Goal: Task Accomplishment & Management: Manage account settings

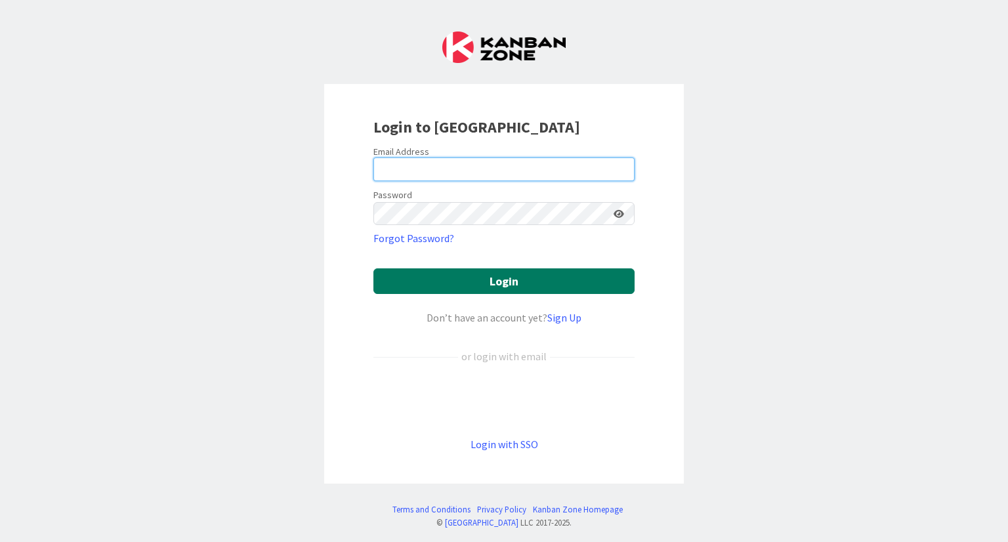
type input "[PERSON_NAME][EMAIL_ADDRESS][DOMAIN_NAME]"
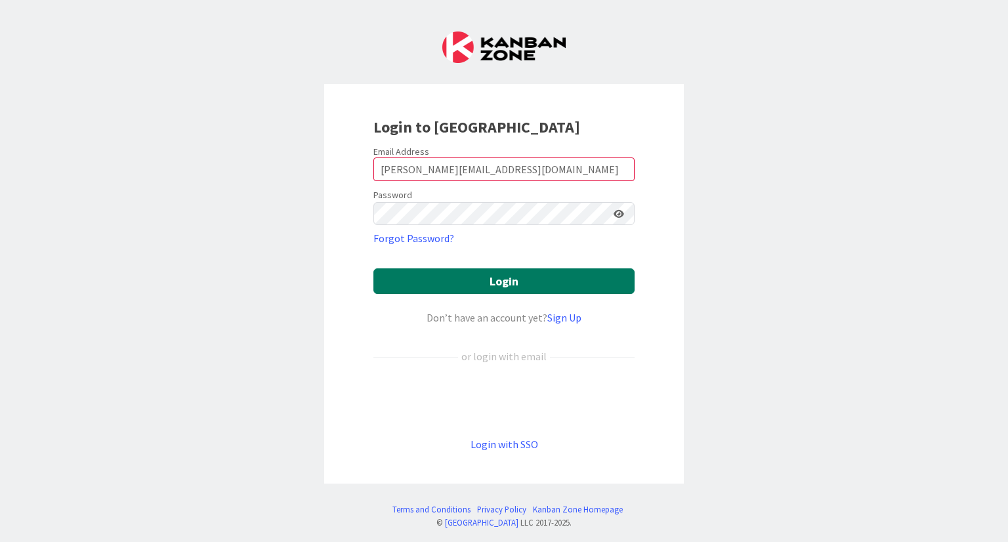
click at [539, 289] on button "Login" at bounding box center [503, 281] width 261 height 26
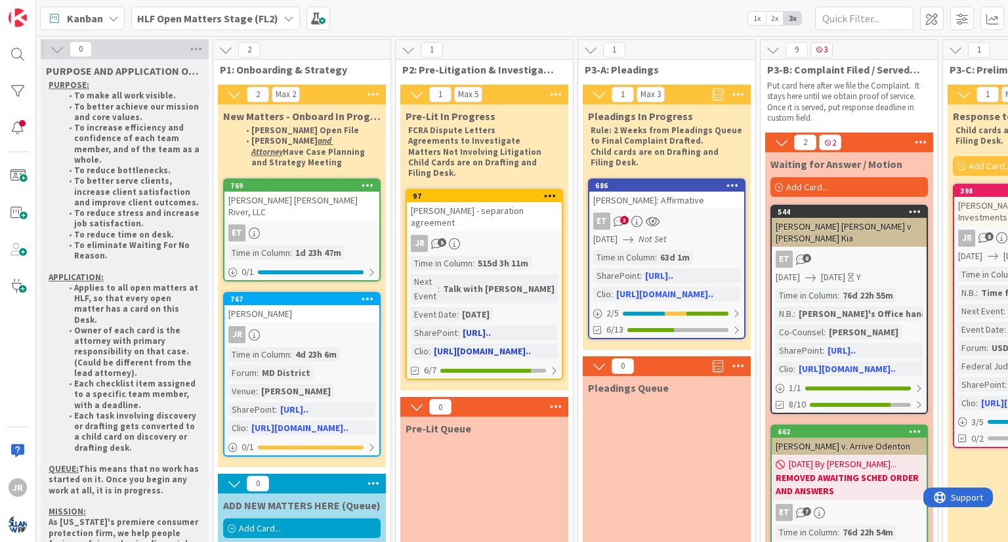
click at [530, 268] on div "Time in Column : 515d 3h 11m Next Event : Talk with [PERSON_NAME] Event Date : …" at bounding box center [484, 307] width 147 height 102
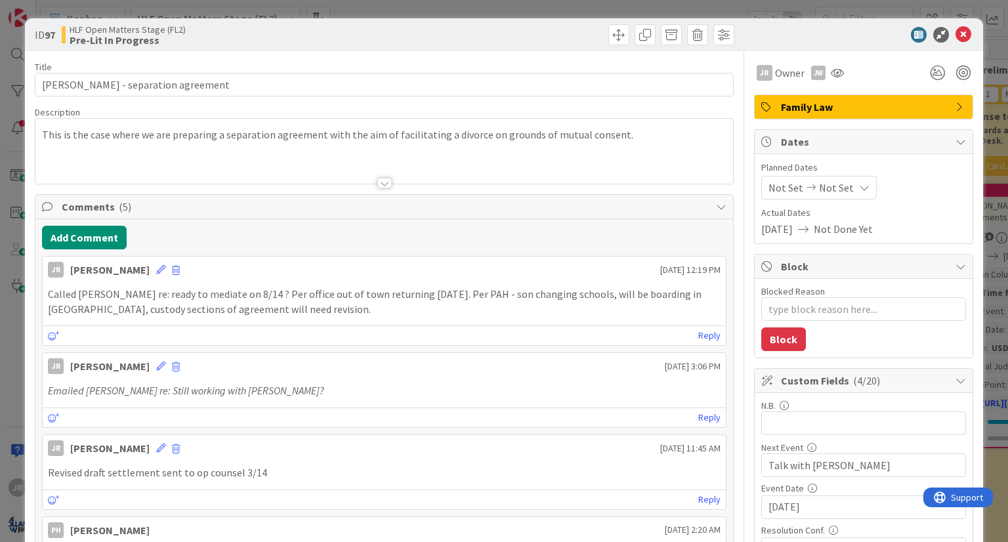
type textarea "x"
click at [824, 496] on input "[DATE]" at bounding box center [863, 507] width 190 height 22
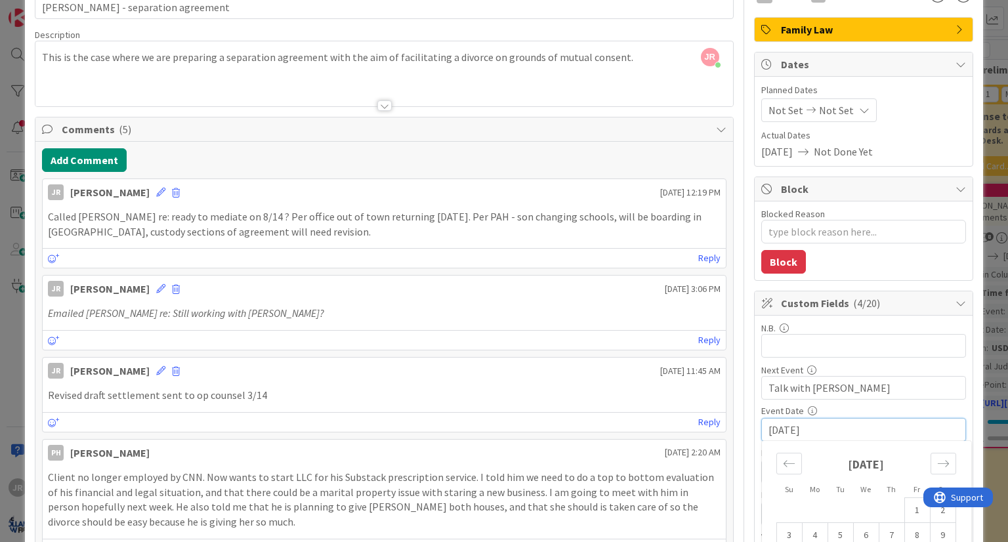
scroll to position [197, 0]
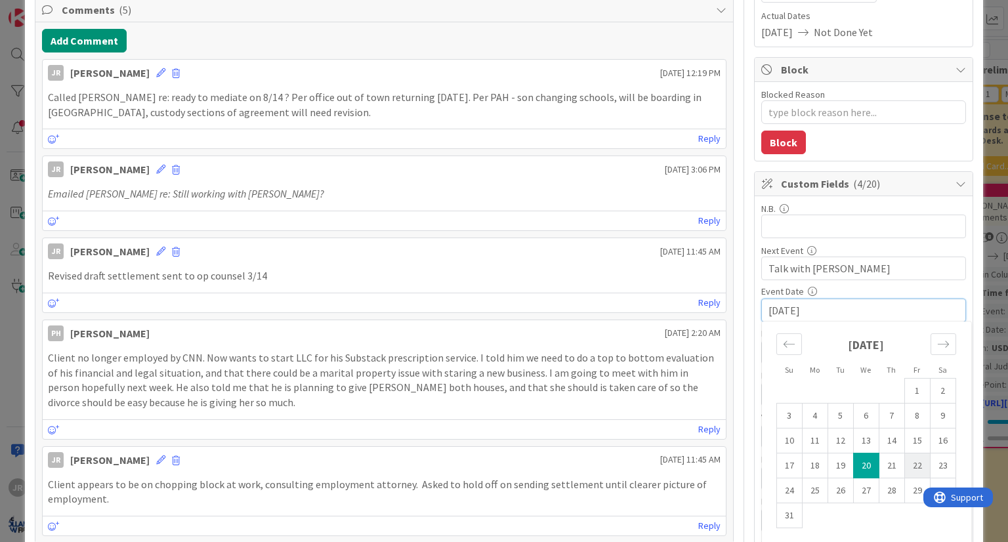
click at [904, 468] on td "22" at bounding box center [917, 465] width 26 height 25
type input "[DATE]"
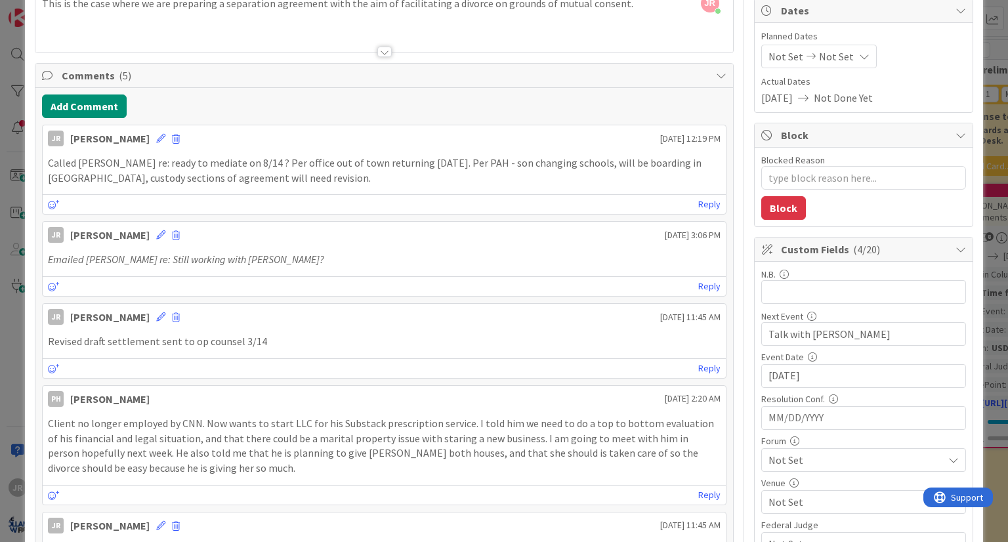
scroll to position [0, 0]
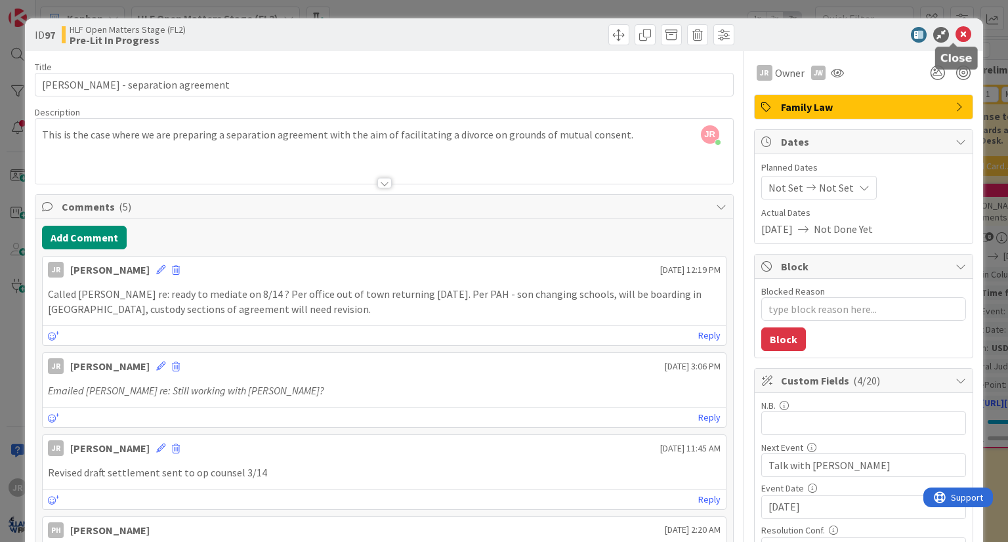
click at [956, 34] on icon at bounding box center [964, 35] width 16 height 16
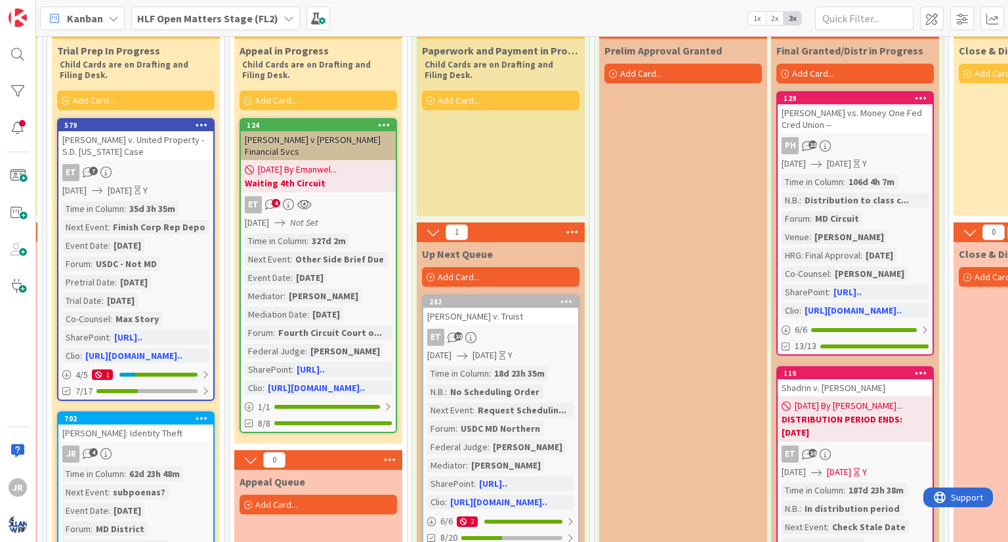
scroll to position [66, 1769]
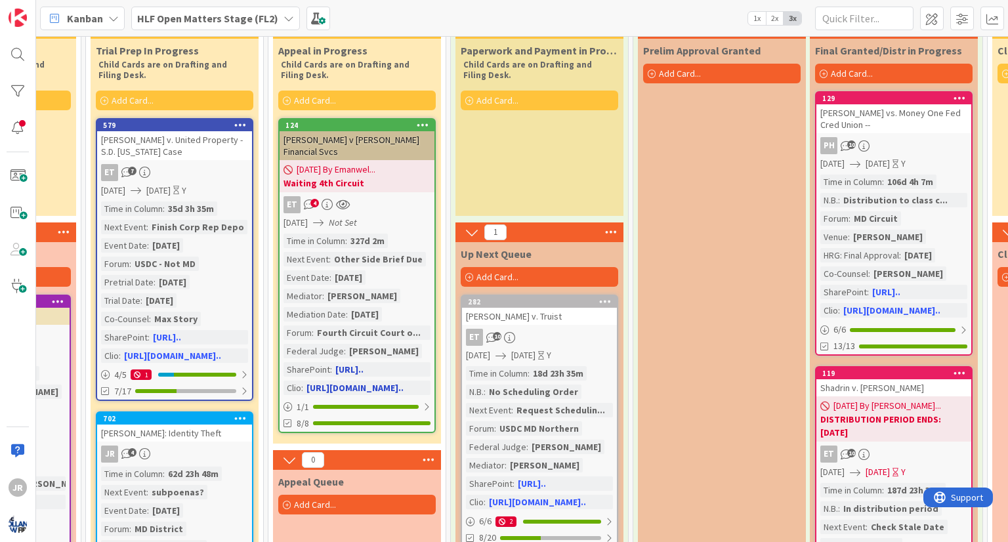
click at [384, 156] on div "[PERSON_NAME] v [PERSON_NAME] Financial Svcs" at bounding box center [357, 145] width 155 height 29
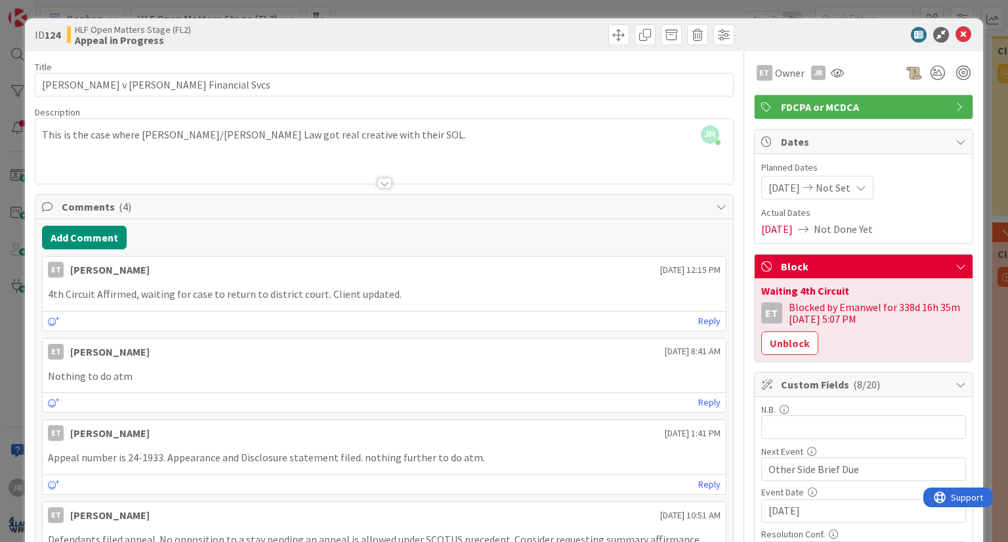
click at [205, 156] on div at bounding box center [383, 166] width 697 height 33
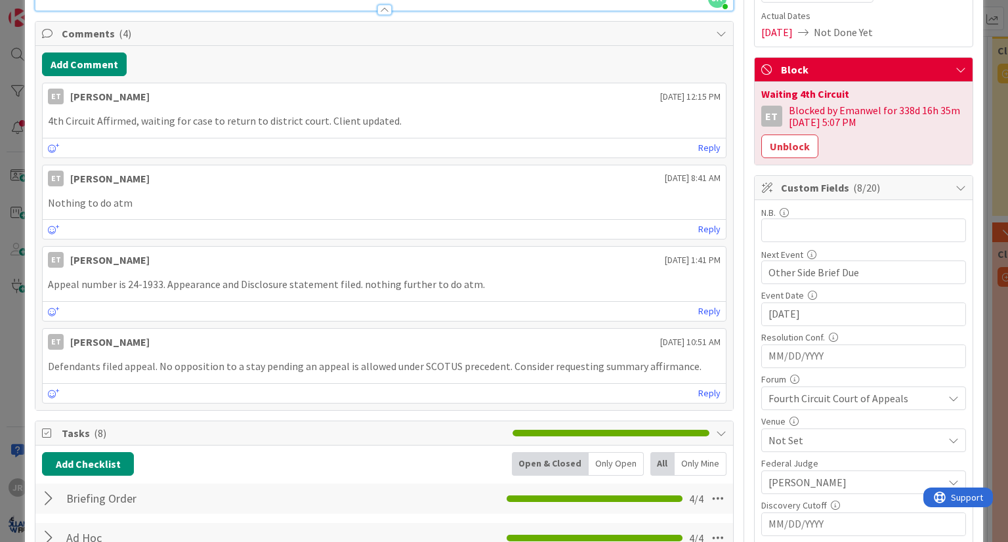
scroll to position [131, 0]
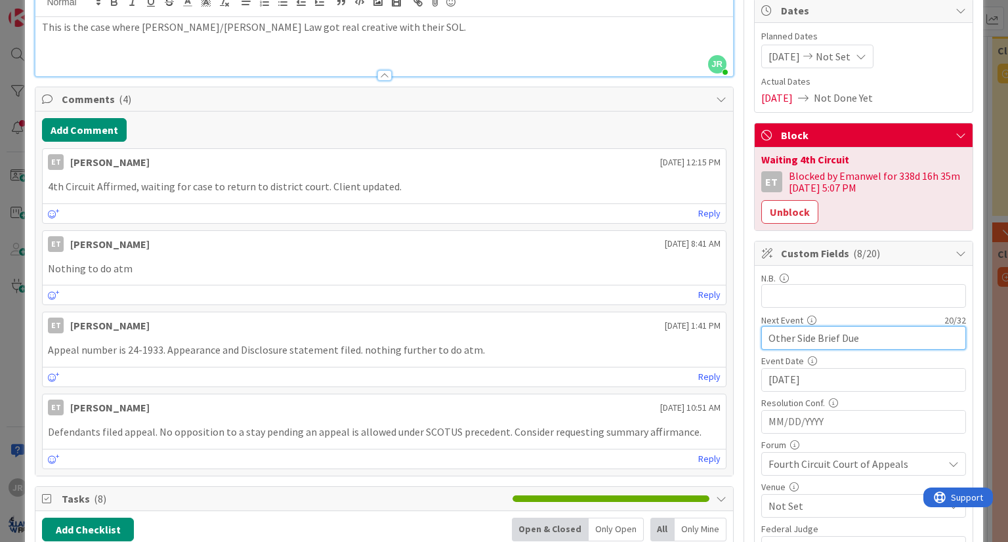
click at [911, 339] on input "Other Side Brief Due" at bounding box center [863, 338] width 205 height 24
click at [772, 209] on button "Unblock" at bounding box center [789, 212] width 57 height 24
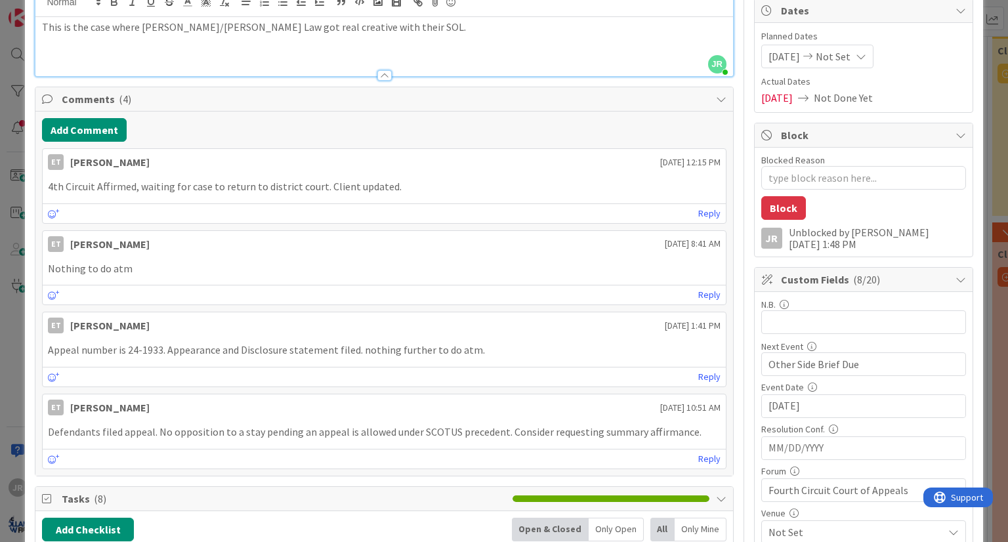
type textarea "x"
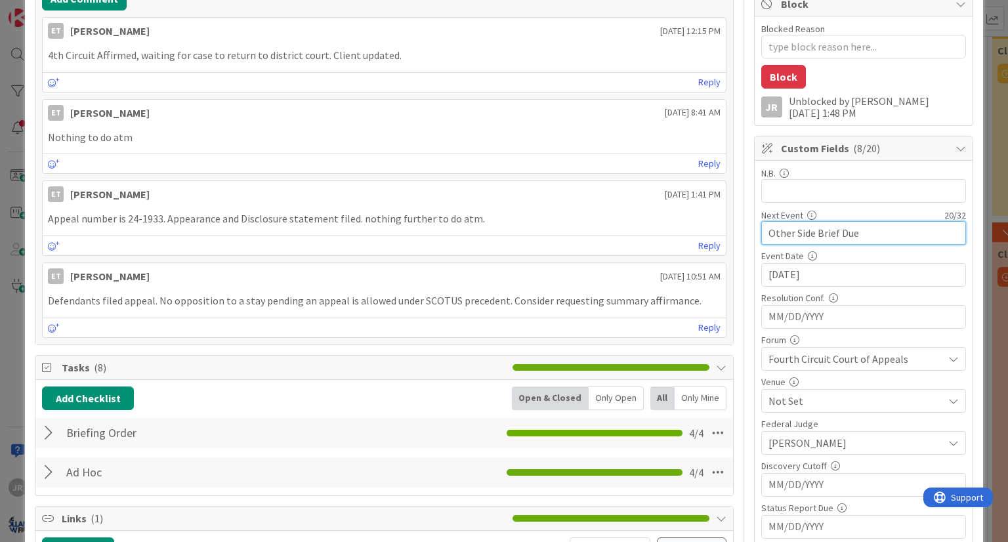
click at [636, 234] on div "Title 38 / 128 [PERSON_NAME] v [PERSON_NAME] Financial Svcs Description JR [PER…" at bounding box center [504, 451] width 938 height 1324
type input "e"
type textarea "x"
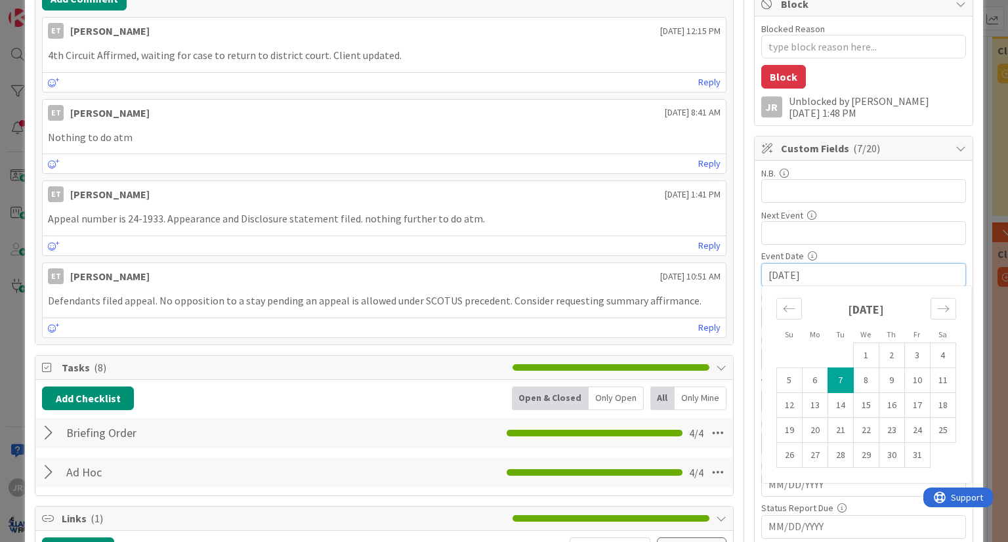
drag, startPoint x: 817, startPoint y: 271, endPoint x: 719, endPoint y: 274, distance: 97.8
click at [601, 261] on div "Title 38 / 128 [PERSON_NAME] v [PERSON_NAME] Financial Svcs Description JR [PER…" at bounding box center [504, 451] width 938 height 1324
type textarea "x"
click at [782, 228] on input "text" at bounding box center [863, 233] width 205 height 24
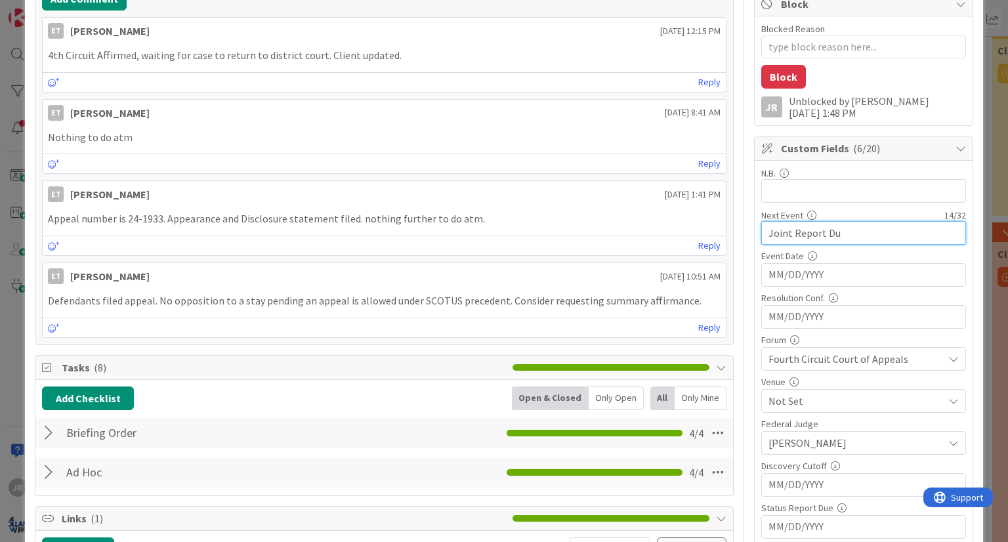
type input "Joint Report Due"
type textarea "x"
type input "J"
type textarea "x"
type input "Dis"
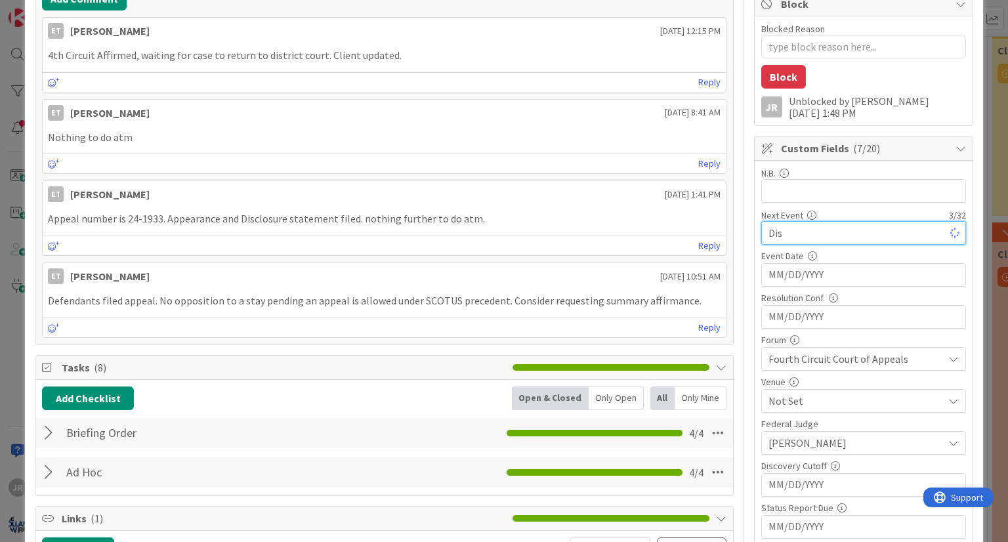
type textarea "x"
type input "D"
type textarea "x"
type input "Aw"
type textarea "x"
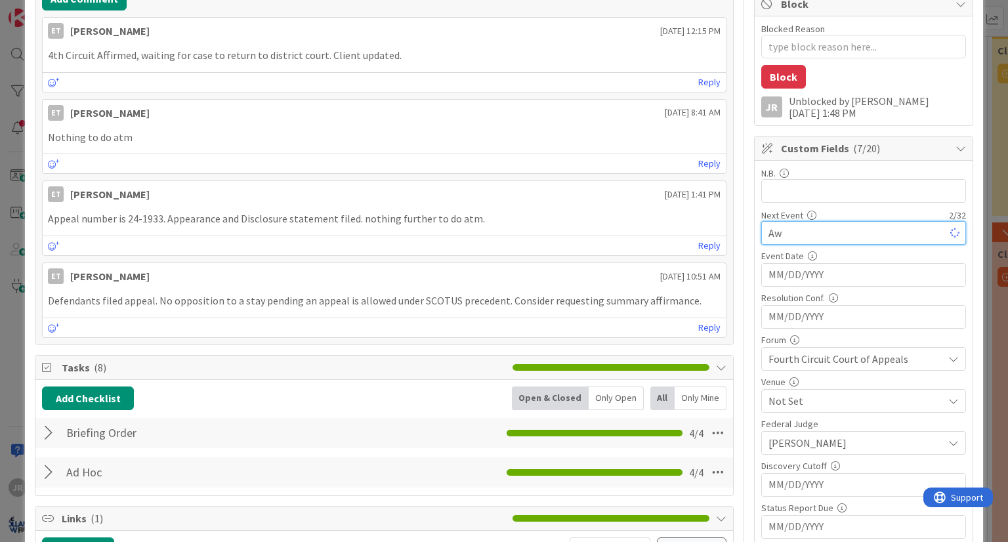
type input "A"
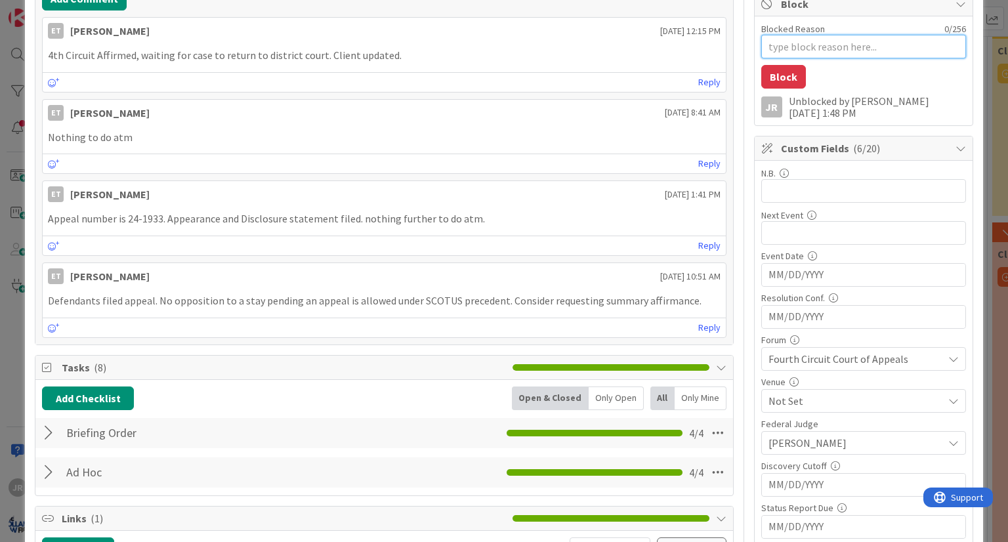
click at [780, 53] on textarea "Blocked Reason" at bounding box center [863, 47] width 205 height 24
type textarea "x"
type textarea "A"
type textarea "x"
type textarea "Aw"
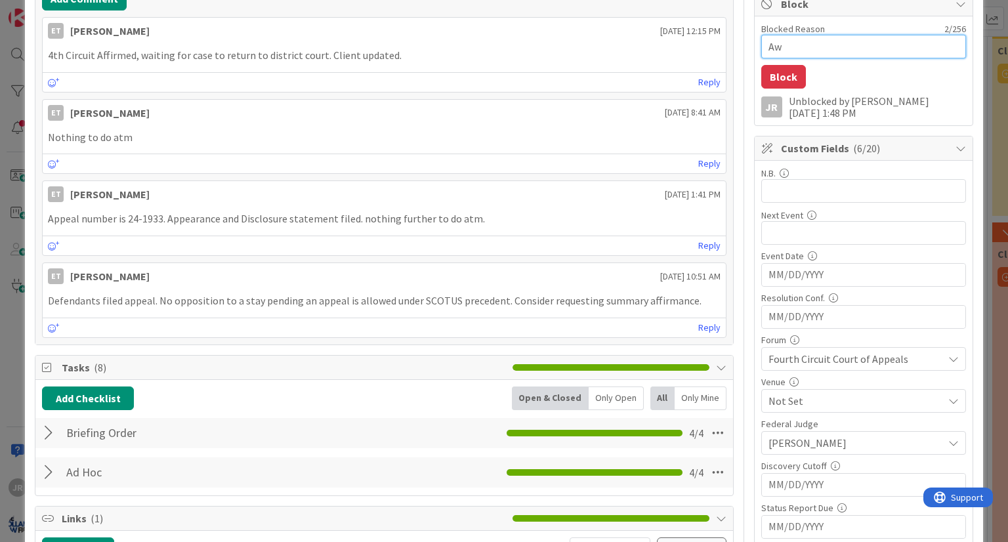
type textarea "x"
type textarea "Awa"
type textarea "x"
type textarea "Awai"
type textarea "x"
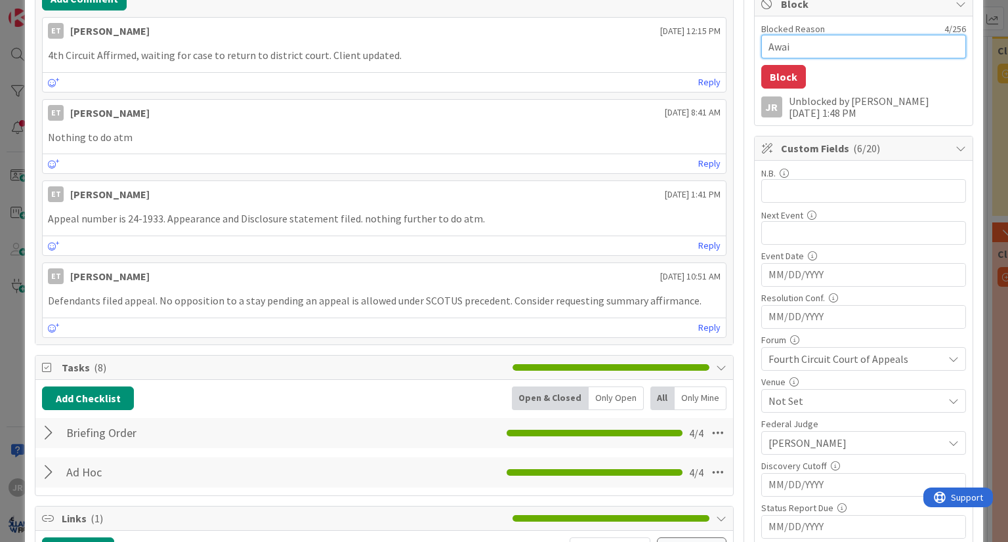
type textarea "Await"
type textarea "x"
type textarea "Awaiti"
type textarea "x"
type textarea "Awaitin"
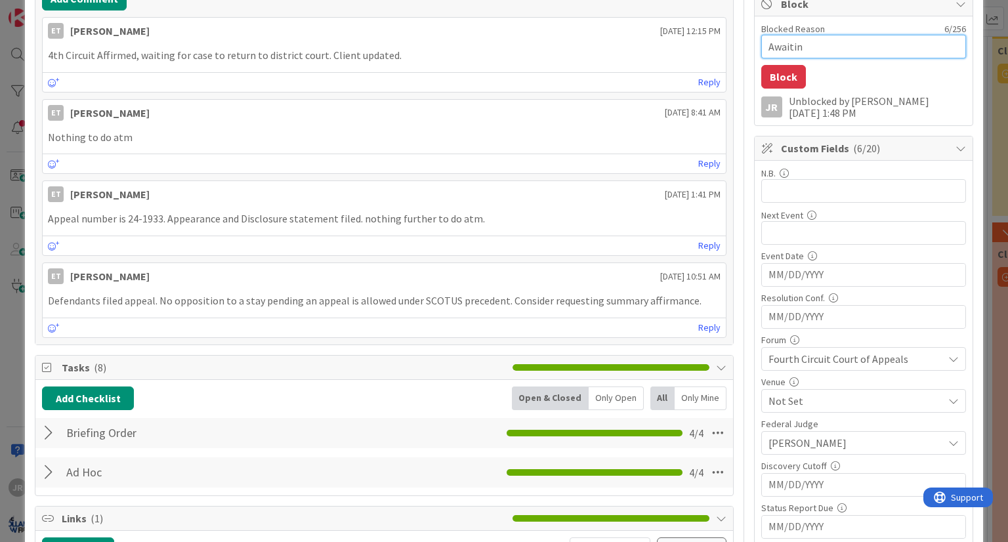
type textarea "x"
type textarea "Awaiting"
type textarea "x"
type textarea "Awaiting S"
type textarea "x"
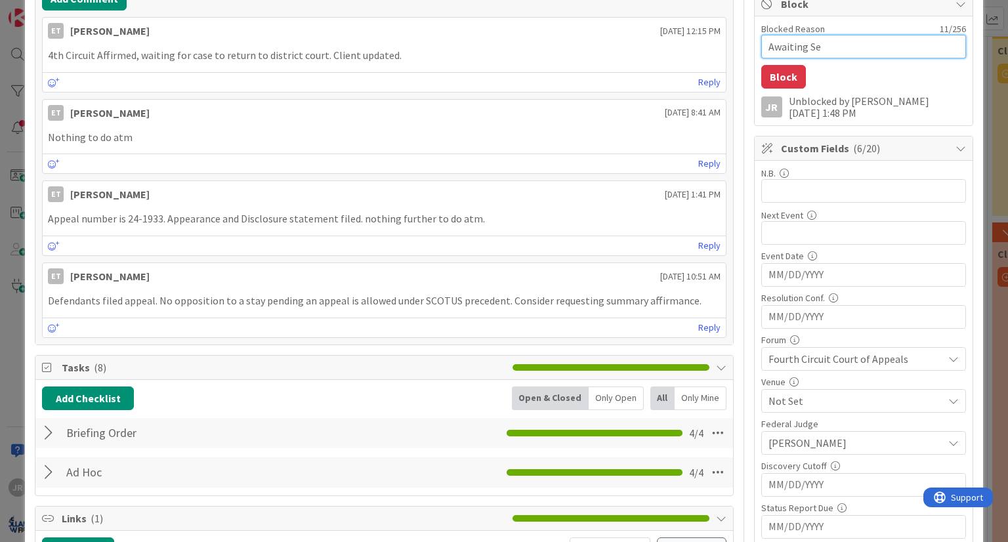
type textarea "Awaiting Seh"
type textarea "x"
type textarea "Awaiting Se"
type textarea "x"
type textarea "Awaiting S"
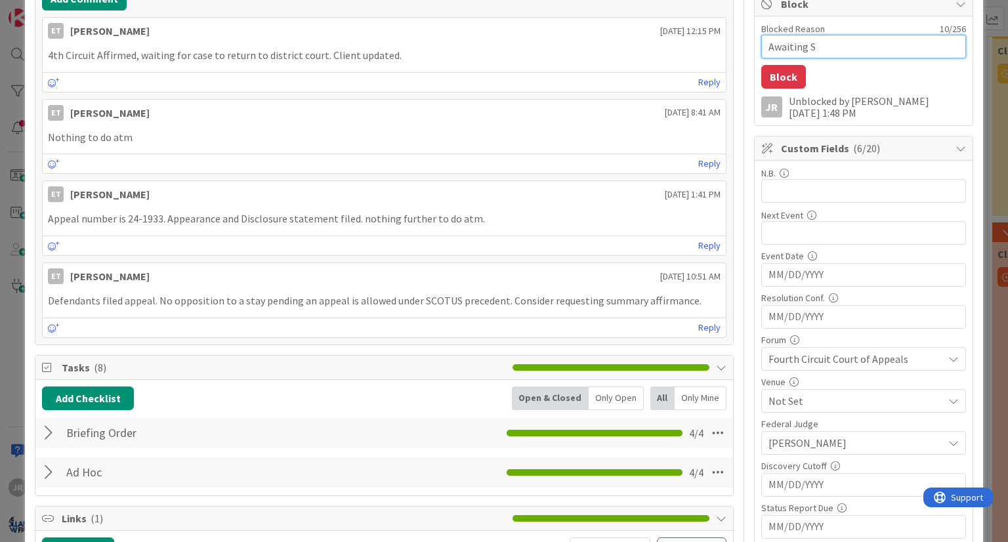
type textarea "x"
type textarea "Awaiting Sc"
type textarea "x"
type textarea "Awaiting Sch"
type textarea "x"
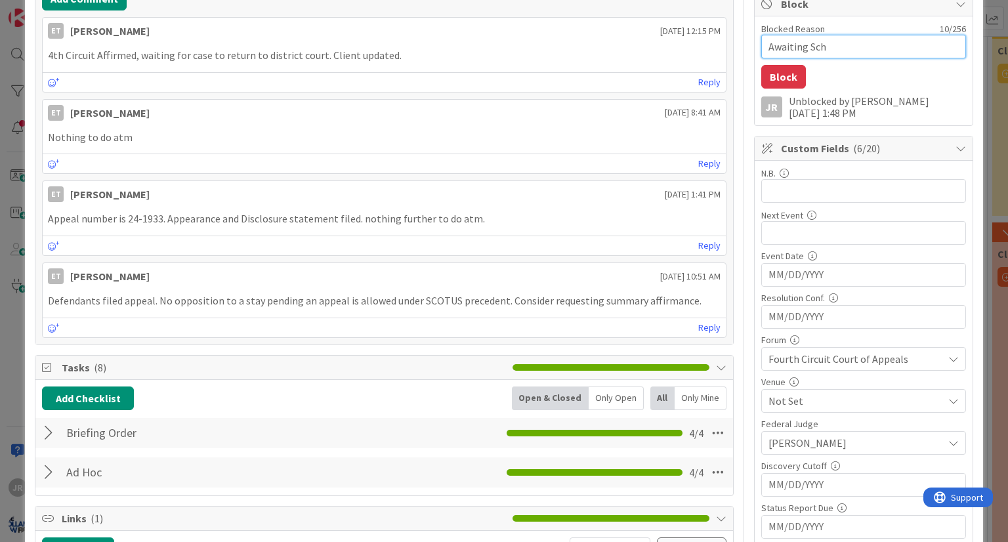
type textarea "Awaiting Sche"
type textarea "x"
type textarea "Awaiting Sched"
type textarea "x"
type textarea "Awaiting Schedu"
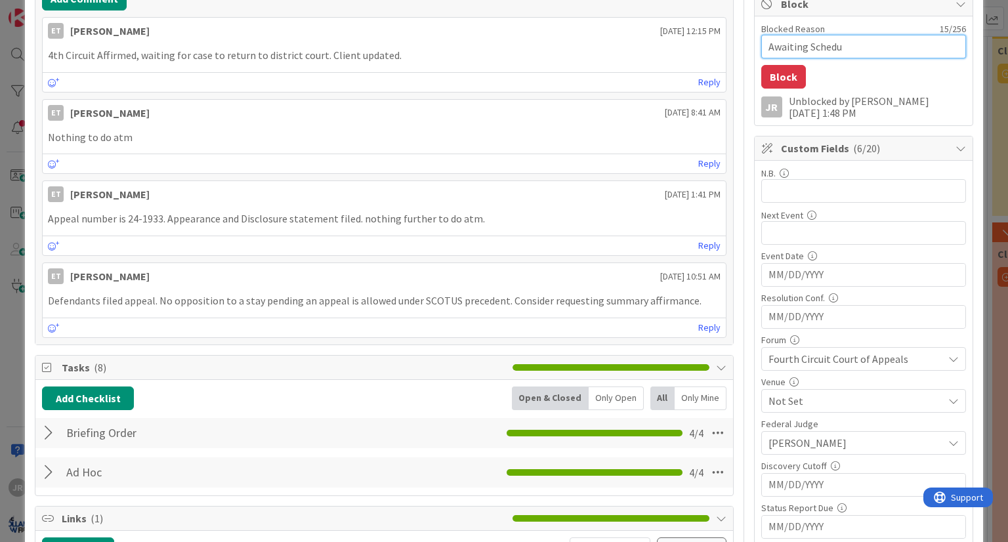
type textarea "x"
type textarea "Awaiting Schedul"
type textarea "x"
type textarea "Awaiting Scheduli"
type textarea "x"
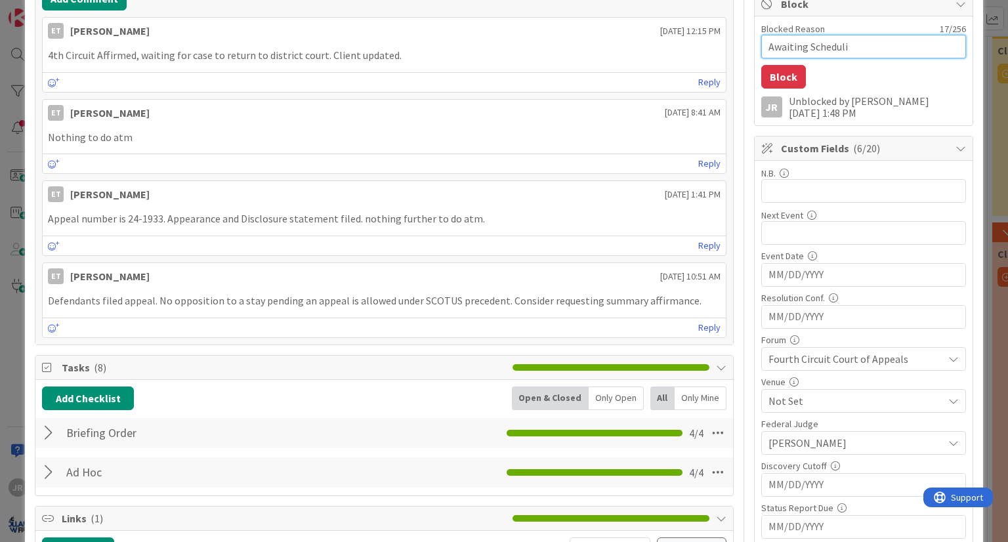
type textarea "Awaiting Schedulin"
type textarea "x"
type textarea "Awaiting Scheduling"
type textarea "x"
type textarea "Awaiting Scheduling Or"
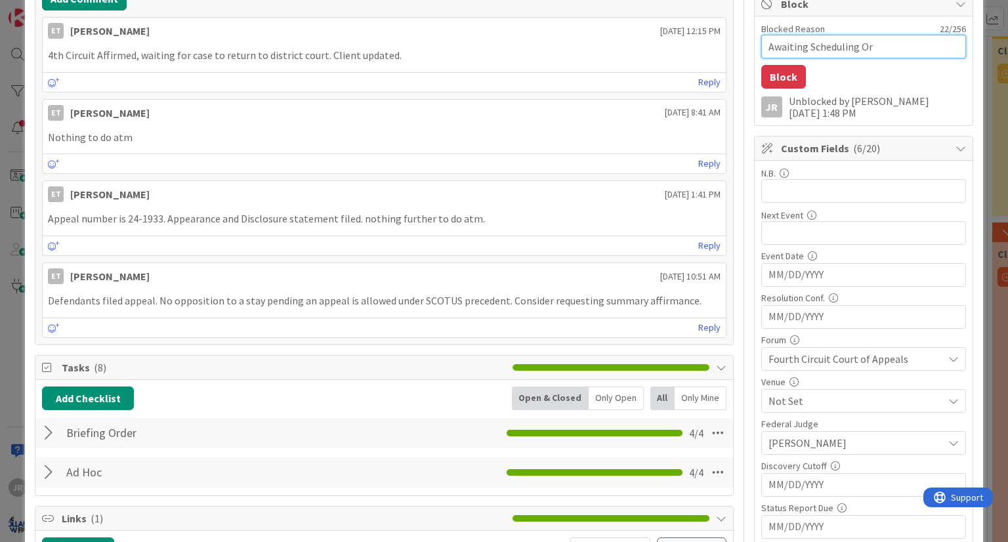
type textarea "x"
type textarea "Awaiting Scheduling Ord"
type textarea "x"
type textarea "Awaiting Scheduling Orde"
type textarea "x"
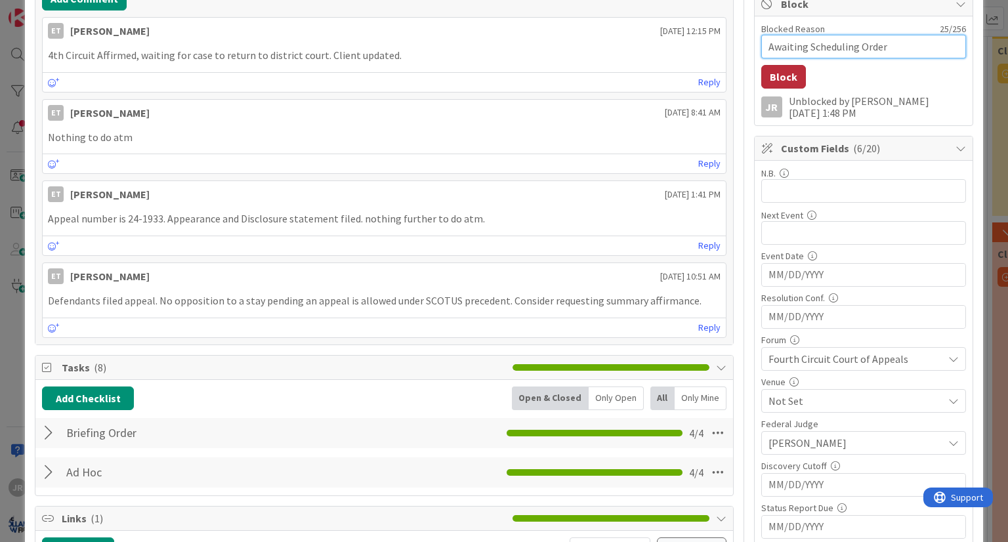
type textarea "Awaiting Scheduling Order"
click at [761, 73] on button "Block" at bounding box center [783, 77] width 45 height 24
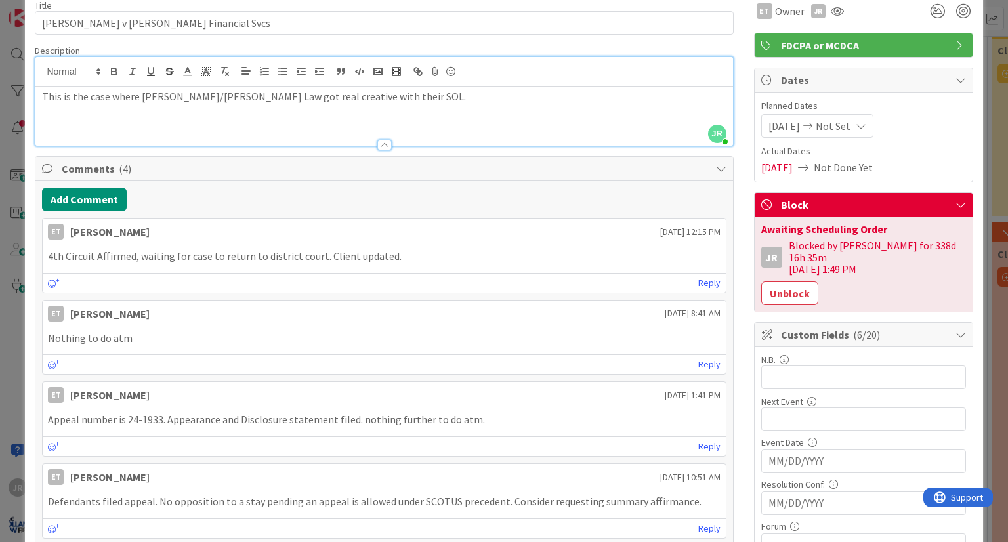
scroll to position [0, 0]
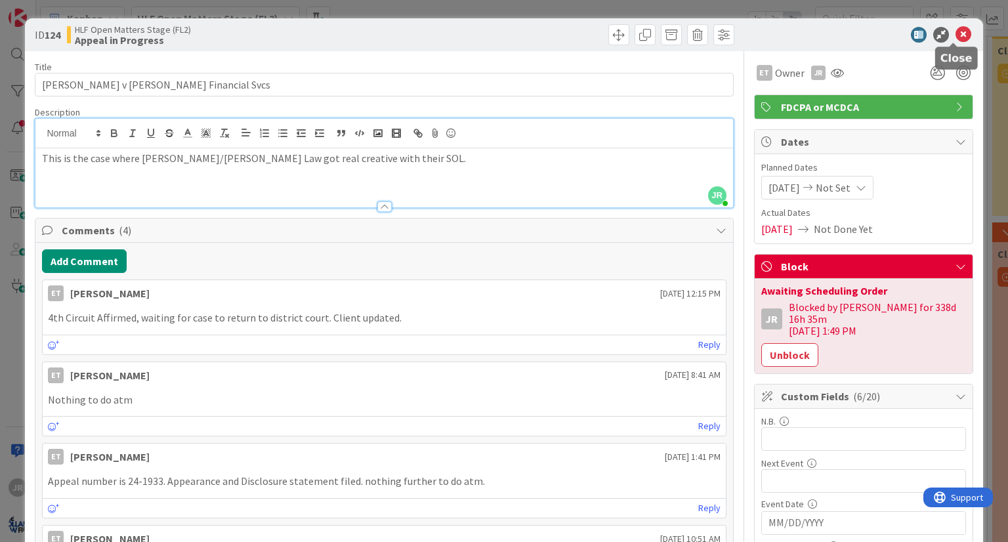
click at [956, 34] on icon at bounding box center [964, 35] width 16 height 16
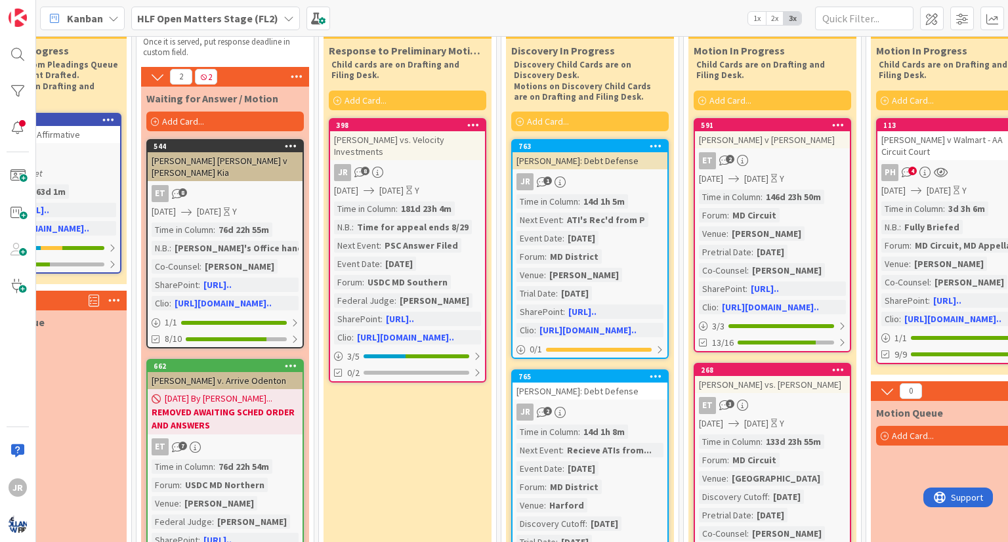
scroll to position [66, 622]
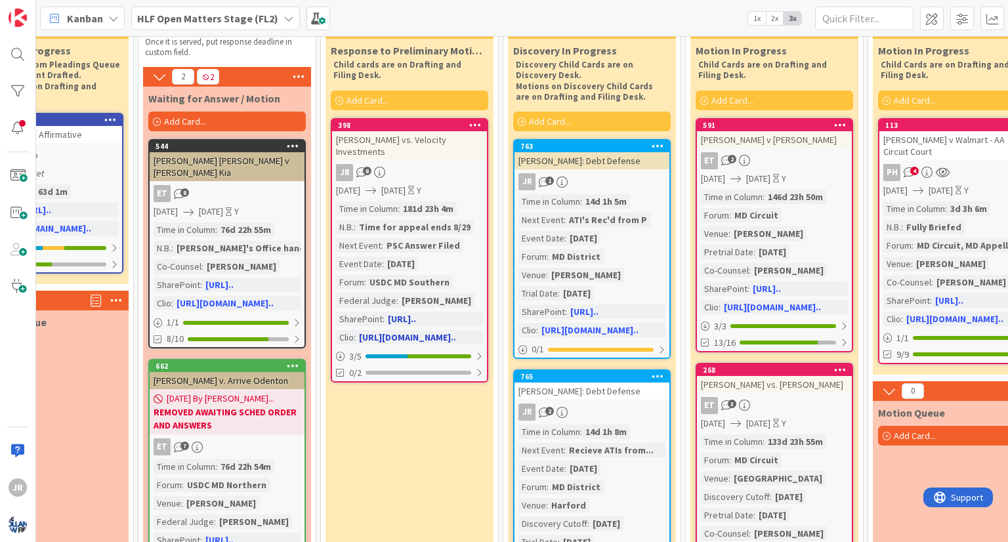
click at [410, 164] on div "JR 8" at bounding box center [409, 172] width 155 height 17
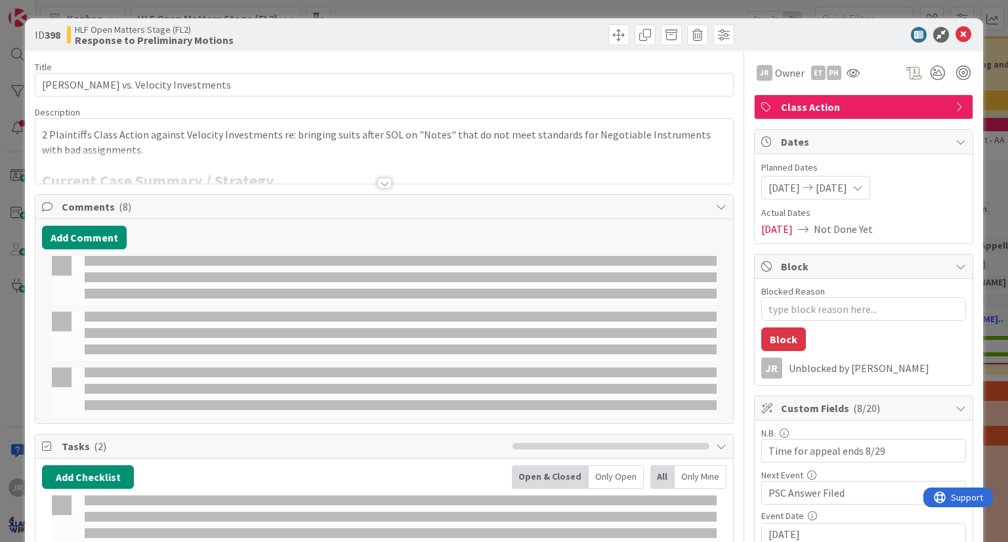
type textarea "x"
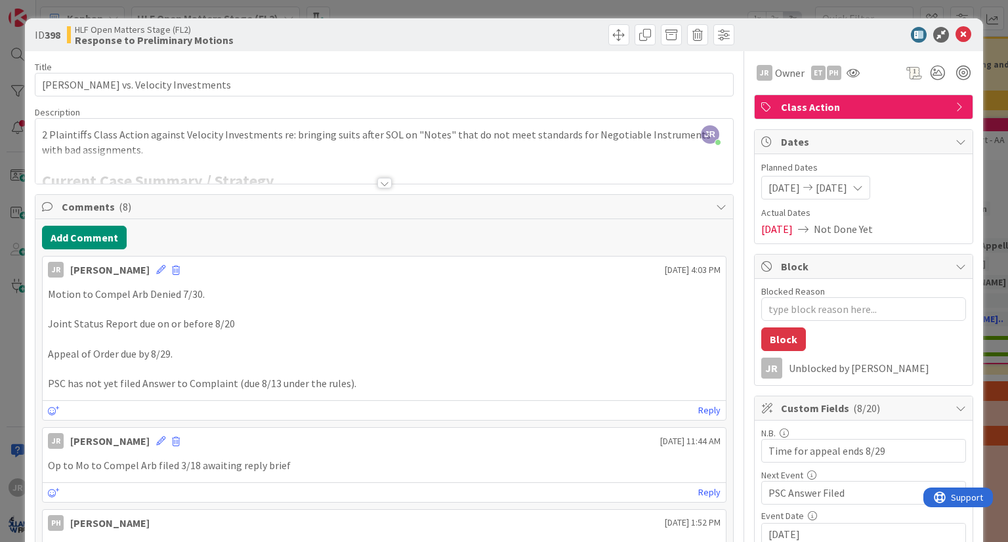
click at [521, 435] on div "JR [PERSON_NAME] [DATE] 11:44 AM" at bounding box center [384, 438] width 683 height 21
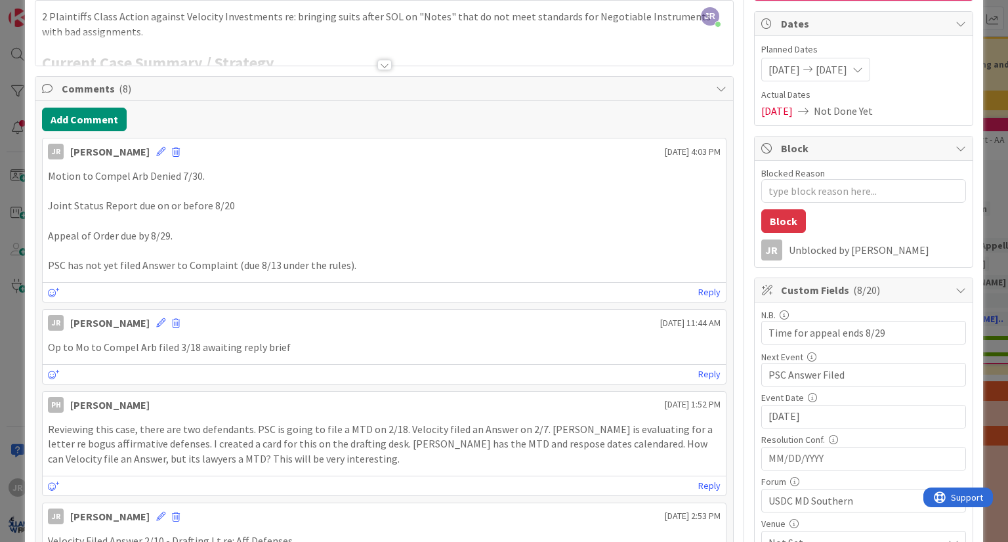
scroll to position [197, 0]
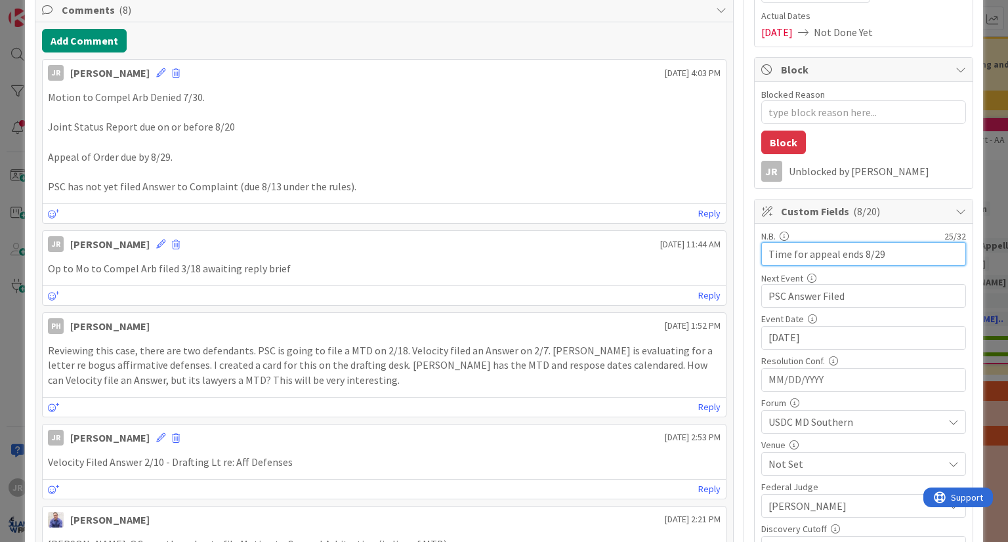
drag, startPoint x: 877, startPoint y: 252, endPoint x: 736, endPoint y: 252, distance: 141.8
type textarea "x"
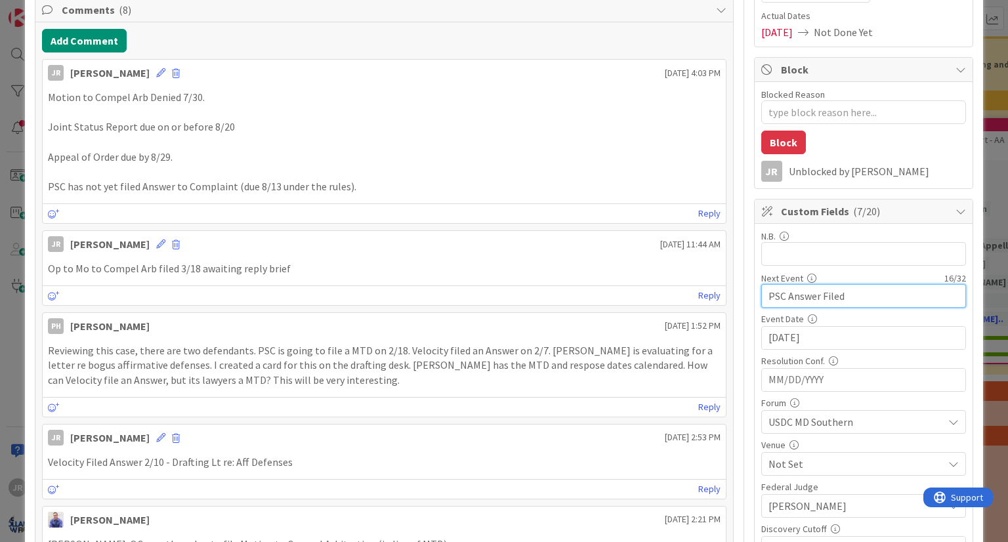
drag, startPoint x: 847, startPoint y: 303, endPoint x: 719, endPoint y: 272, distance: 132.3
type input "S"
type input "Jt Status Report Due"
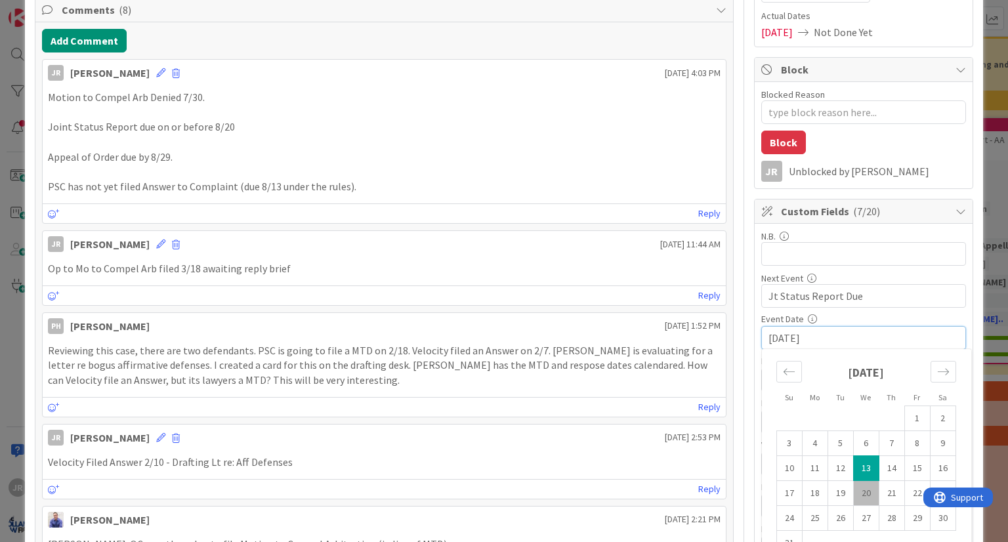
click at [866, 490] on td "20" at bounding box center [866, 493] width 26 height 25
type textarea "x"
type input "[DATE]"
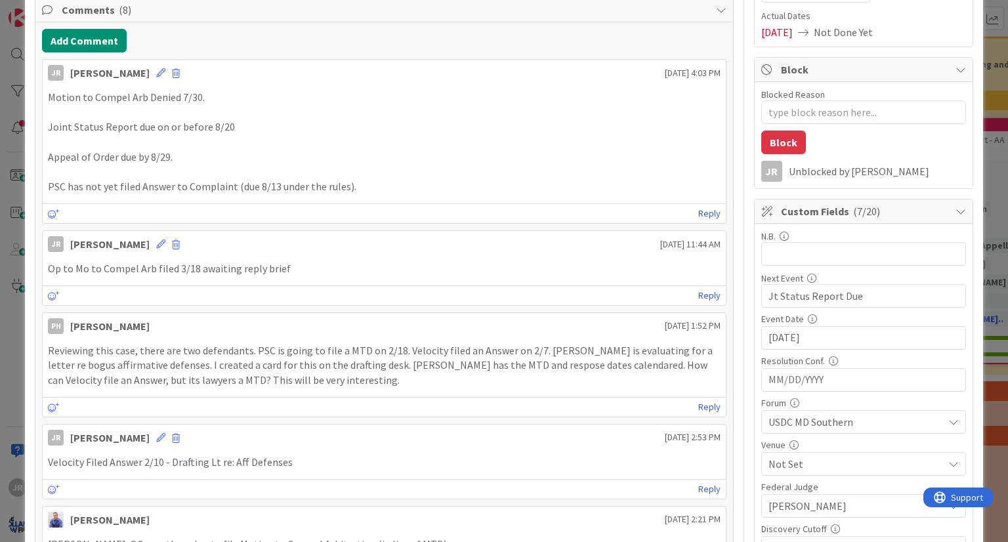
type textarea "x"
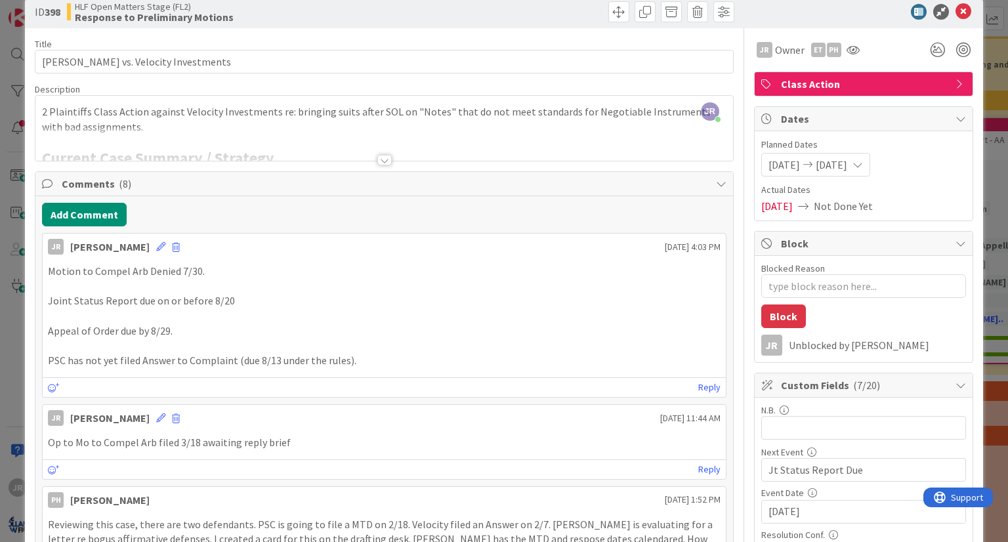
scroll to position [0, 0]
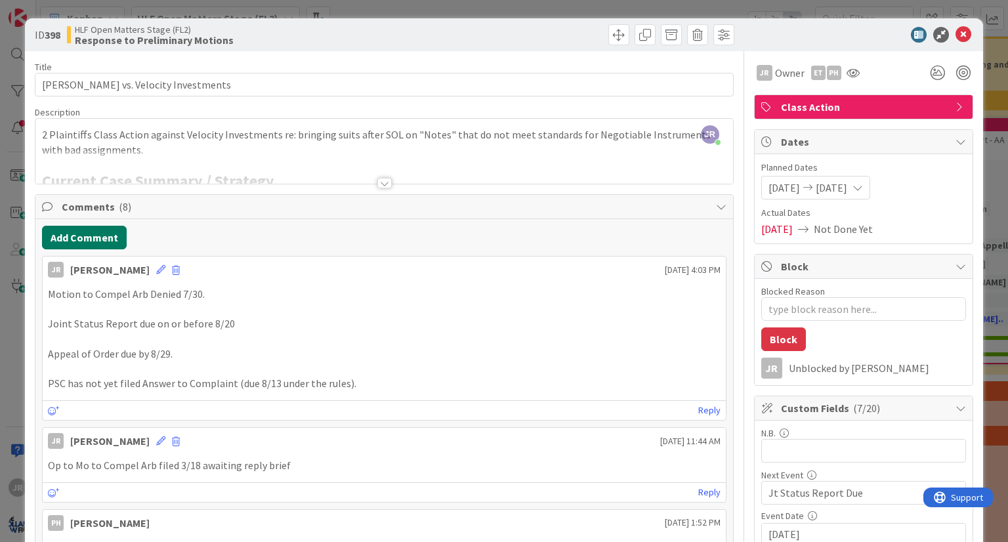
click at [62, 230] on button "Add Comment" at bounding box center [84, 238] width 85 height 24
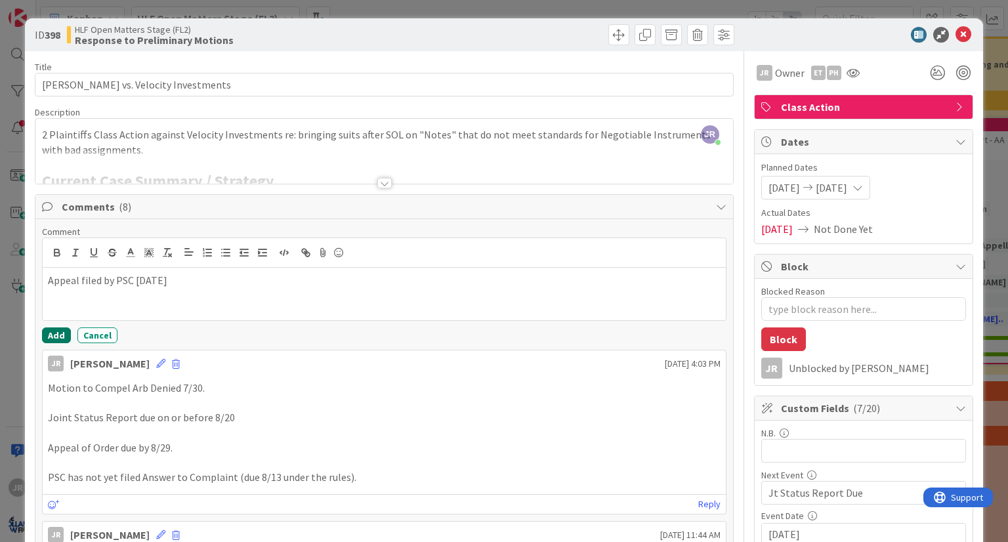
click at [54, 333] on button "Add" at bounding box center [56, 335] width 29 height 16
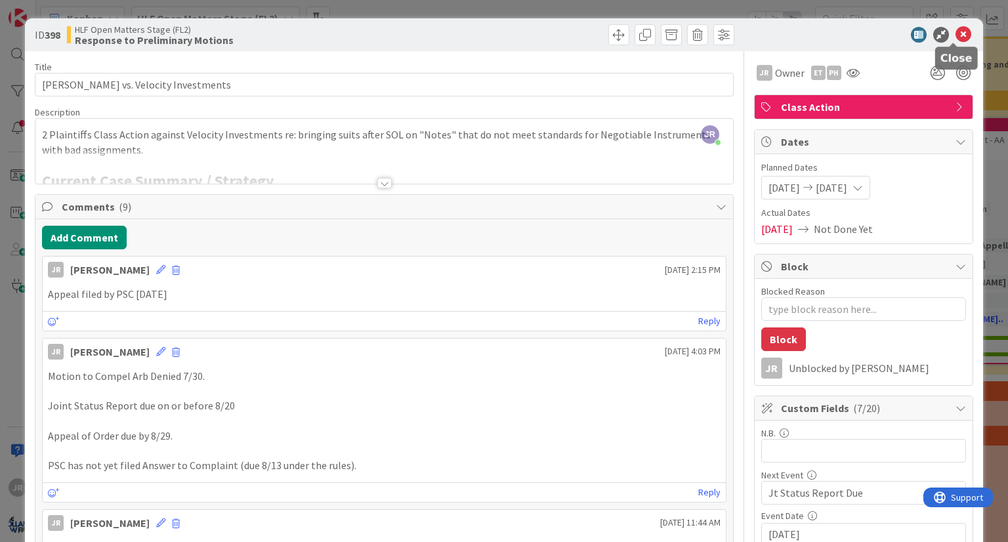
click at [956, 33] on icon at bounding box center [964, 35] width 16 height 16
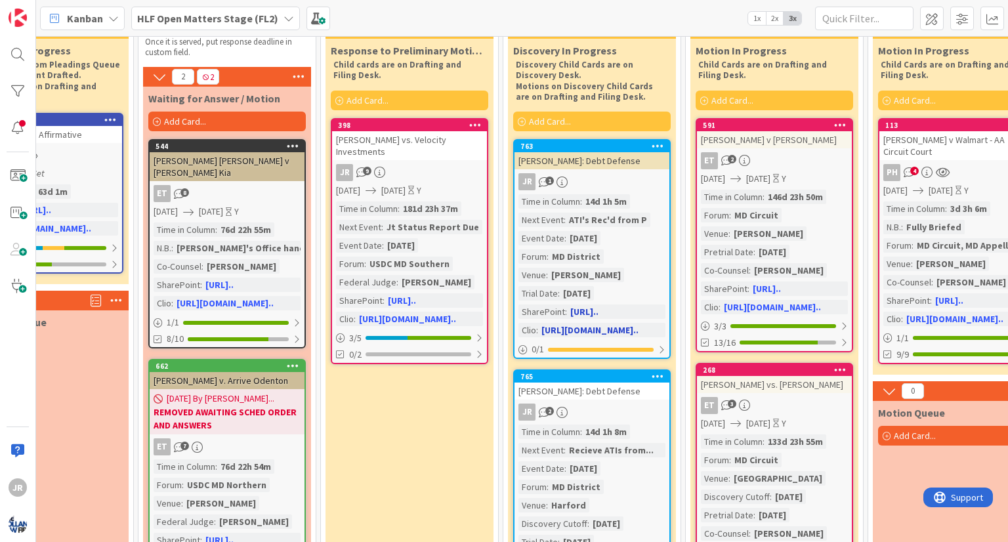
click at [644, 263] on div "Time in [GEOGRAPHIC_DATA] : 14d 1h 5m Next Event : ATI's Rec'd from P Event Dat…" at bounding box center [591, 265] width 147 height 143
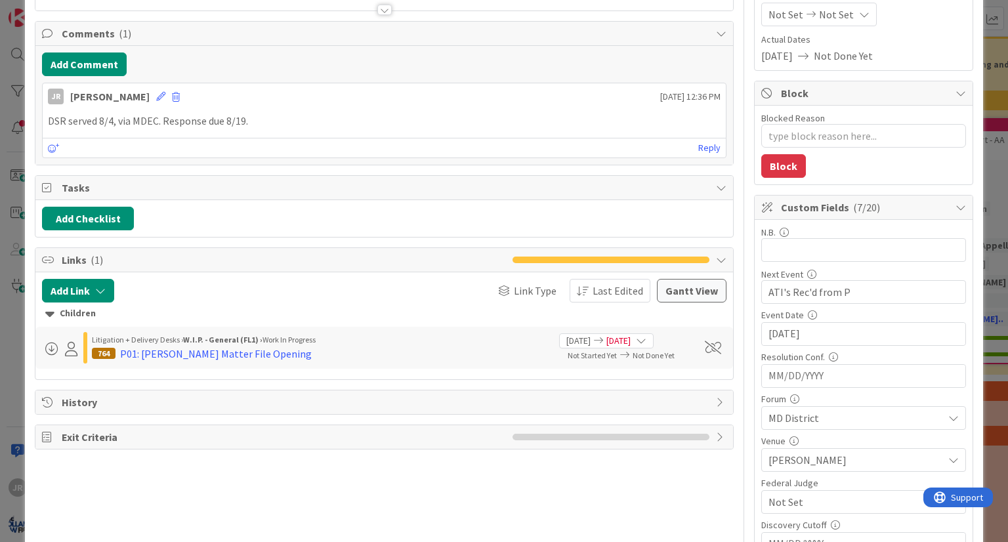
scroll to position [197, 0]
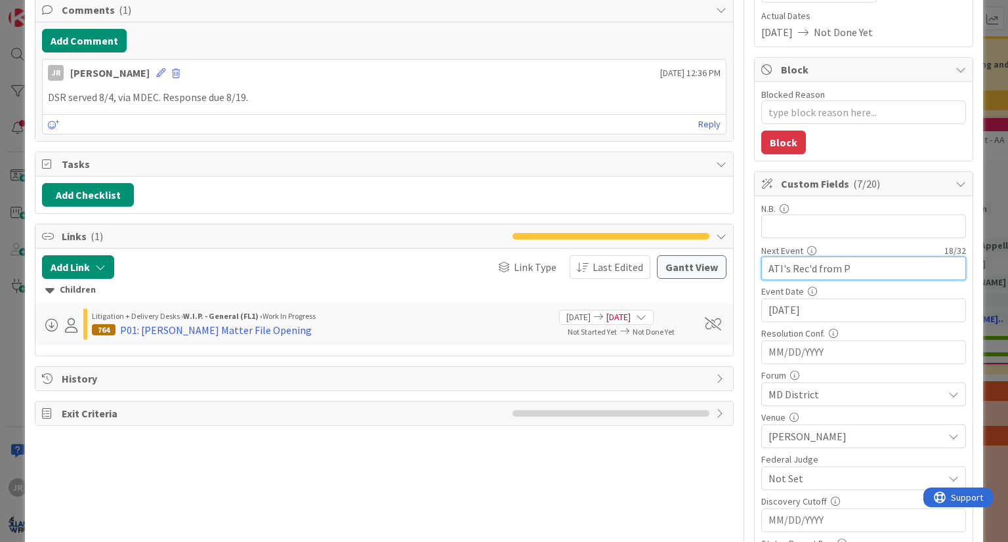
click at [846, 270] on input "ATI's Rec'd from P" at bounding box center [863, 269] width 205 height 24
click at [835, 315] on input "[DATE]" at bounding box center [863, 310] width 190 height 22
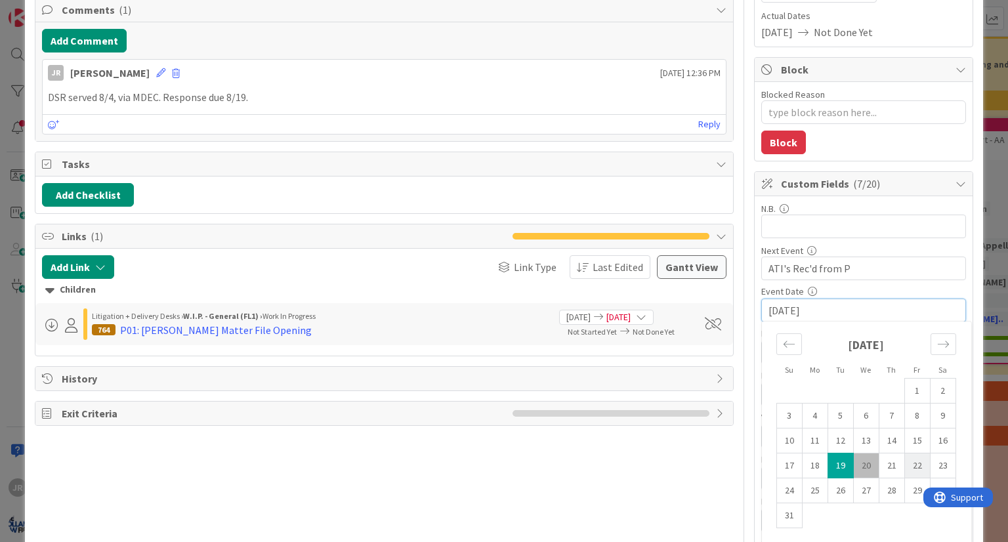
click at [908, 463] on td "22" at bounding box center [917, 465] width 26 height 25
type textarea "x"
type input "[DATE]"
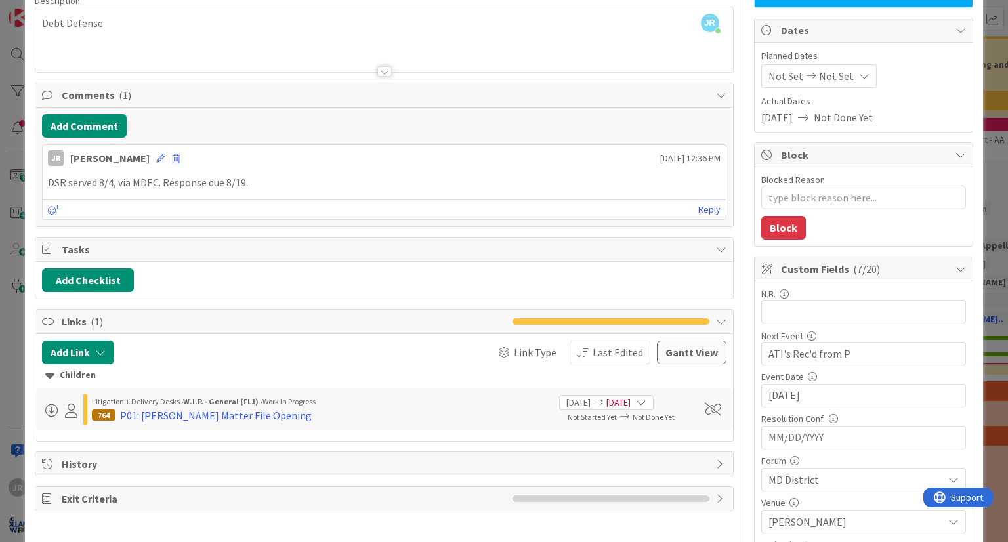
scroll to position [0, 0]
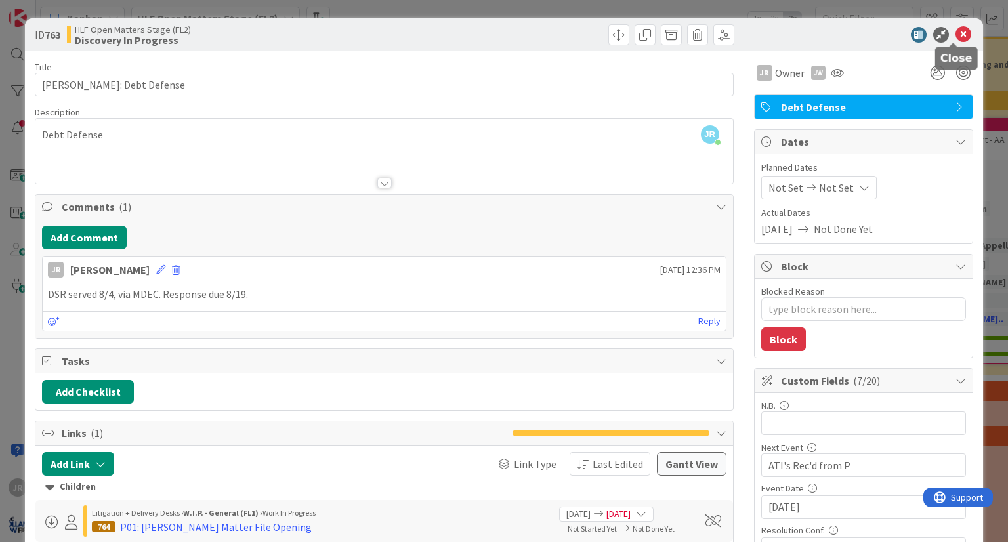
click at [956, 31] on icon at bounding box center [964, 35] width 16 height 16
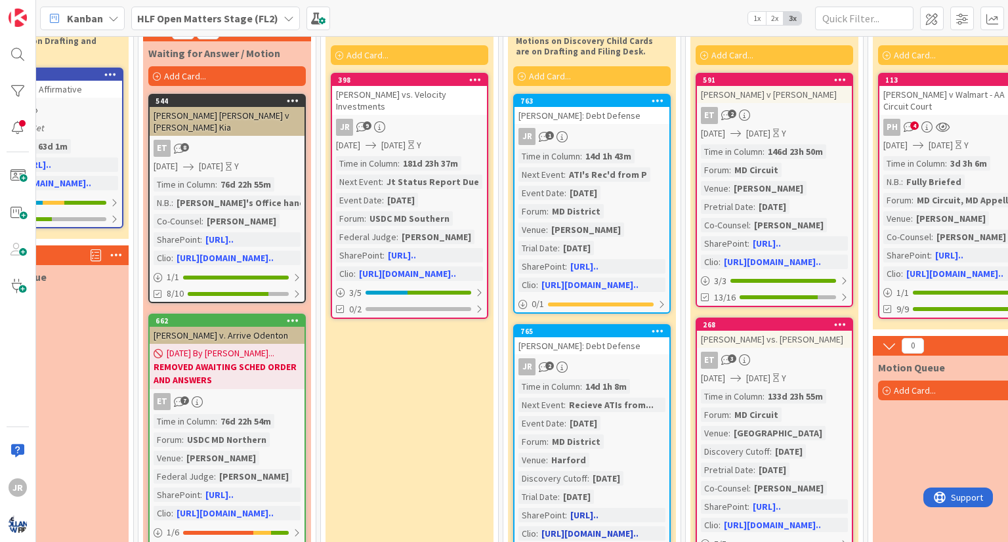
scroll to position [131, 622]
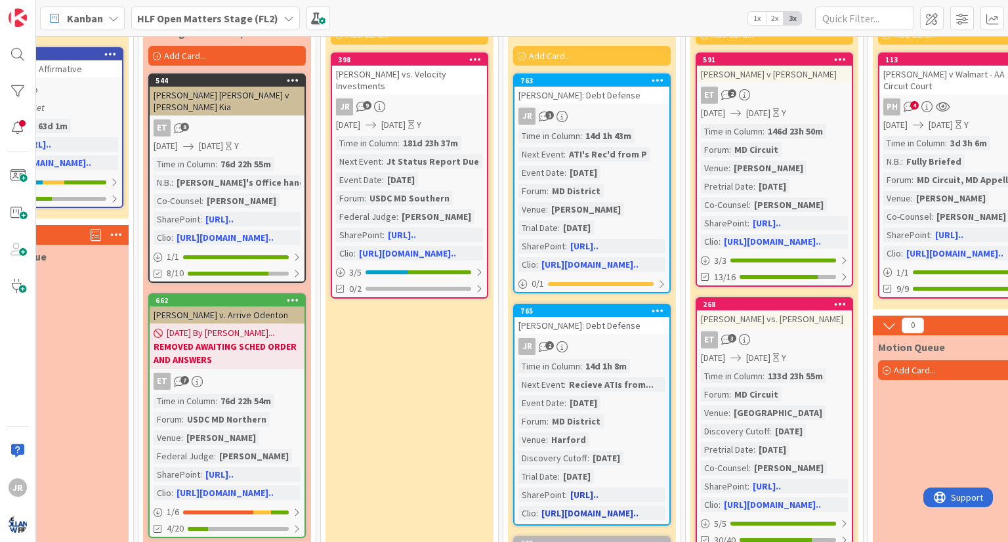
click at [616, 424] on div "Time in [GEOGRAPHIC_DATA] : 14d 1h 8m Next Event : Recieve ATIs from... Event D…" at bounding box center [591, 439] width 147 height 161
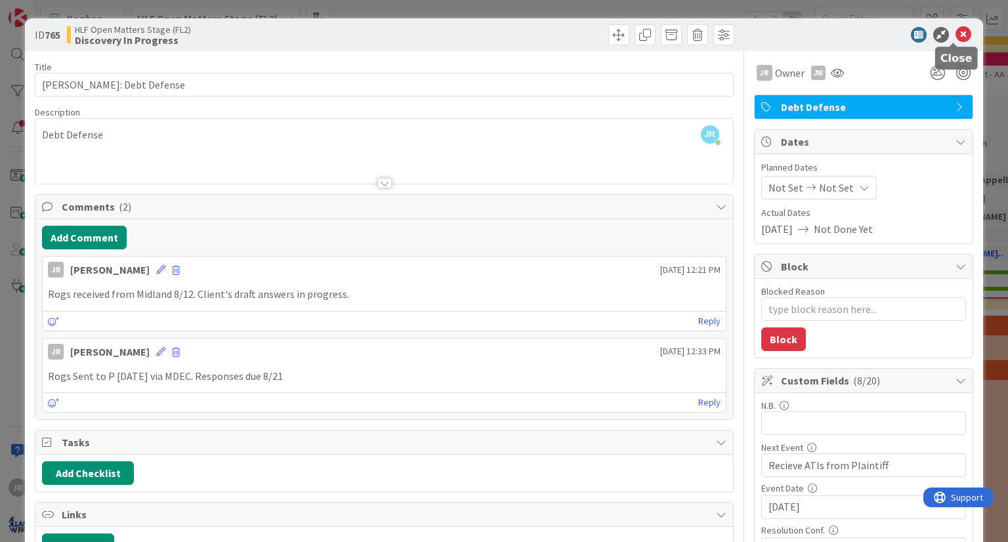
click at [956, 31] on icon at bounding box center [964, 35] width 16 height 16
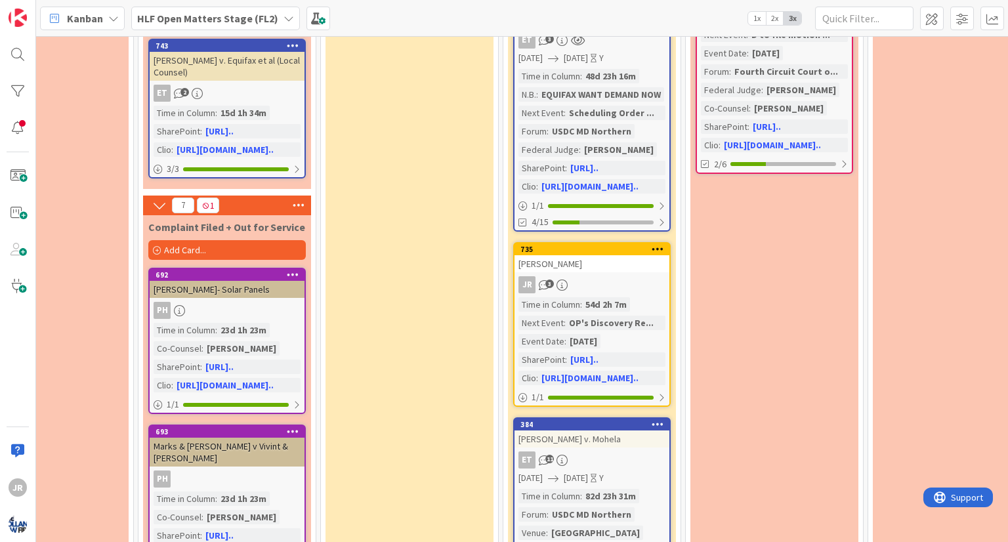
scroll to position [1050, 622]
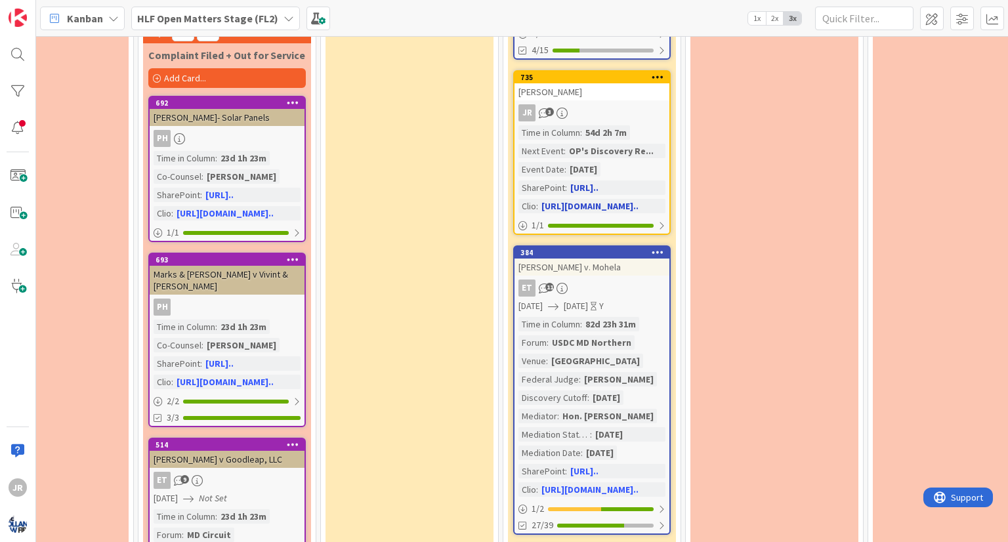
click at [638, 108] on div "JR 3" at bounding box center [592, 112] width 155 height 17
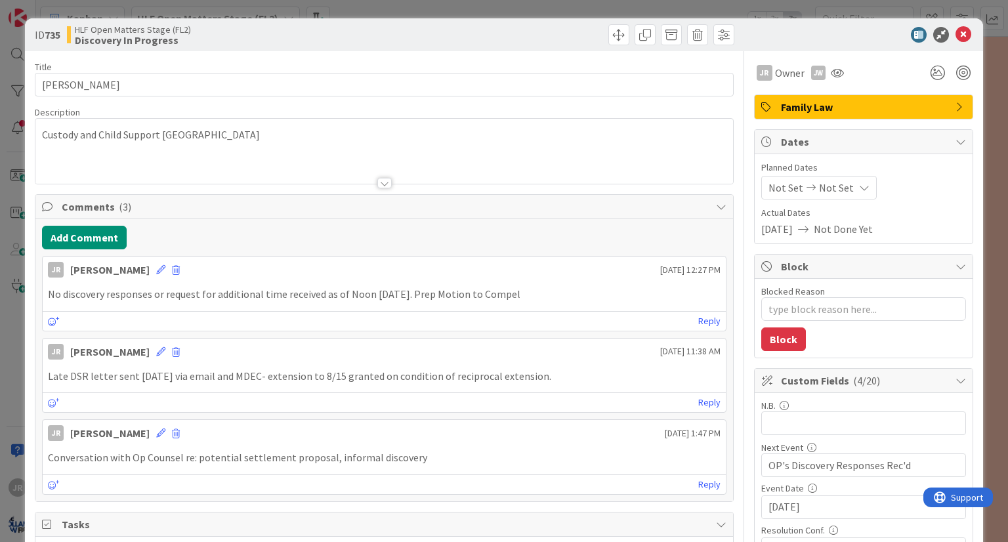
type textarea "x"
click at [74, 231] on button "Add Comment" at bounding box center [84, 238] width 85 height 24
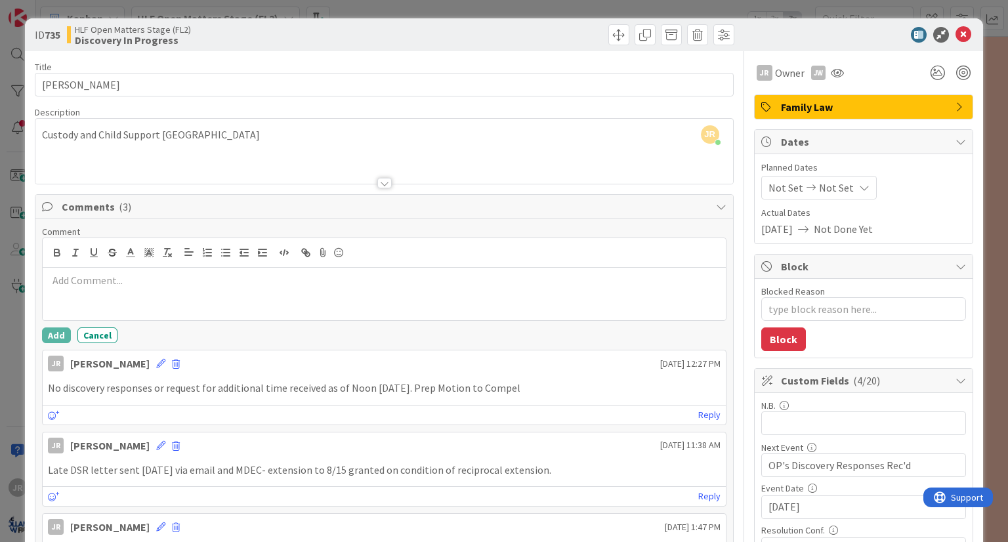
click at [258, 291] on div at bounding box center [384, 294] width 683 height 53
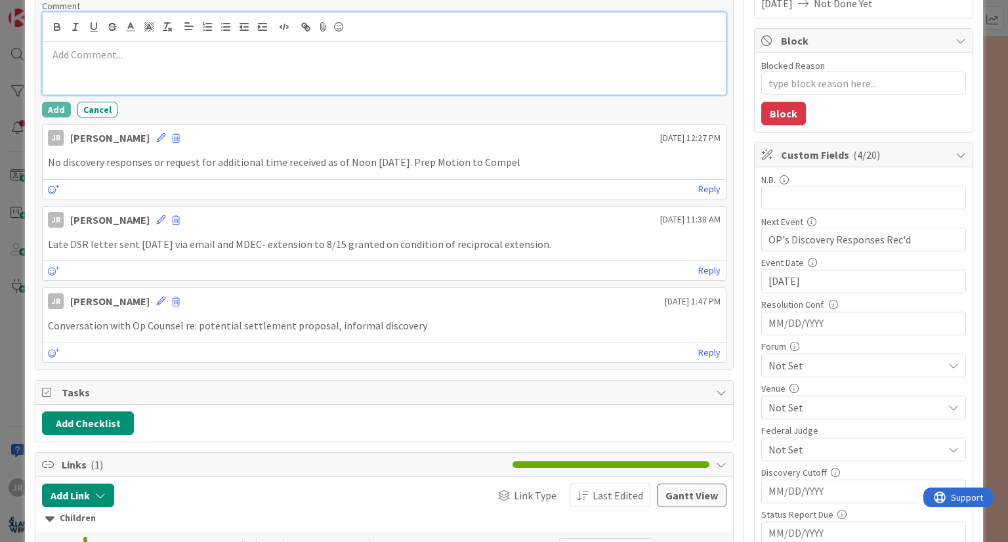
scroll to position [102, 0]
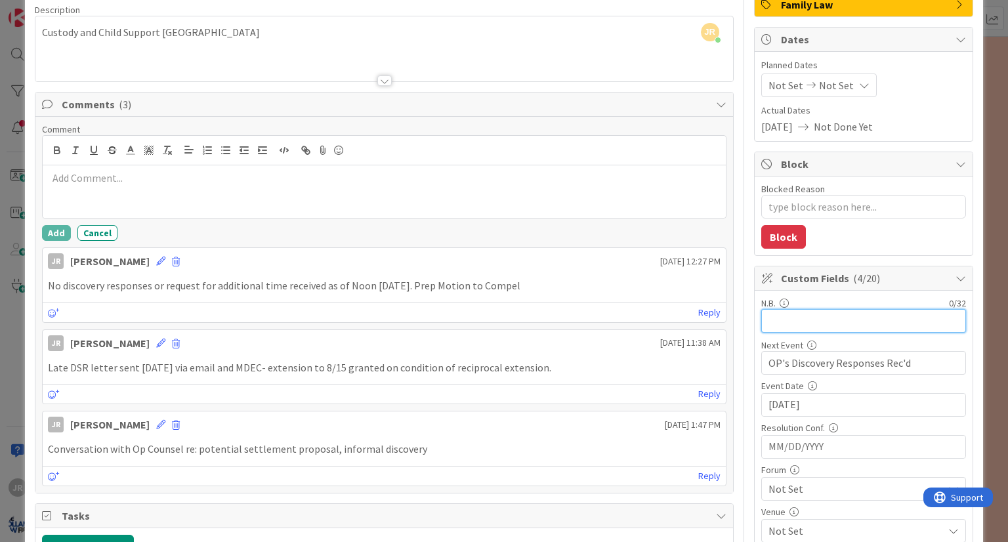
click at [822, 326] on input "text" at bounding box center [863, 321] width 205 height 24
type input "Scheudling Conference"
type textarea "x"
type input "Schedling Conference"
type textarea "x"
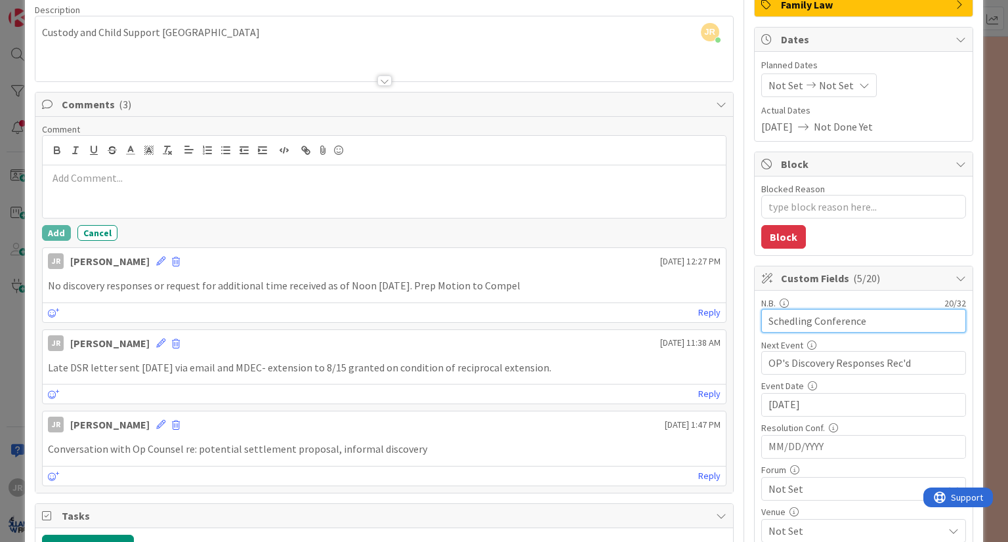
type input "Scheduling Conference"
type textarea "x"
type input "Scheduling Conference"
type textarea "x"
type input "Scheduling Conference [DATE]"
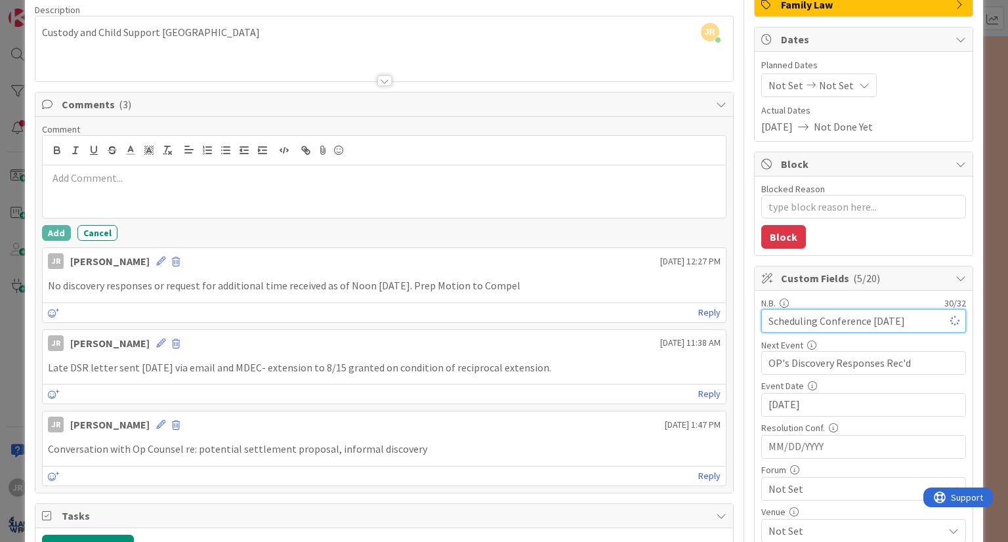
type textarea "x"
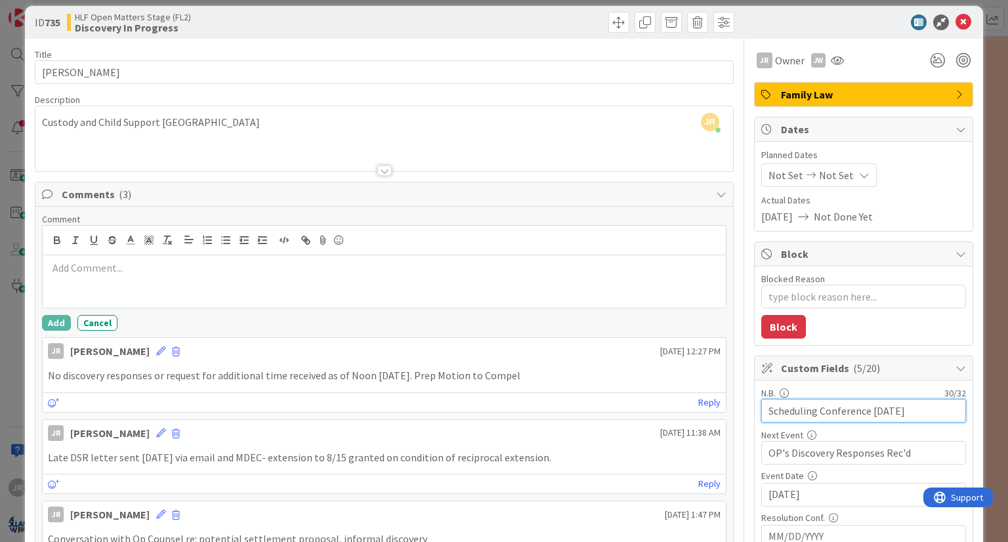
scroll to position [0, 0]
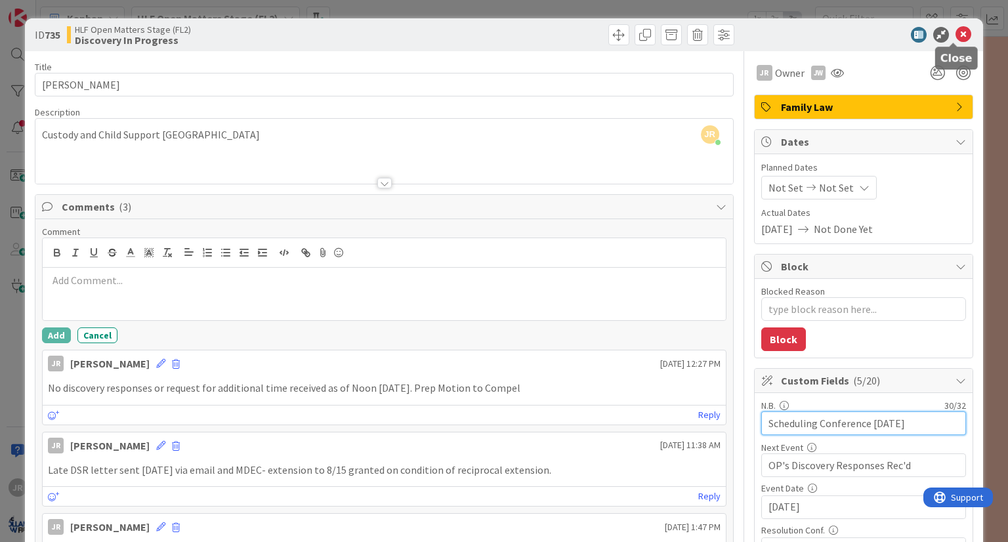
type input "Scheduling Conference [DATE]"
click at [956, 33] on icon at bounding box center [964, 35] width 16 height 16
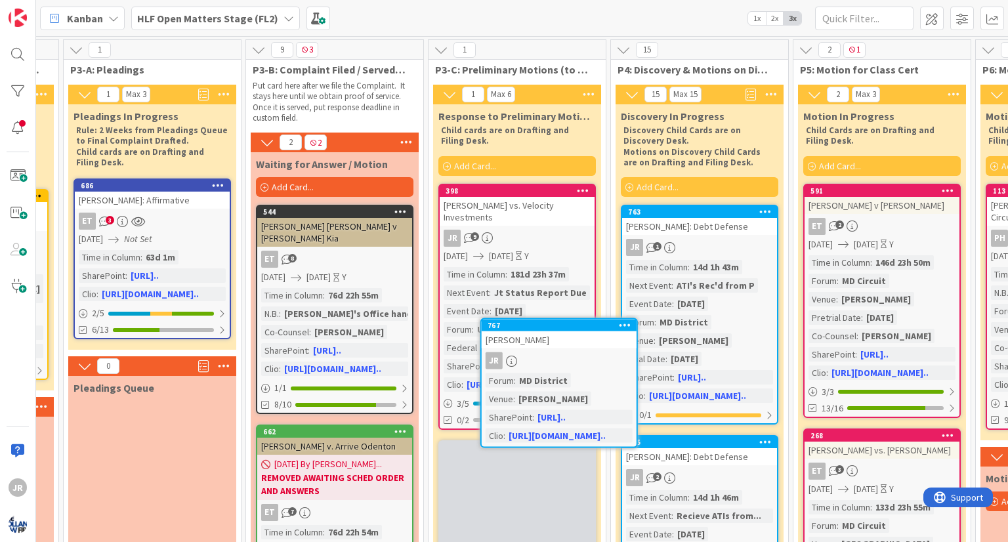
scroll to position [0, 525]
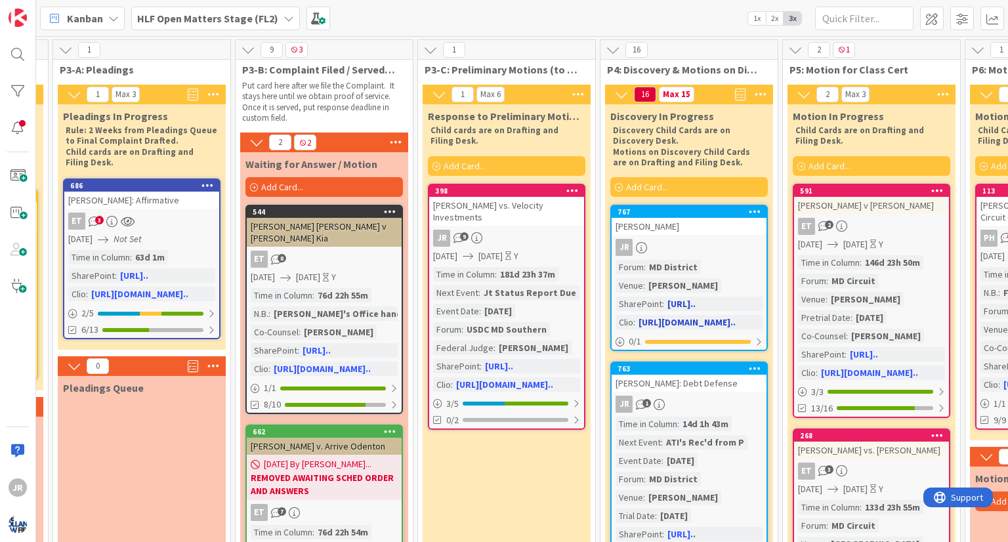
click at [732, 249] on div "JR" at bounding box center [689, 247] width 155 height 17
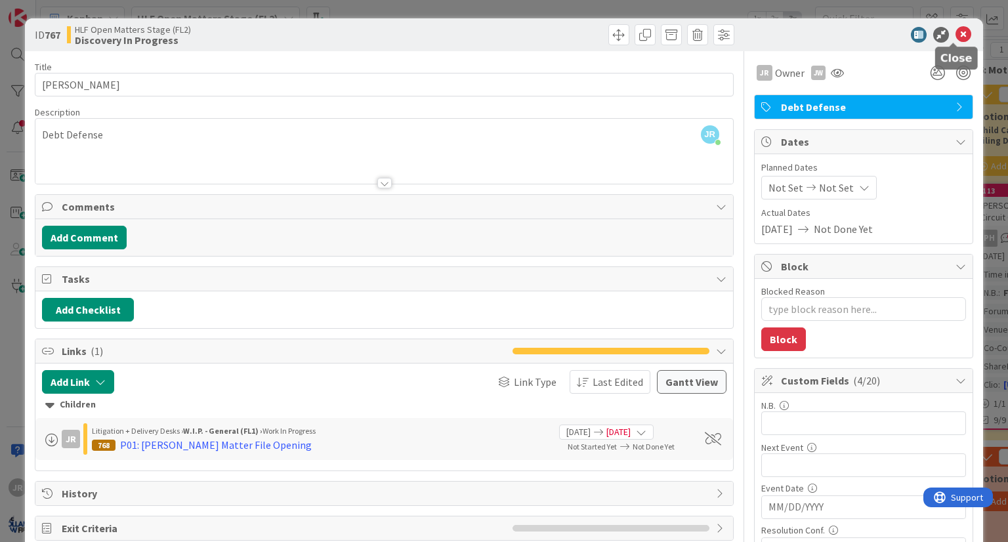
click at [956, 37] on icon at bounding box center [964, 35] width 16 height 16
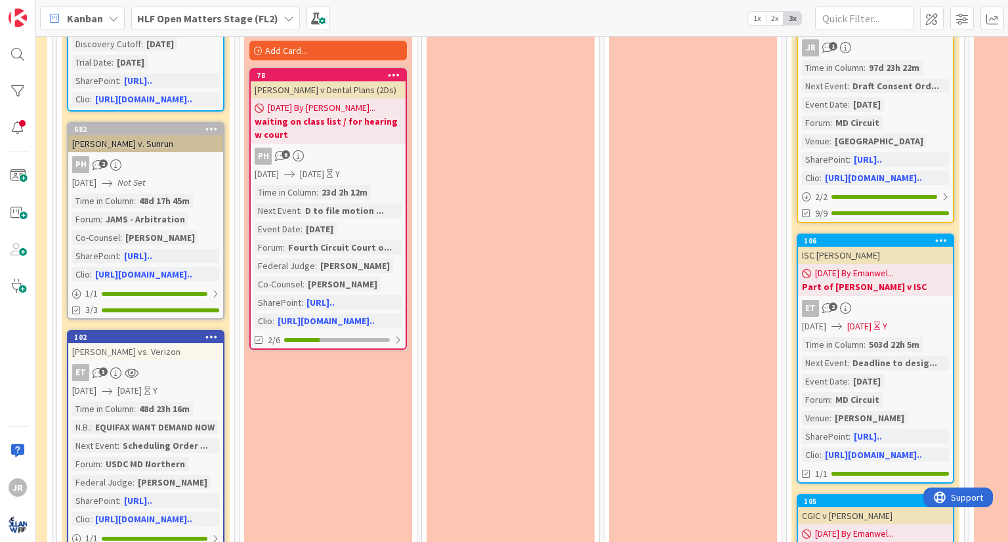
scroll to position [788, 1068]
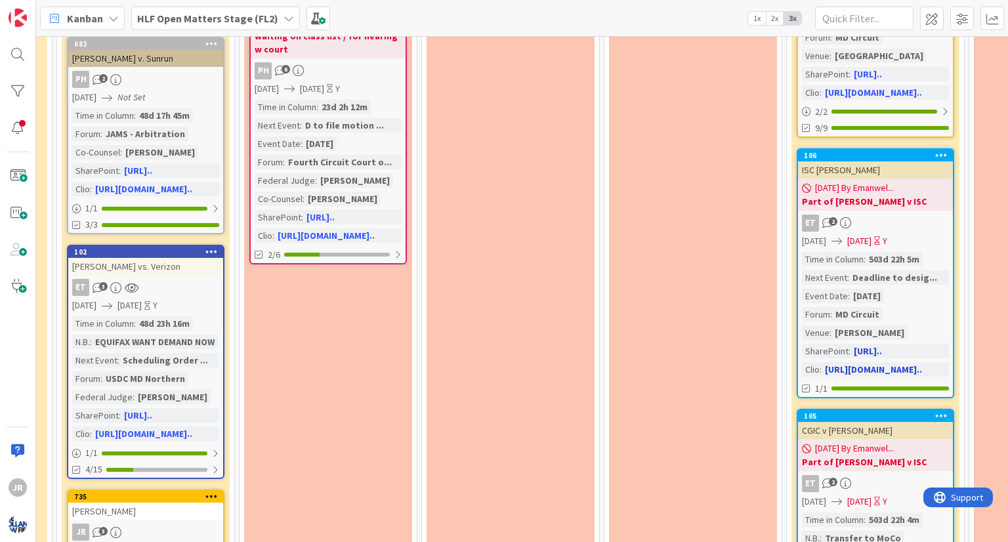
click at [917, 305] on div "Time in Column : 503d 22h 5m Next Event : Deadline to desig... Event Date : [DA…" at bounding box center [875, 314] width 147 height 125
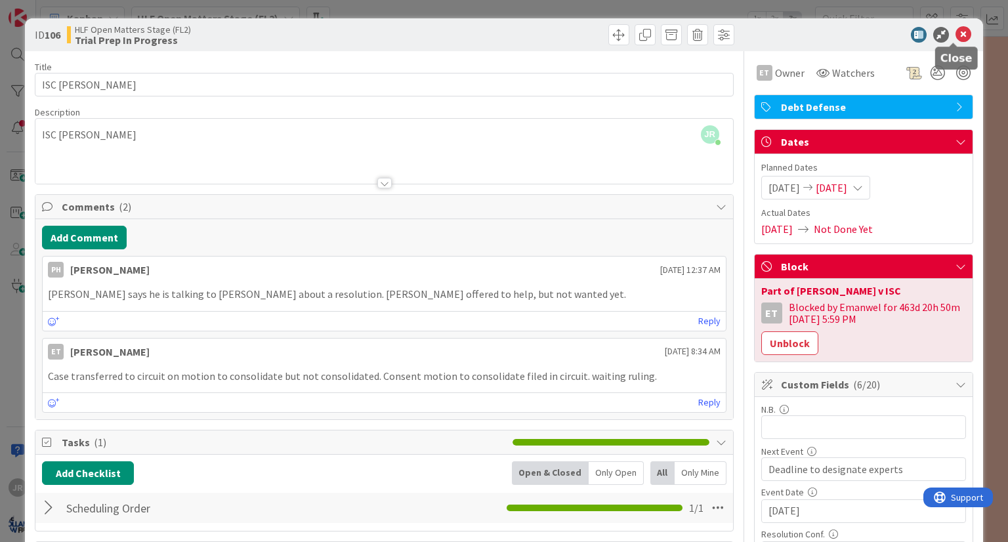
click at [956, 37] on icon at bounding box center [964, 35] width 16 height 16
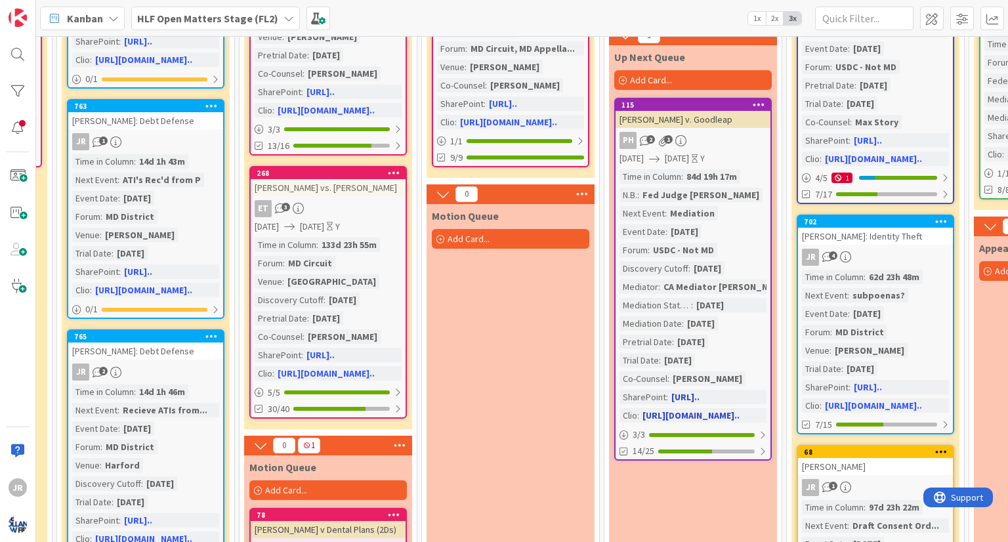
scroll to position [0, 1068]
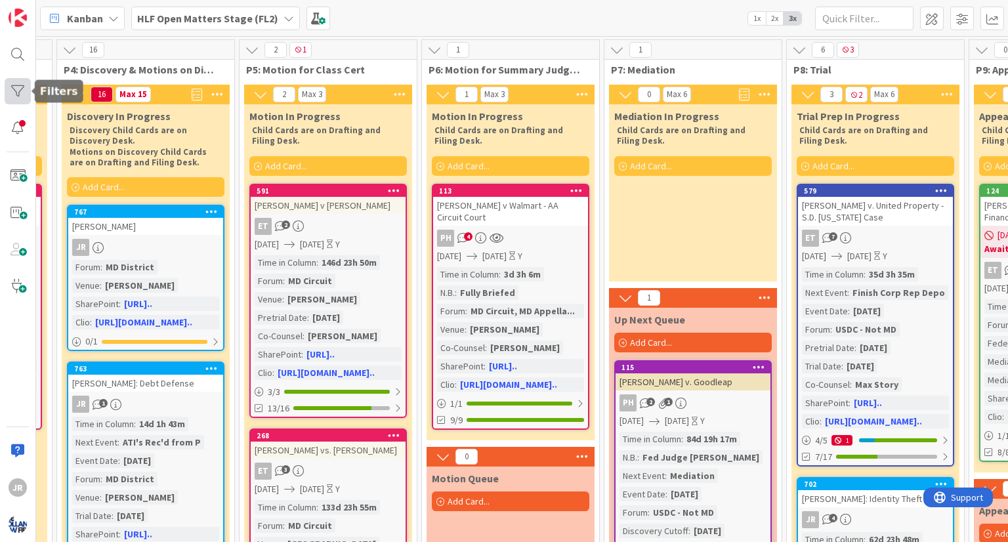
click at [10, 88] on div at bounding box center [18, 91] width 26 height 26
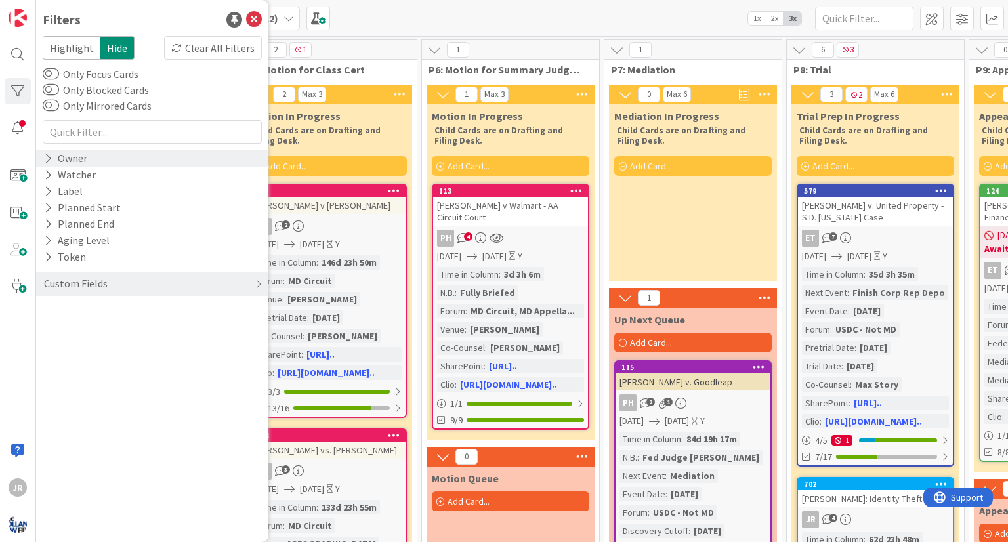
click at [56, 158] on div "Owner" at bounding box center [66, 158] width 46 height 16
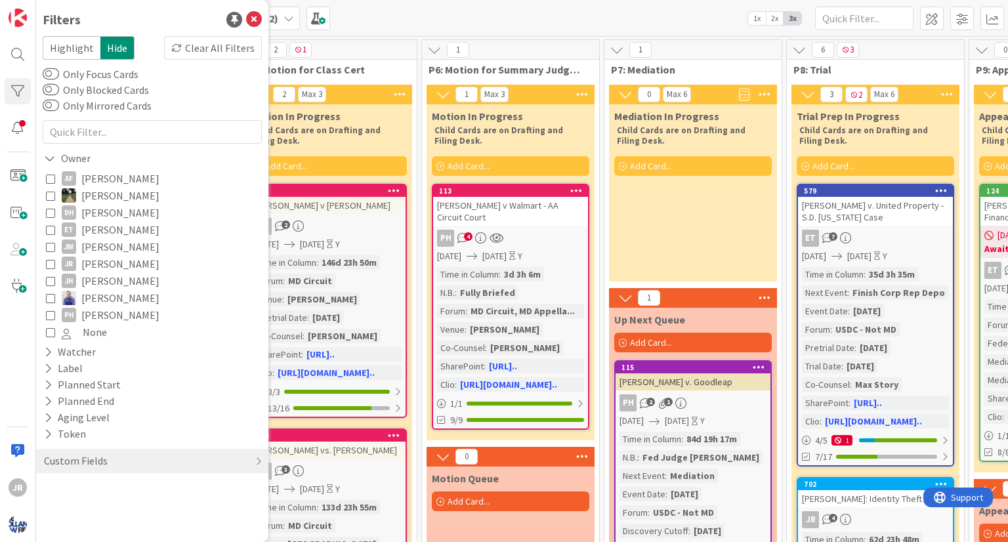
drag, startPoint x: 48, startPoint y: 317, endPoint x: 51, endPoint y: 326, distance: 9.8
click at [48, 318] on icon at bounding box center [50, 314] width 9 height 9
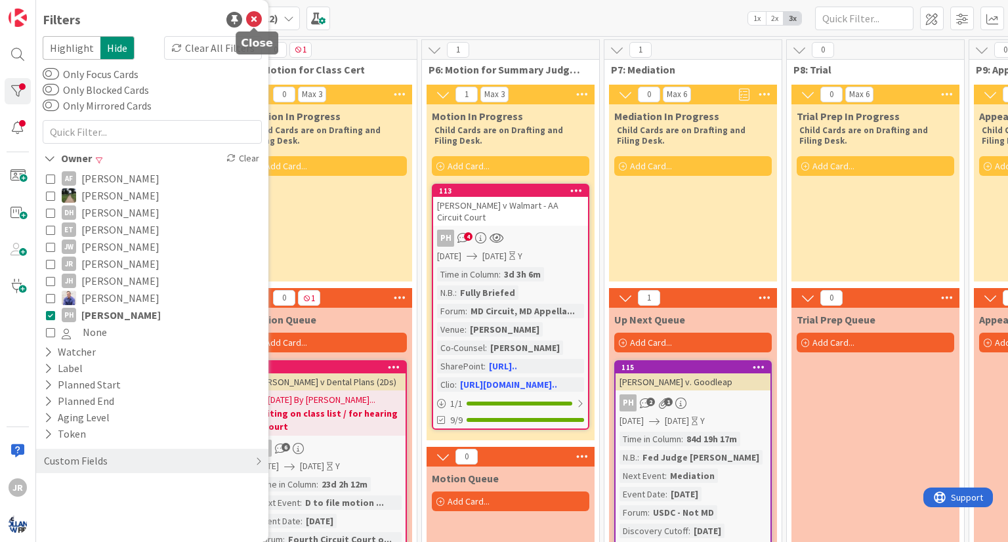
drag, startPoint x: 253, startPoint y: 22, endPoint x: 277, endPoint y: 16, distance: 25.0
click at [255, 21] on icon at bounding box center [254, 20] width 16 height 16
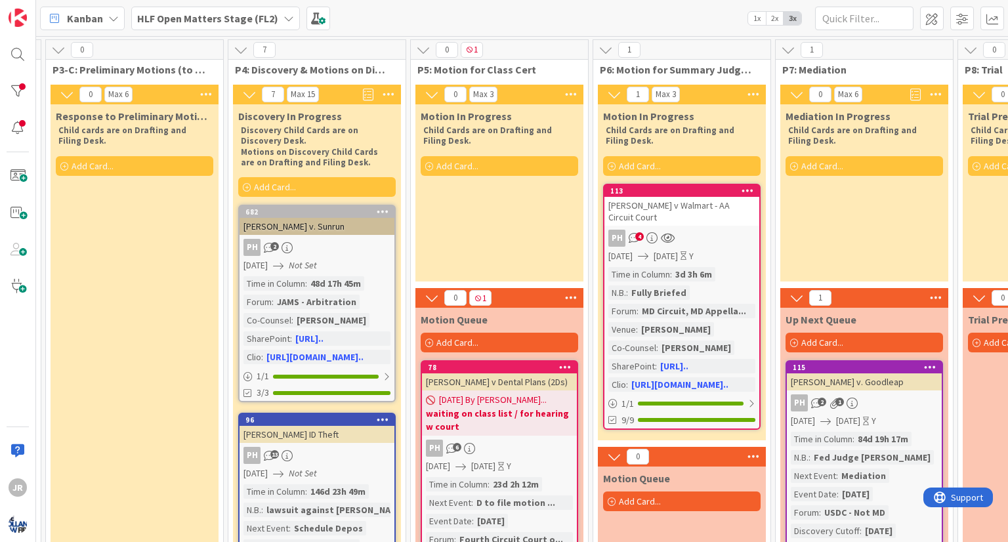
scroll to position [0, 895]
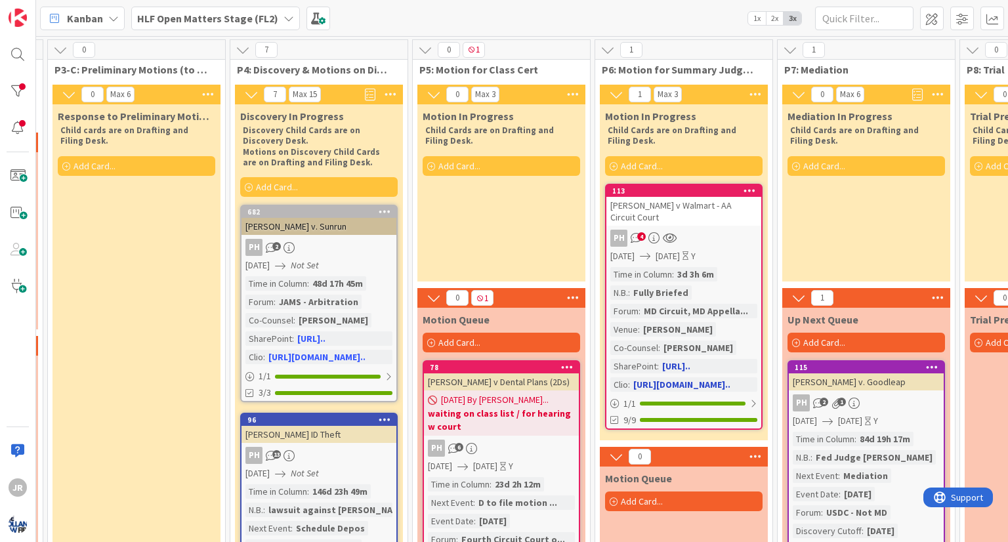
click at [692, 290] on div "Time in Column : 3d 3h 6m N.B. : Fully Briefed Forum : MD Circuit, MD Appella..…" at bounding box center [683, 329] width 147 height 125
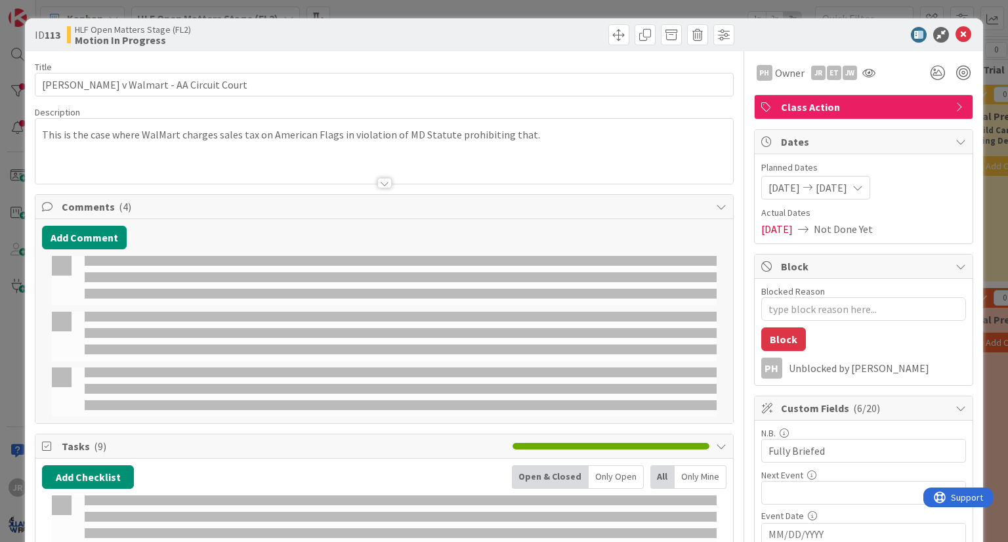
type textarea "x"
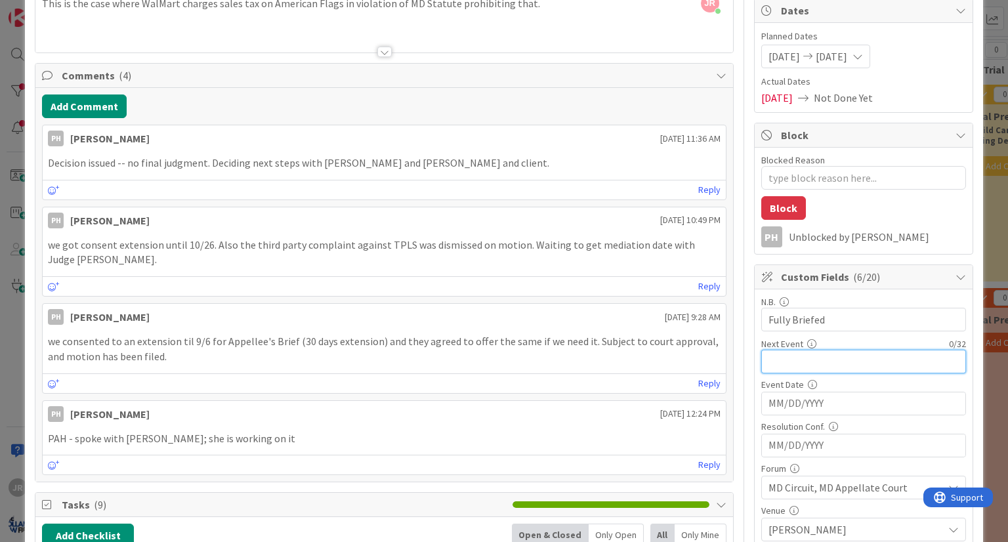
click at [764, 364] on input "text" at bounding box center [863, 362] width 205 height 24
type input "Motion to REco"
type textarea "x"
type input "Motion to RE"
type textarea "x"
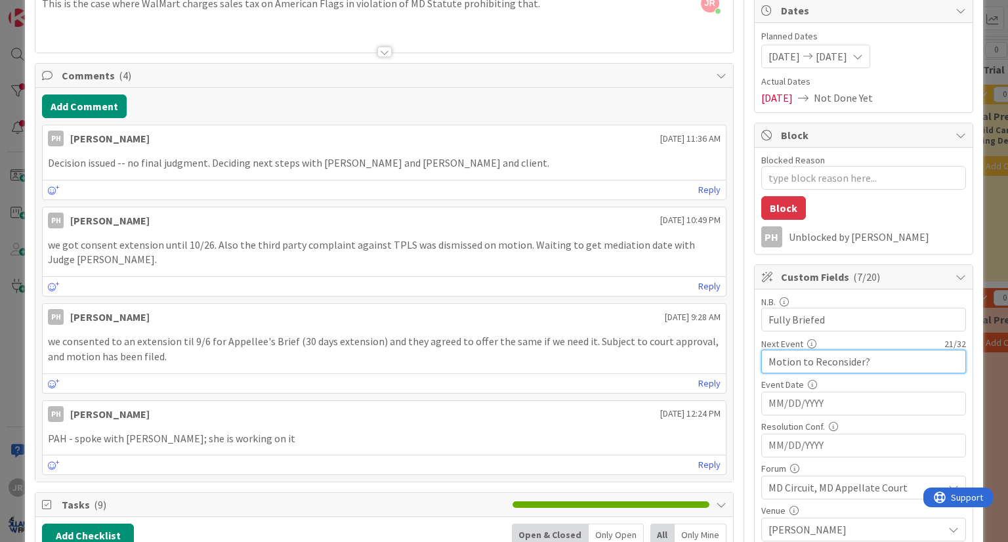
type input "Motion to Reconsider?"
type textarea "x"
type input "Motion to Reconsider? S"
type textarea "x"
type input "Motion to Reconsider? [PERSON_NAME]?"
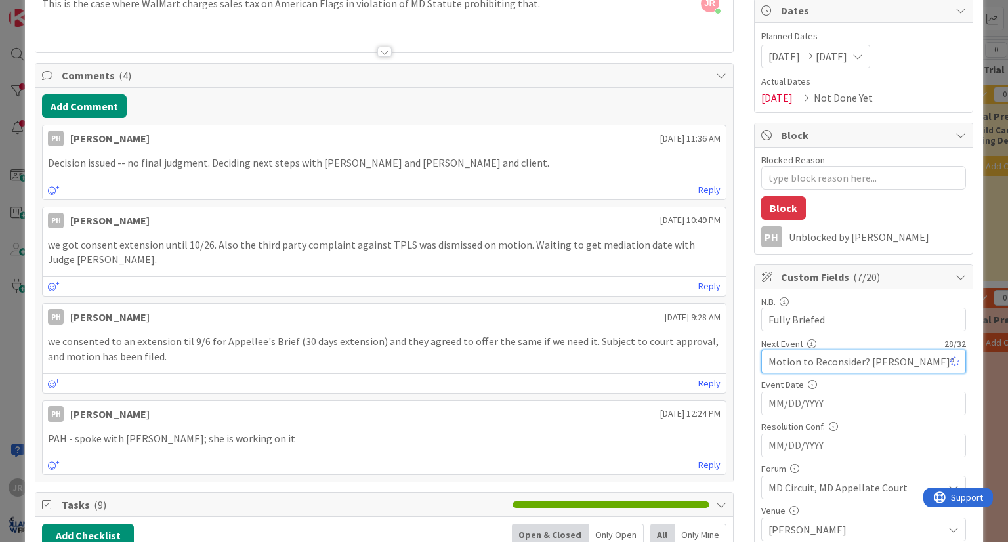
type textarea "x"
drag, startPoint x: 754, startPoint y: 360, endPoint x: 1007, endPoint y: 360, distance: 253.3
click at [1007, 360] on div "ID 113 HLF Open Matters Stage (FL2) Motion In Progress Title 40 / 128 [PERSON_N…" at bounding box center [504, 271] width 1008 height 542
type input "PAH Calling SB re: Mo to Recon"
type textarea "x"
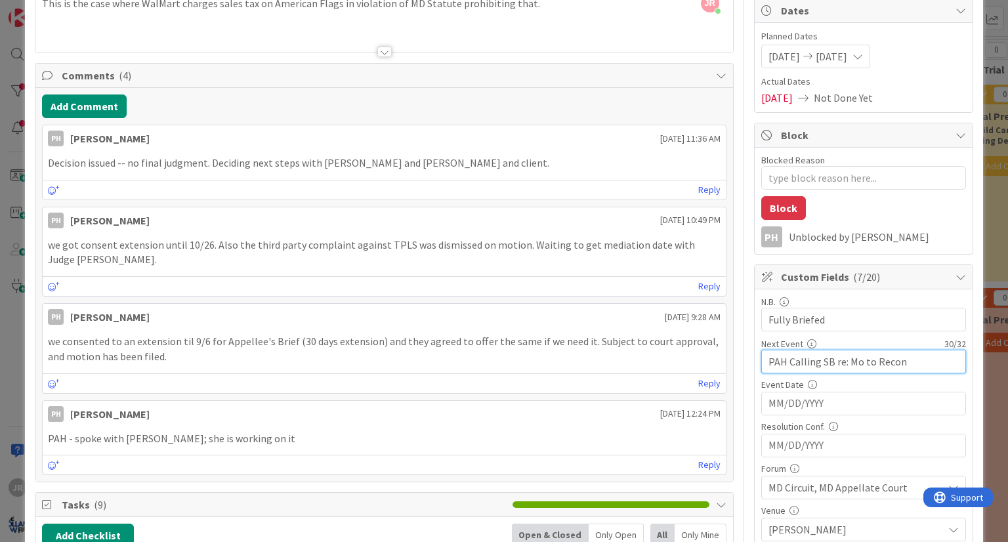
type input "PAH Calling SB re: Mo to Recon"
click at [789, 399] on input "MM/DD/YYYY" at bounding box center [863, 403] width 190 height 22
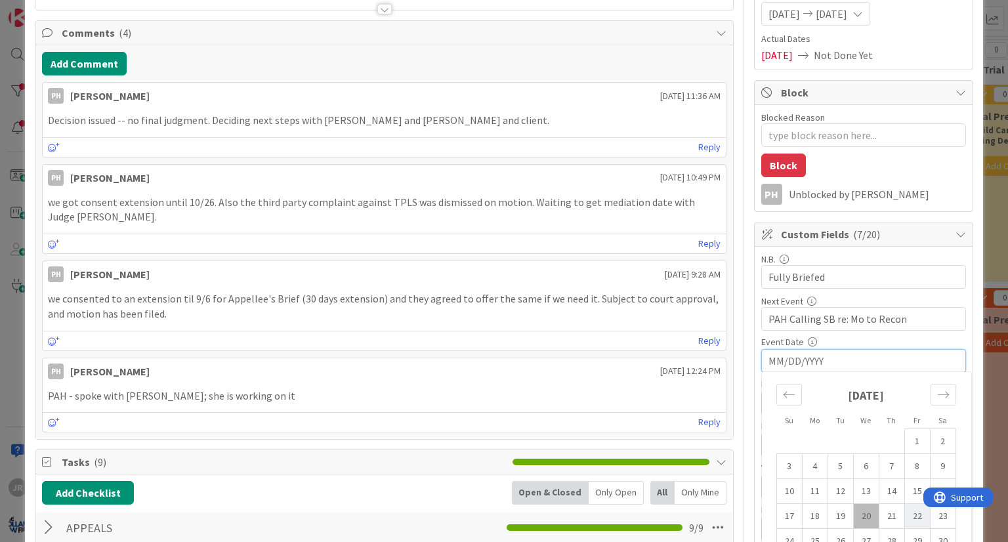
scroll to position [197, 0]
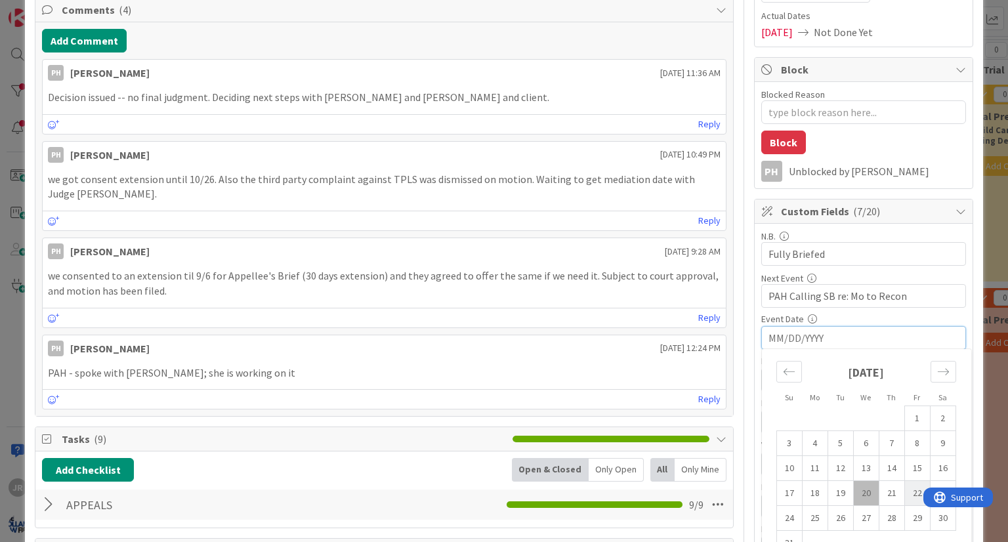
click at [904, 482] on td "22" at bounding box center [917, 493] width 26 height 25
type textarea "x"
type input "[DATE]"
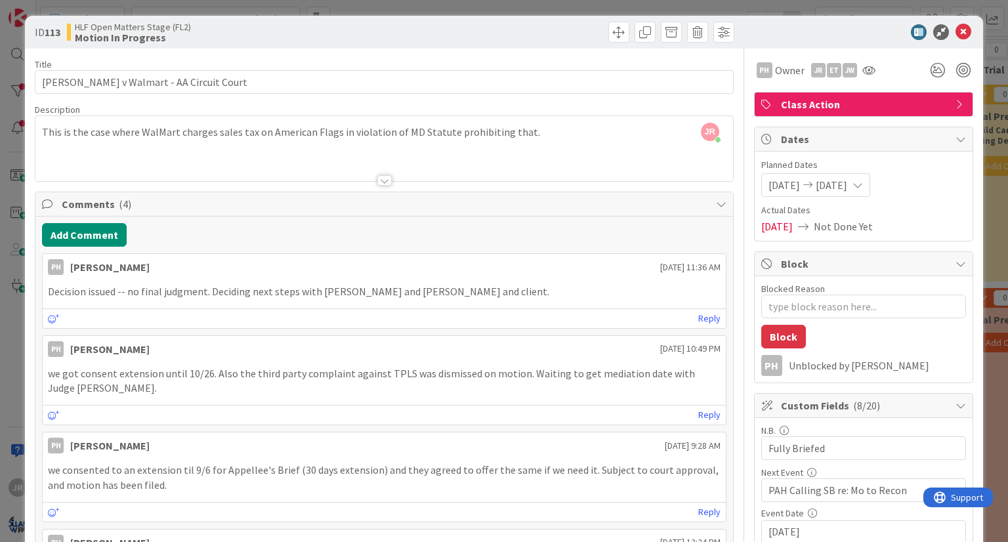
scroll to position [0, 0]
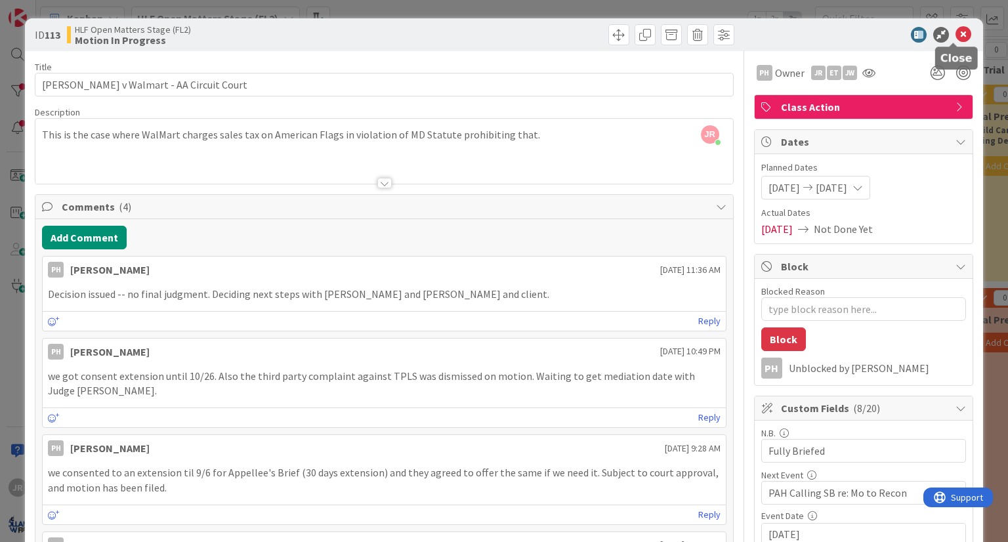
click at [956, 35] on icon at bounding box center [964, 35] width 16 height 16
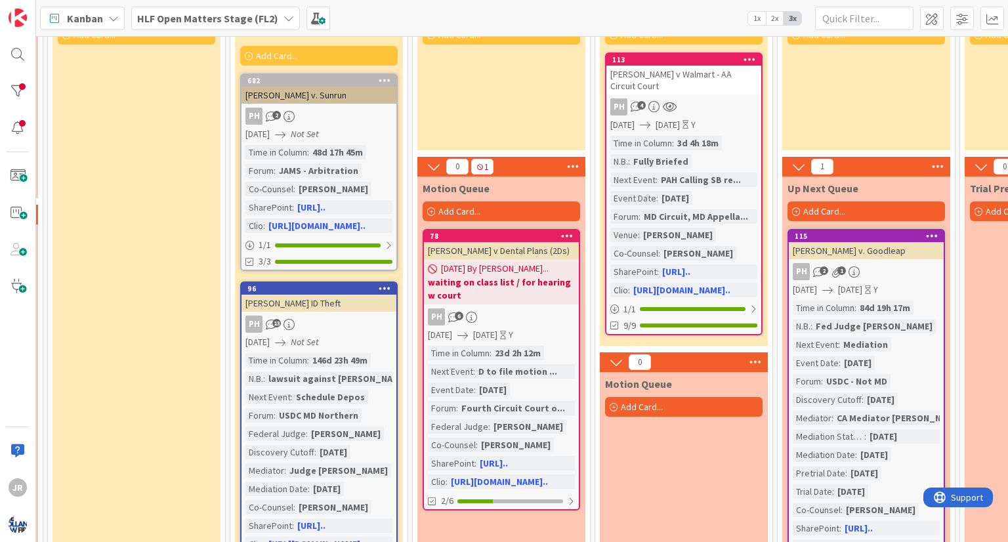
scroll to position [131, 823]
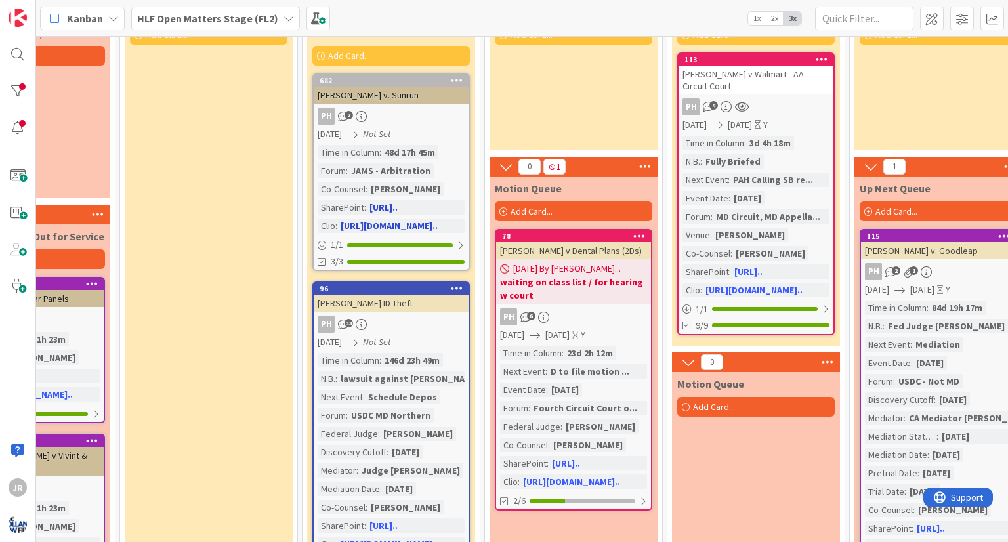
click at [411, 129] on div "[DATE] Not Set" at bounding box center [393, 134] width 151 height 14
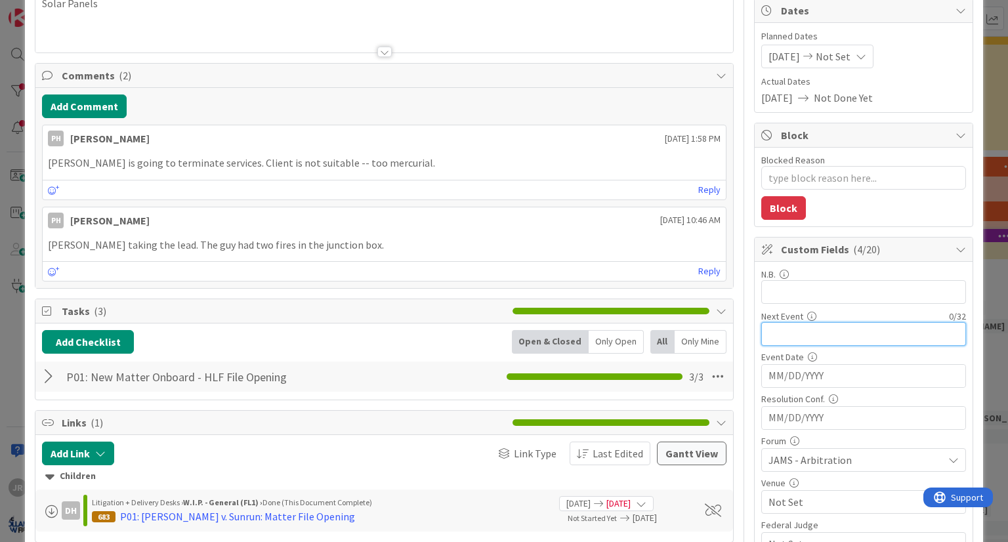
click at [774, 331] on input "text" at bounding box center [863, 334] width 205 height 24
click at [974, 70] on div "ID 682 HLF Open Matters Stage (FL2) Discovery In Progress Title 21 / 128 [PERSO…" at bounding box center [504, 271] width 1008 height 542
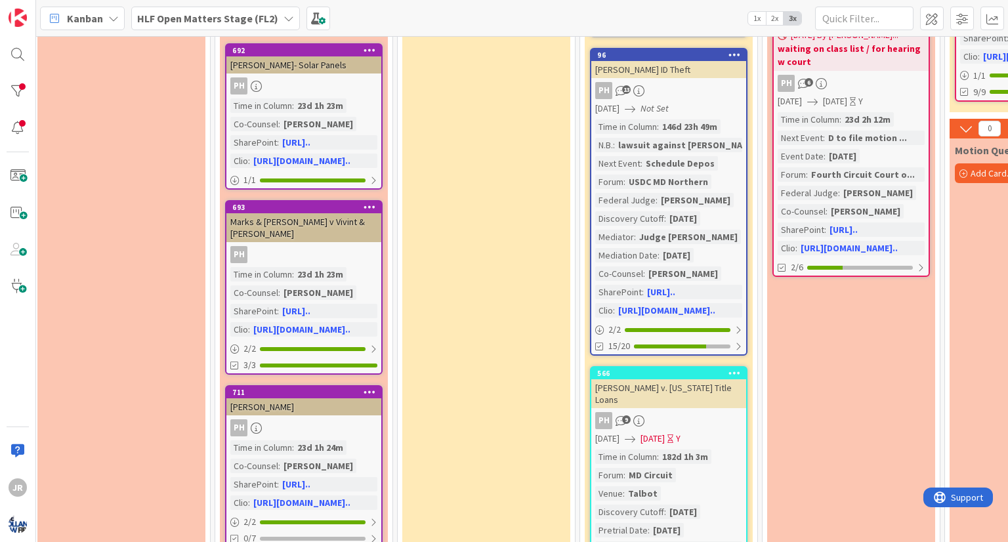
scroll to position [394, 545]
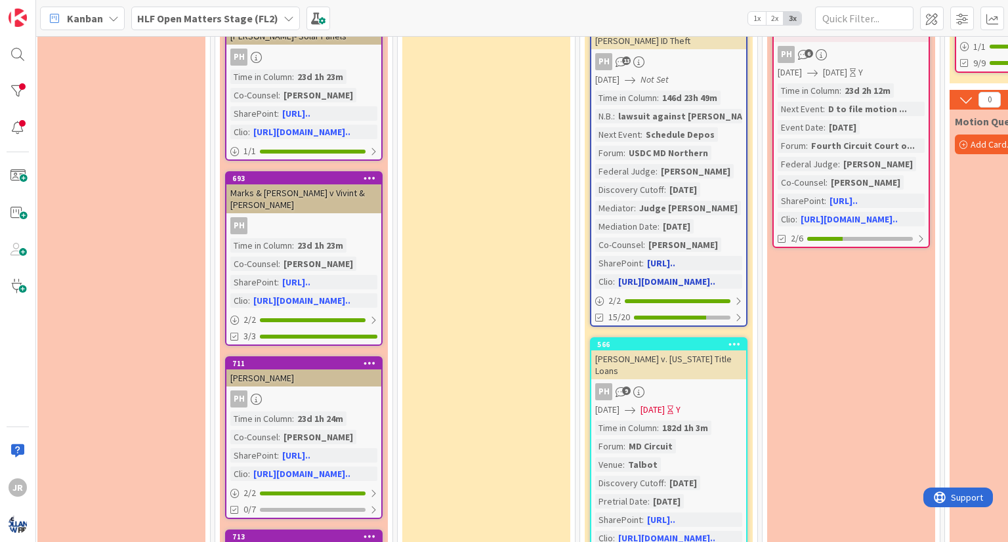
click at [692, 58] on div "PH 13" at bounding box center [668, 61] width 155 height 17
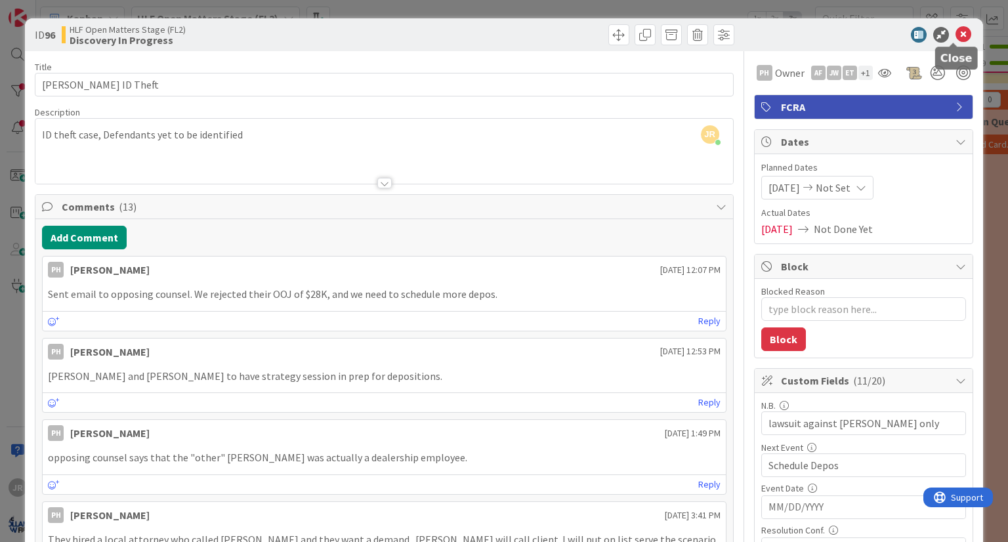
click at [957, 35] on icon at bounding box center [964, 35] width 16 height 16
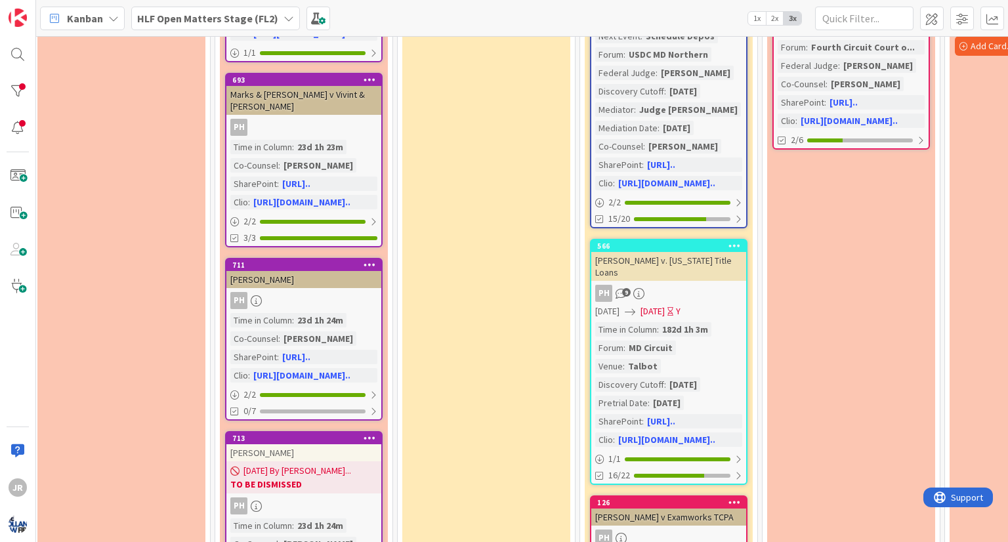
scroll to position [572, 545]
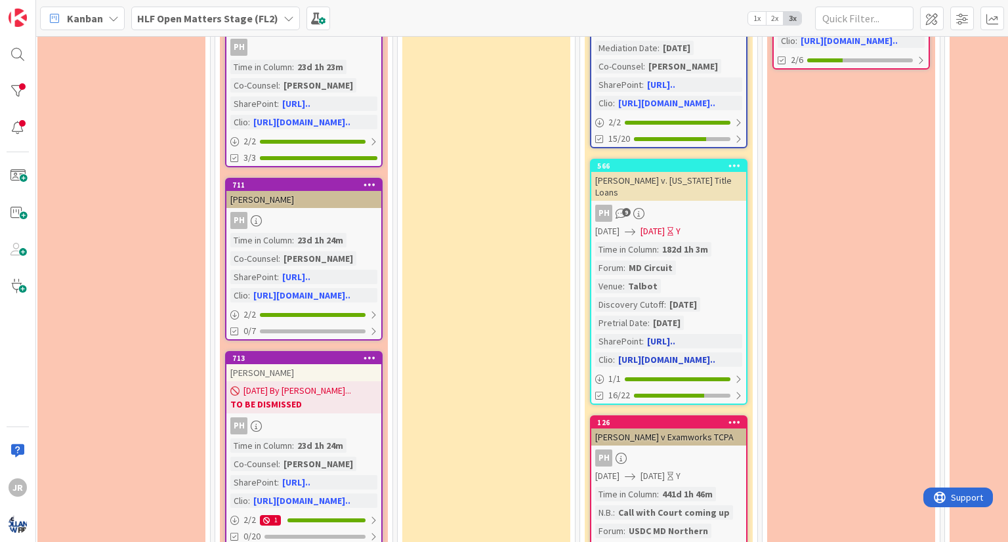
click at [705, 205] on div "PH 9" at bounding box center [668, 213] width 155 height 17
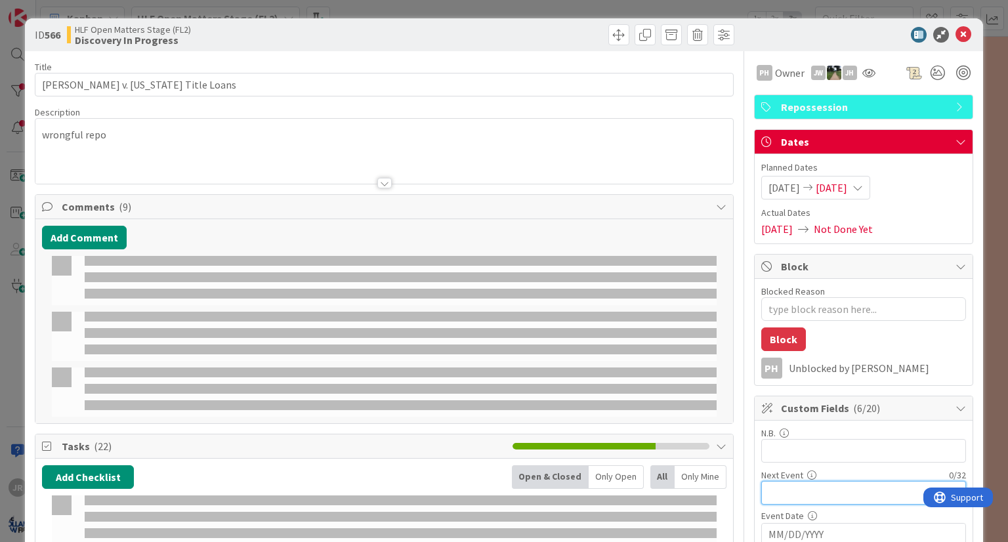
click at [772, 494] on input "text" at bounding box center [863, 493] width 205 height 24
type textarea "x"
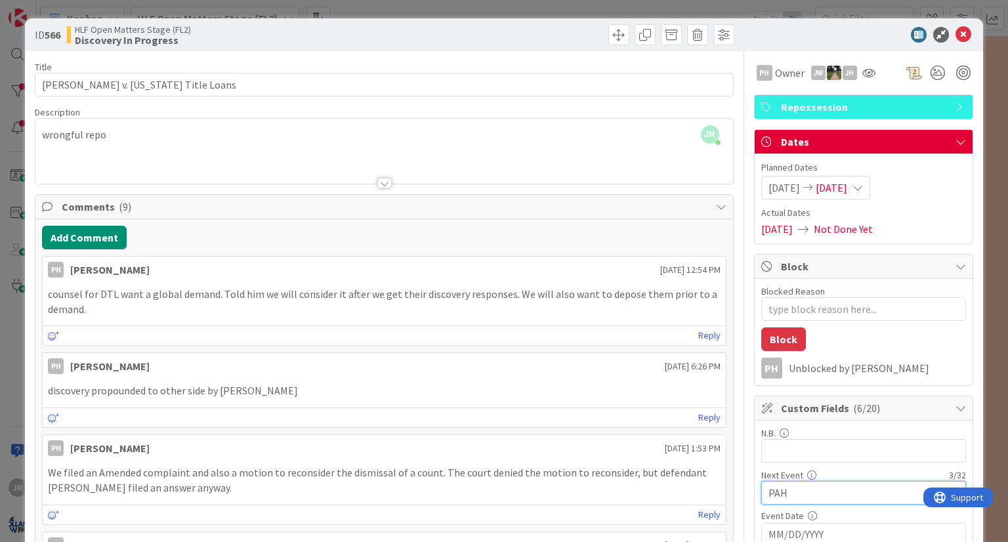
type input "PAH"
type textarea "x"
type input "PA"
type textarea "x"
type input "PJH to"
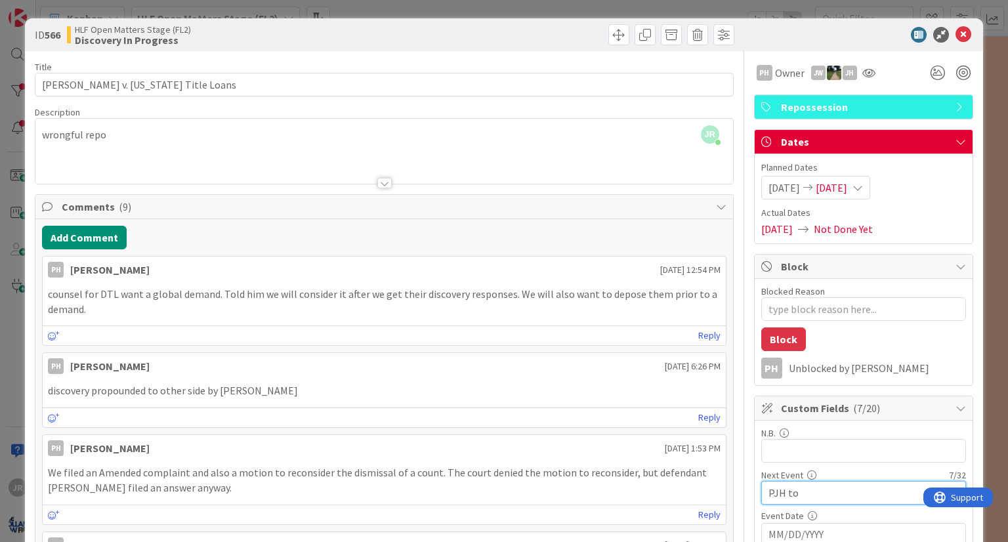
type textarea "x"
type input "P"
type input "JH"
type textarea "x"
type input "JH Me"
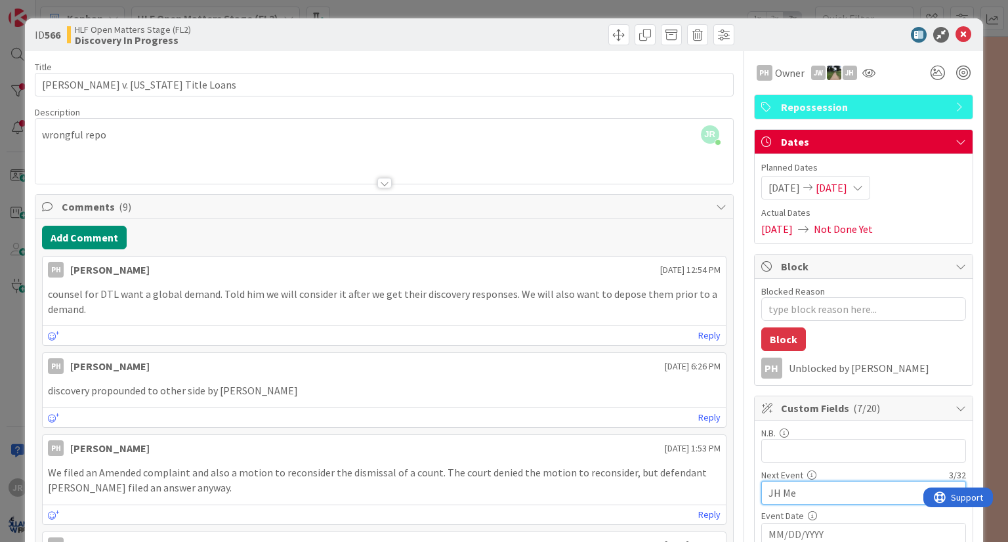
type textarea "x"
type input "JH Meet with PAH re: DSR"
type textarea "x"
type input "JH Meet with PAH re: DSR"
click at [823, 534] on input "MM/DD/YYYY" at bounding box center [863, 535] width 190 height 22
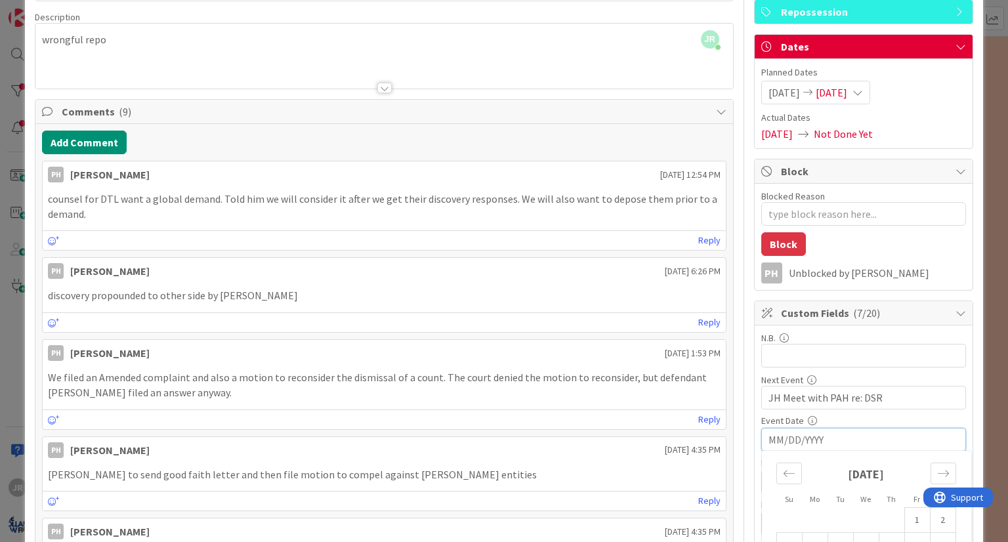
scroll to position [131, 0]
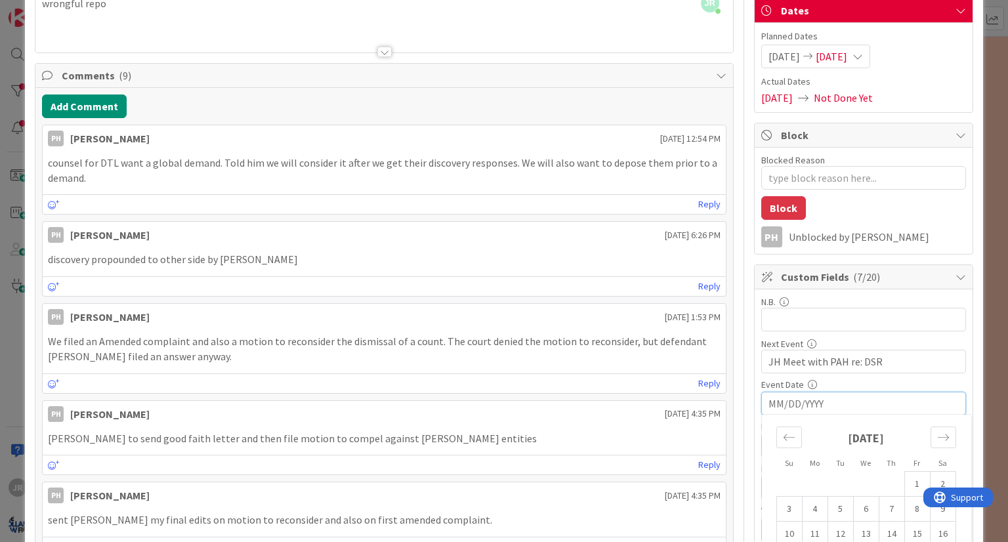
click at [993, 312] on div "ID 566 HLF Open Matters Stage (FL2) Discovery In Progress Title 29 / 128 [PERSO…" at bounding box center [504, 271] width 1008 height 542
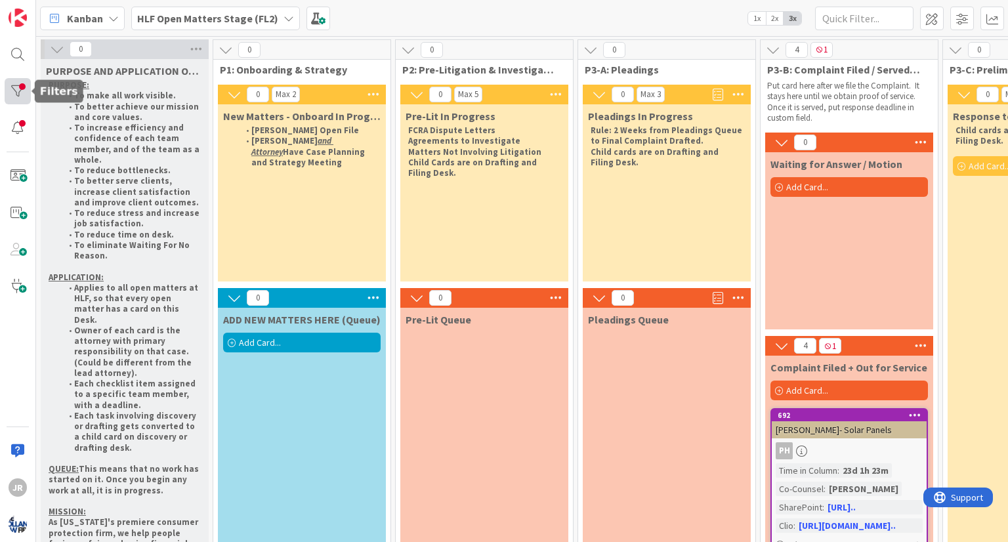
click at [12, 98] on div at bounding box center [18, 91] width 26 height 26
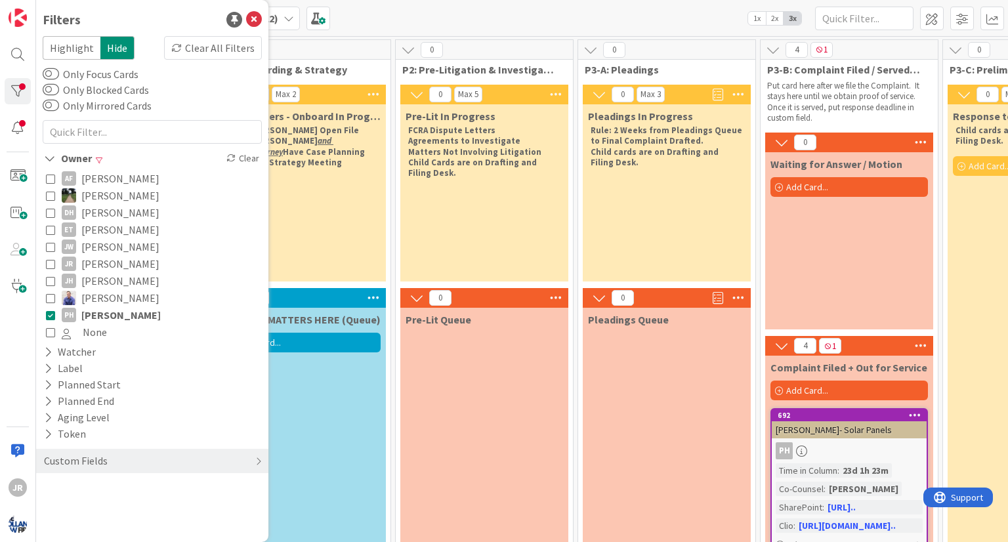
click at [53, 314] on icon at bounding box center [50, 314] width 9 height 9
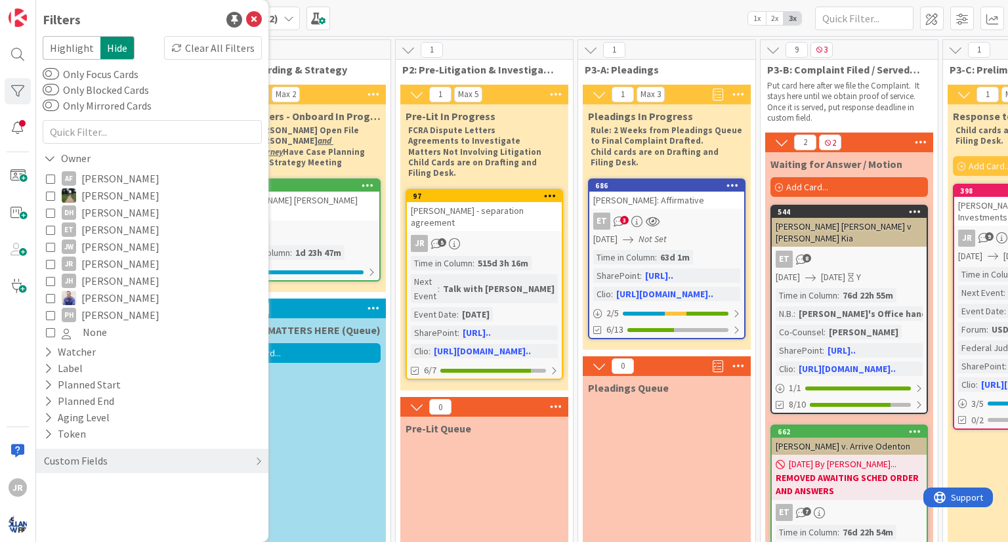
click at [51, 228] on icon at bounding box center [50, 229] width 9 height 9
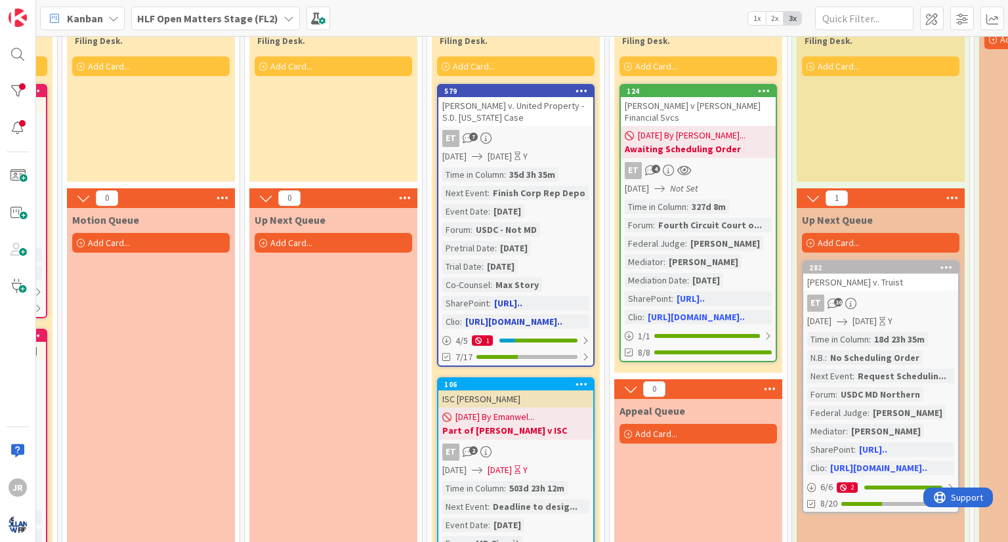
scroll to position [131, 1428]
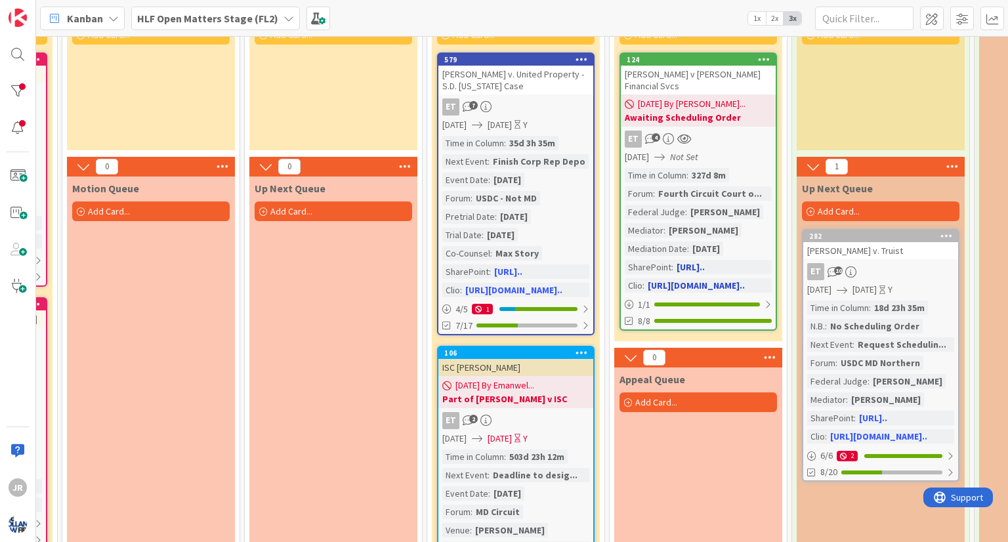
click at [732, 111] on b "Awaiting Scheduling Order" at bounding box center [698, 117] width 147 height 13
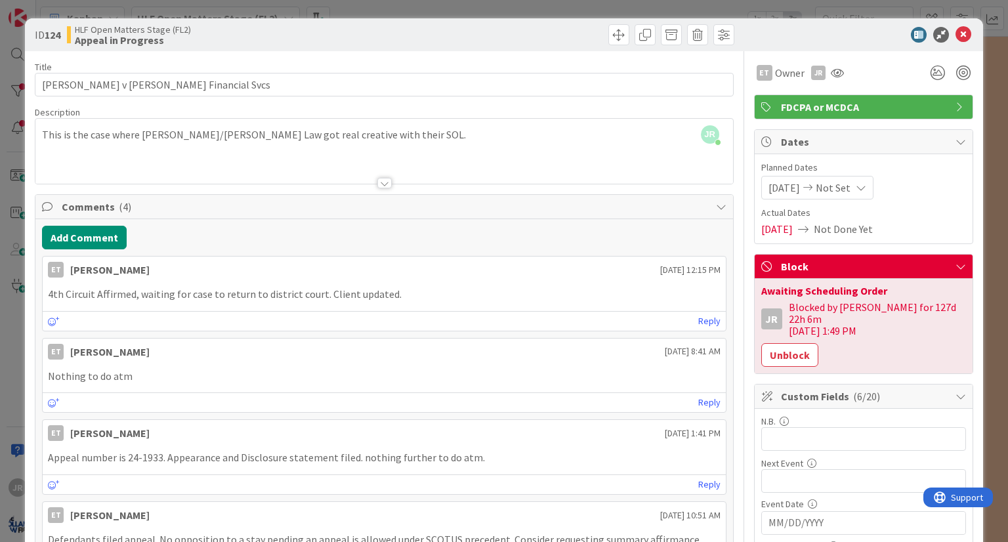
click at [496, 14] on div "ID 124 HLF Open Matters Stage (FL2) Appeal in Progress Title 38 / 128 [PERSON_N…" at bounding box center [504, 271] width 1008 height 542
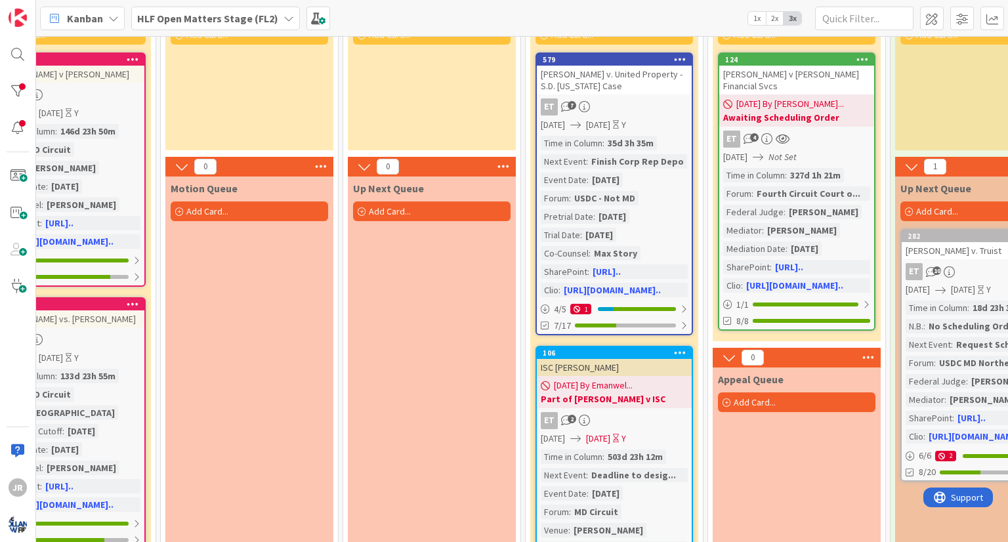
scroll to position [131, 1320]
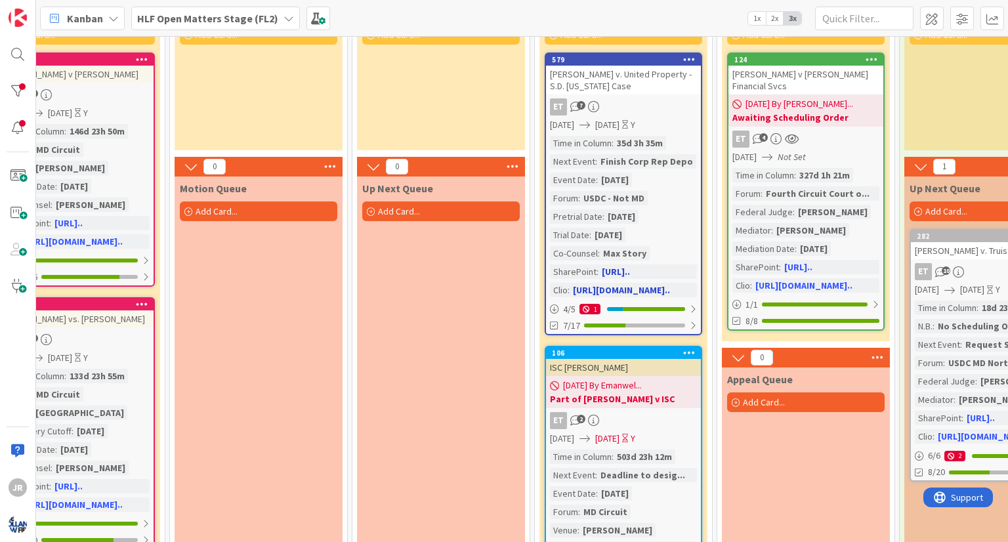
click at [679, 180] on div "Time in Column : 35d 3h 35m Next Event : Finish Corp Rep Depo Event Date : [DAT…" at bounding box center [623, 216] width 147 height 161
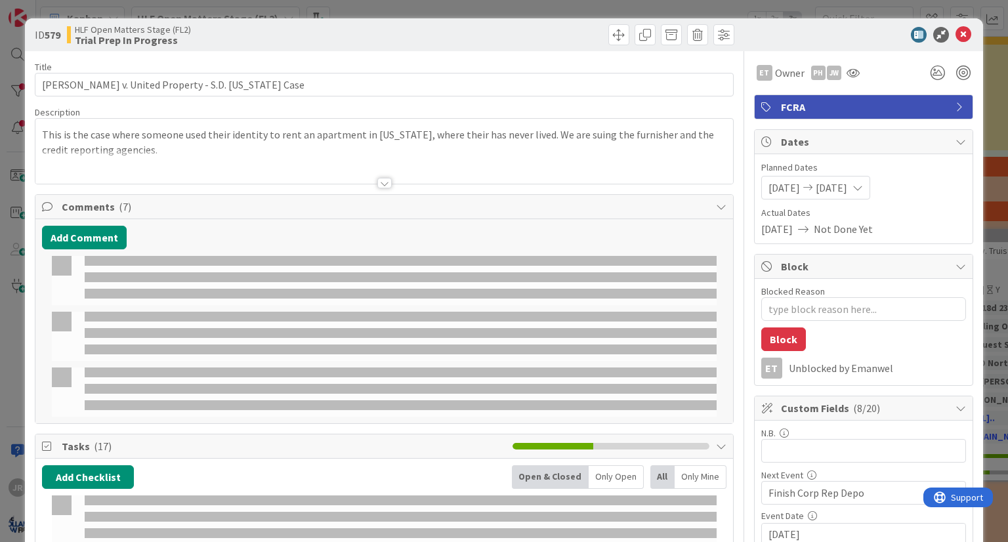
type textarea "x"
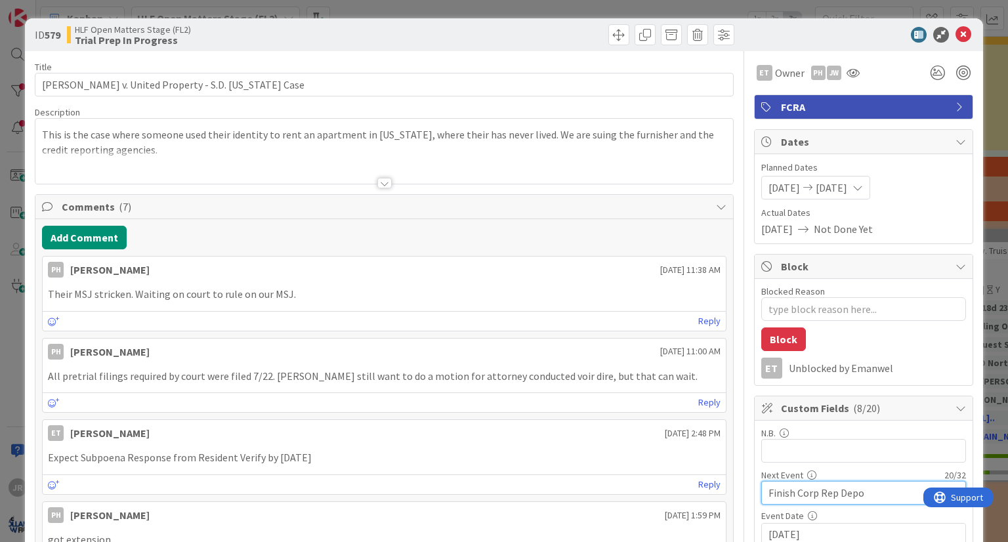
type input "Settleme"
type textarea "x"
type input "Settlement"
type textarea "x"
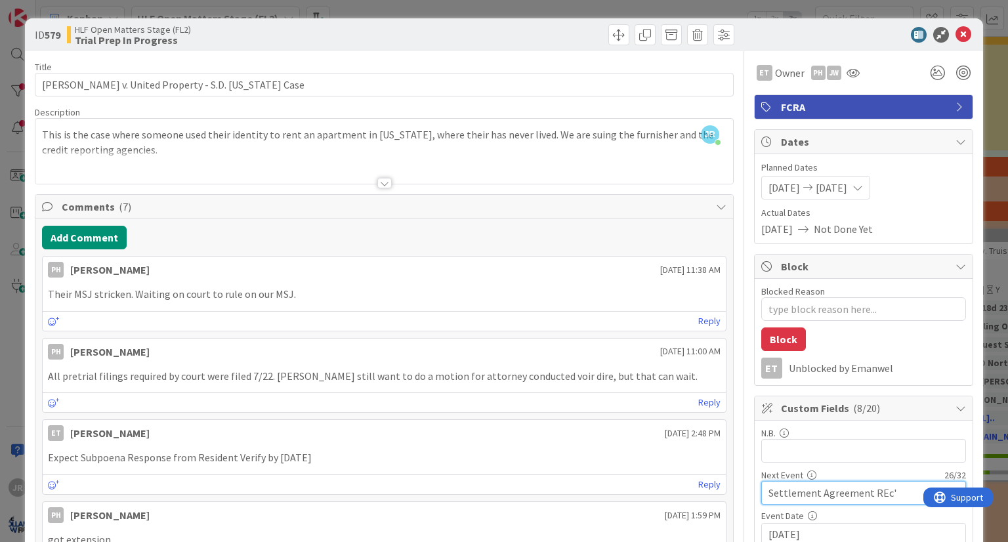
type input "Settlement Agreement REc'd"
type textarea "x"
type input "Settlement Agreement REc'd"
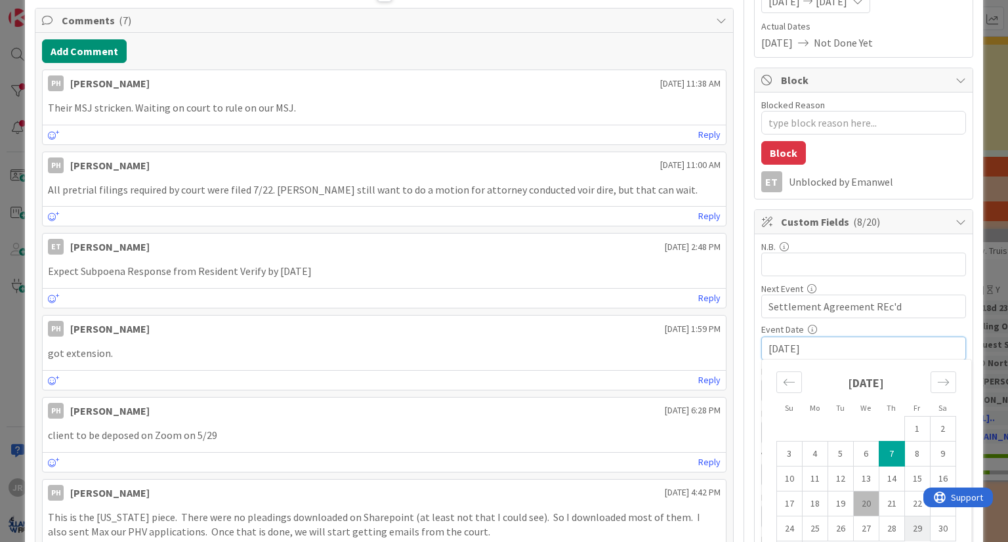
scroll to position [199, 0]
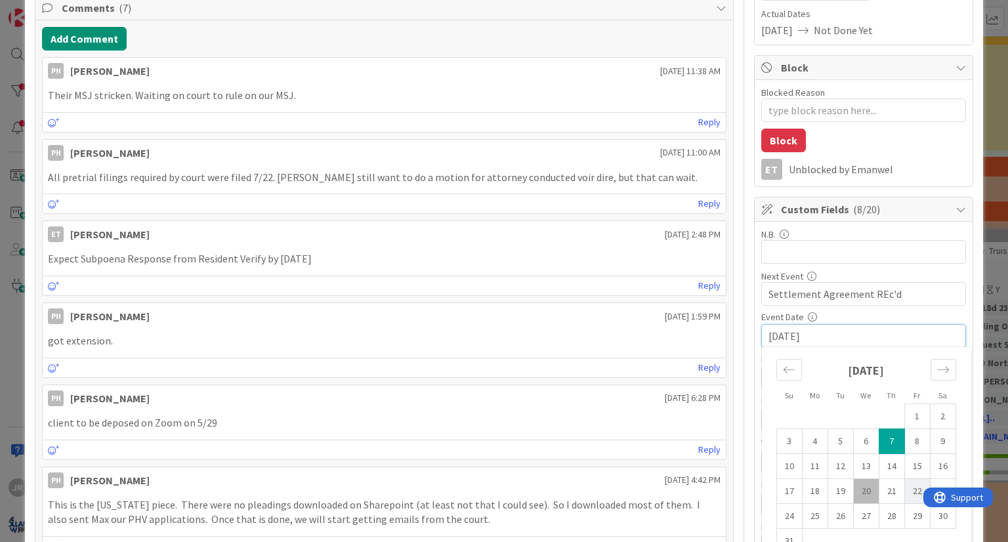
click at [904, 494] on td "22" at bounding box center [917, 491] width 26 height 25
type textarea "x"
type input "[DATE]"
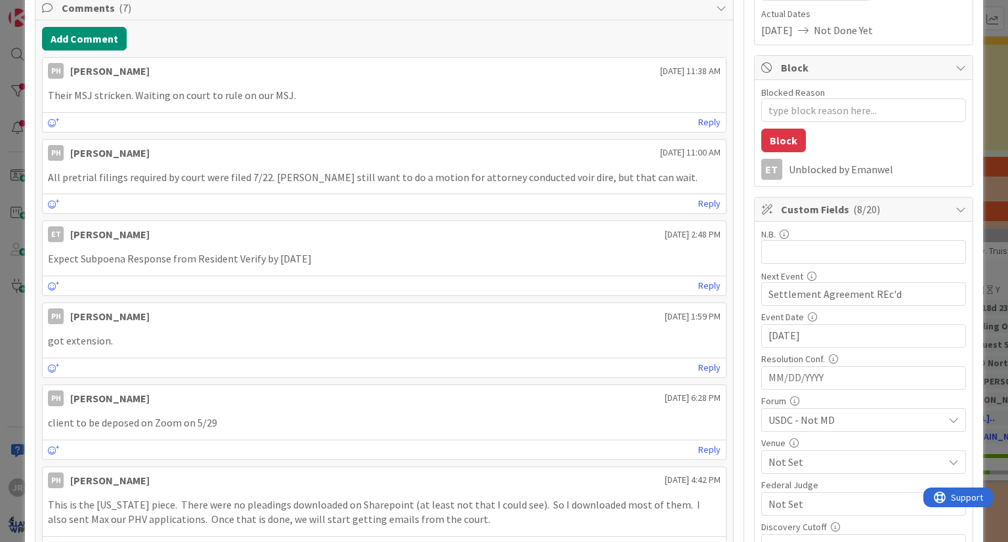
click at [984, 98] on div "ID 579 HLF Open Matters Stage (FL2) Trial Prep In Progress Title 48 / 128 [PERS…" at bounding box center [504, 271] width 1008 height 542
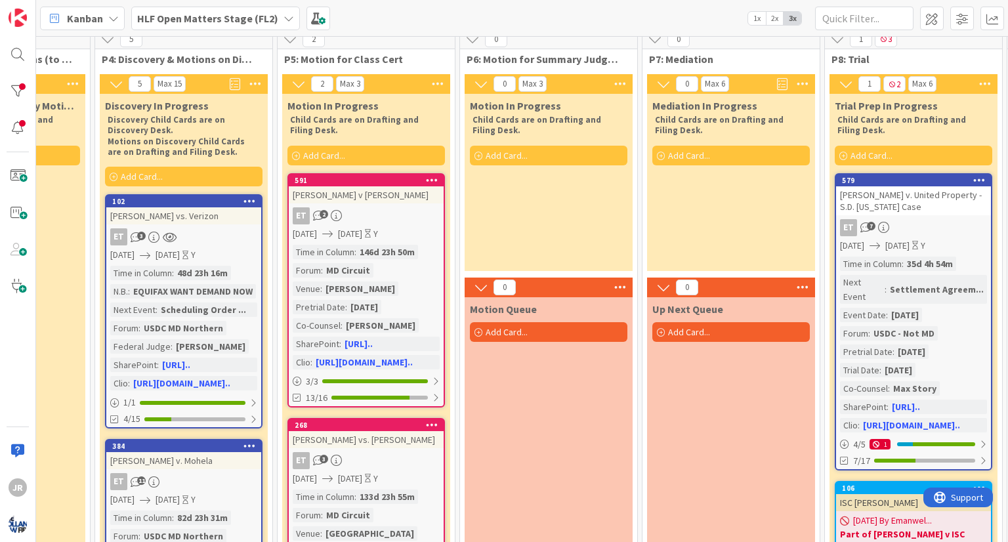
scroll to position [0, 1030]
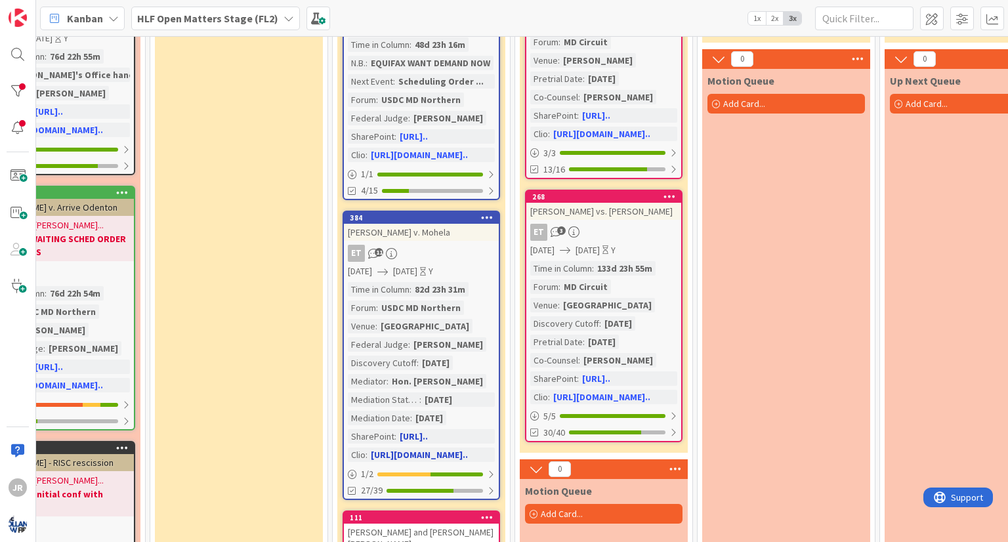
scroll to position [66, 793]
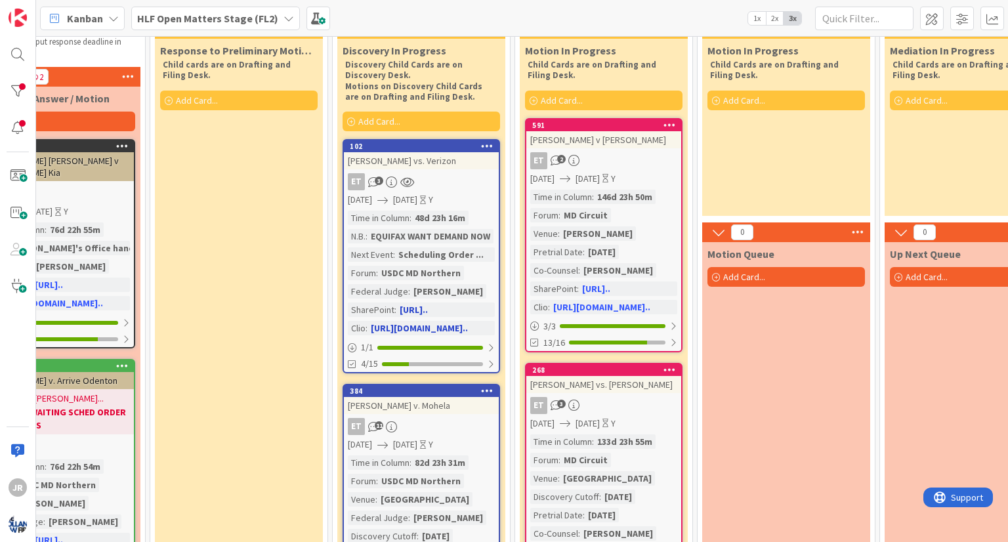
click at [469, 180] on div "ET 3" at bounding box center [421, 181] width 155 height 17
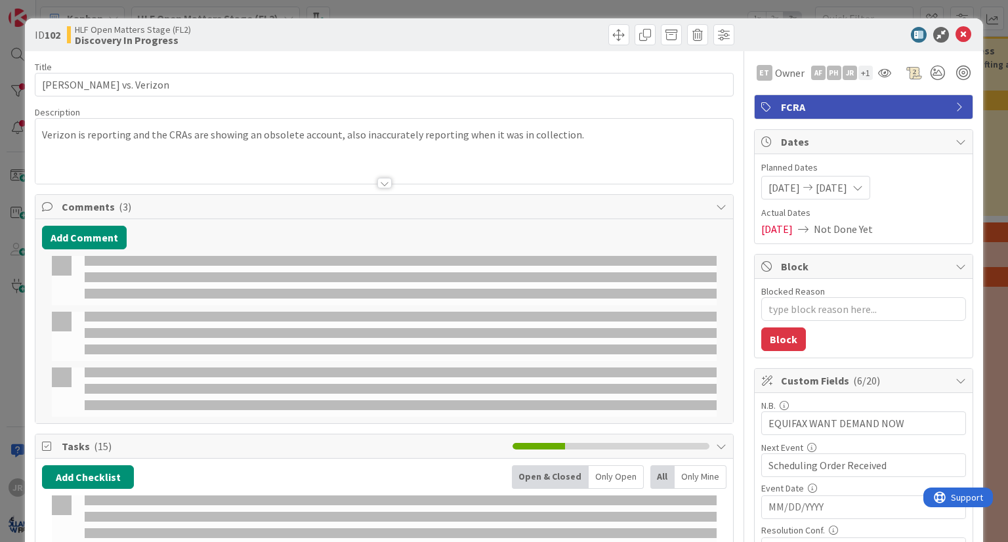
type textarea "x"
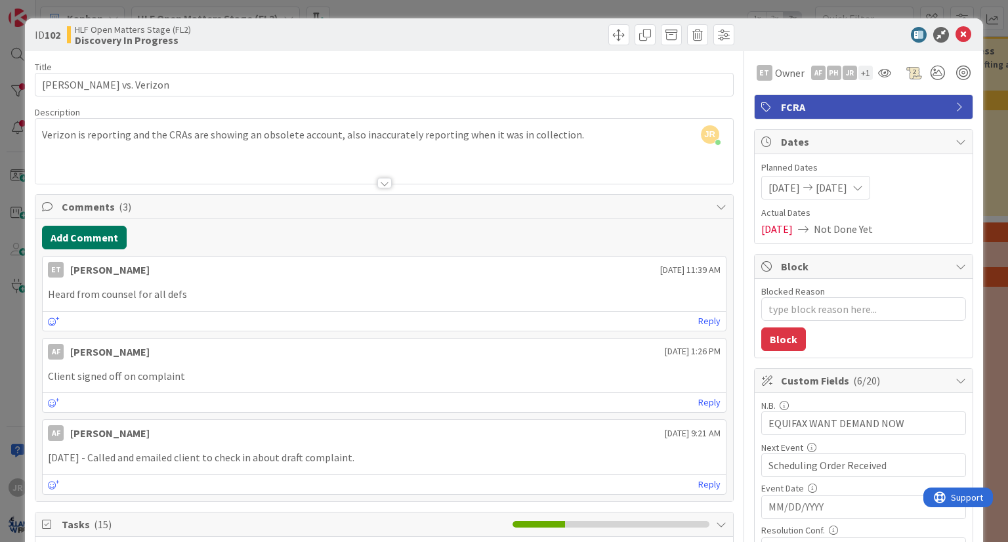
click at [81, 240] on button "Add Comment" at bounding box center [84, 238] width 85 height 24
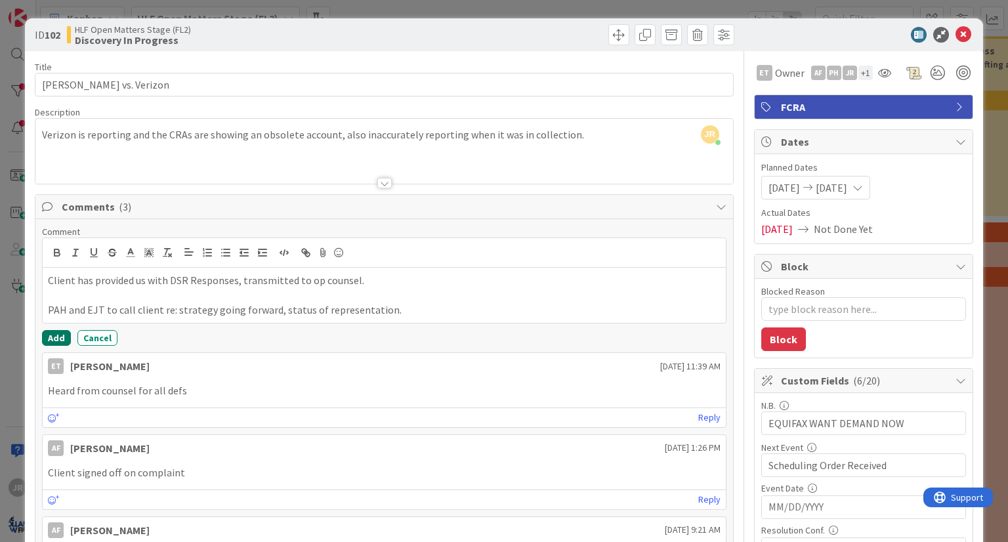
click at [45, 340] on button "Add" at bounding box center [56, 338] width 29 height 16
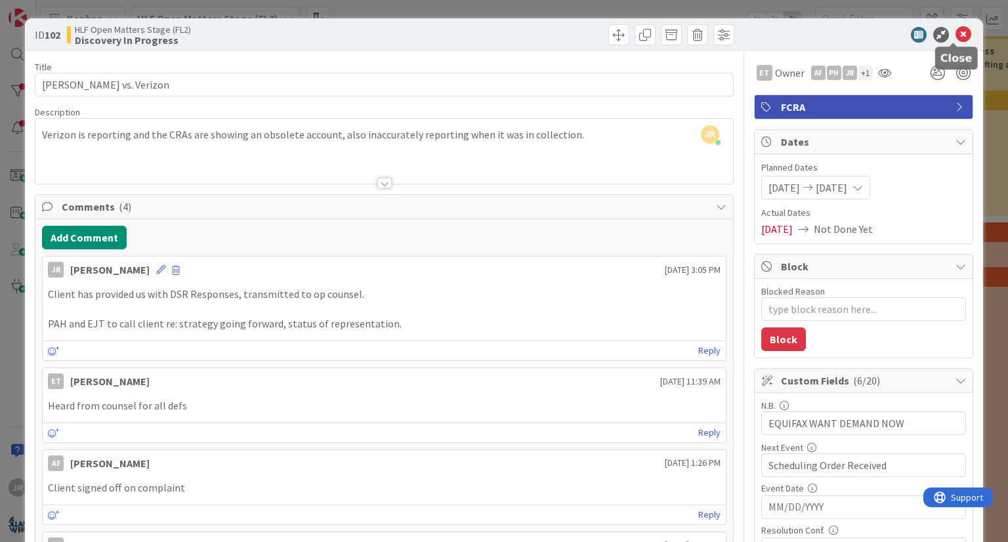
click at [956, 37] on icon at bounding box center [964, 35] width 16 height 16
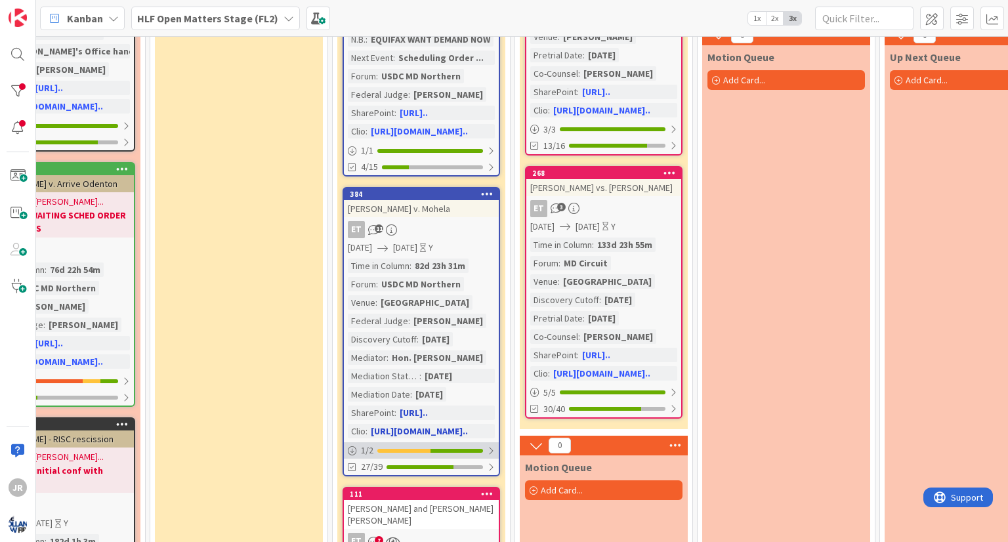
scroll to position [394, 793]
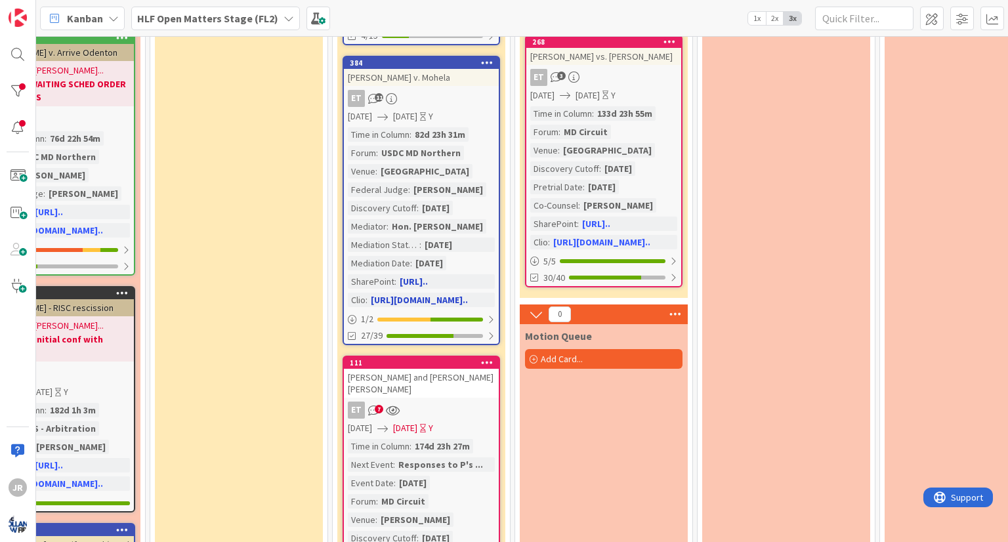
click at [471, 159] on div "Time in Column : 82d 23h 31m Forum : USDC MD Northern Venue : Baltimore City Fe…" at bounding box center [421, 217] width 147 height 180
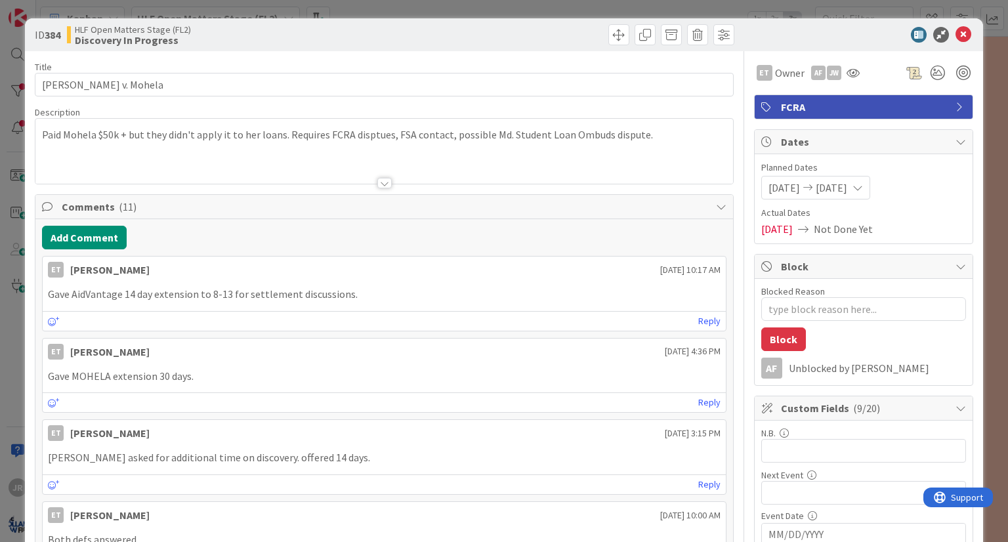
type textarea "x"
click at [767, 367] on div "AF" at bounding box center [771, 368] width 21 height 21
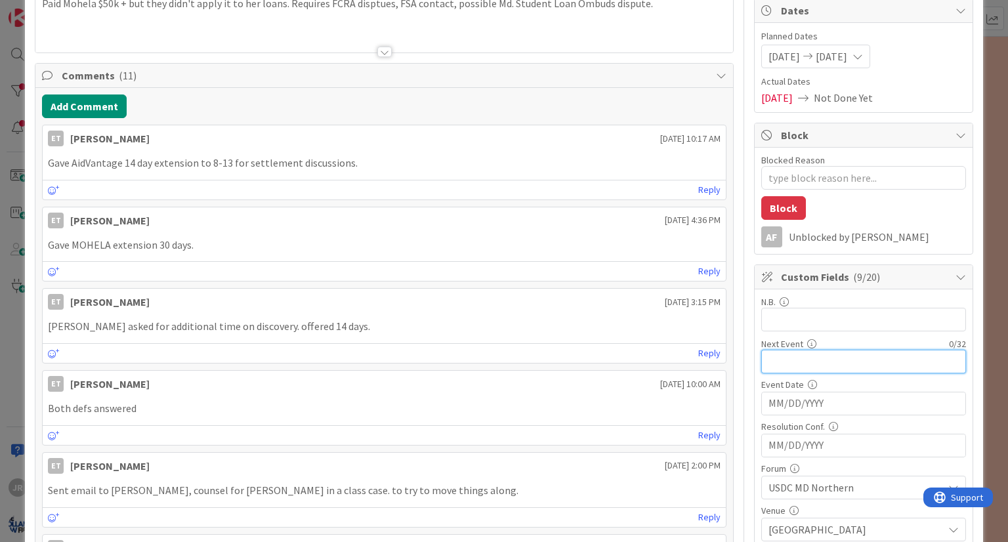
click at [764, 360] on input "text" at bounding box center [863, 362] width 205 height 24
type input "Me"
type textarea "x"
type input "Medi"
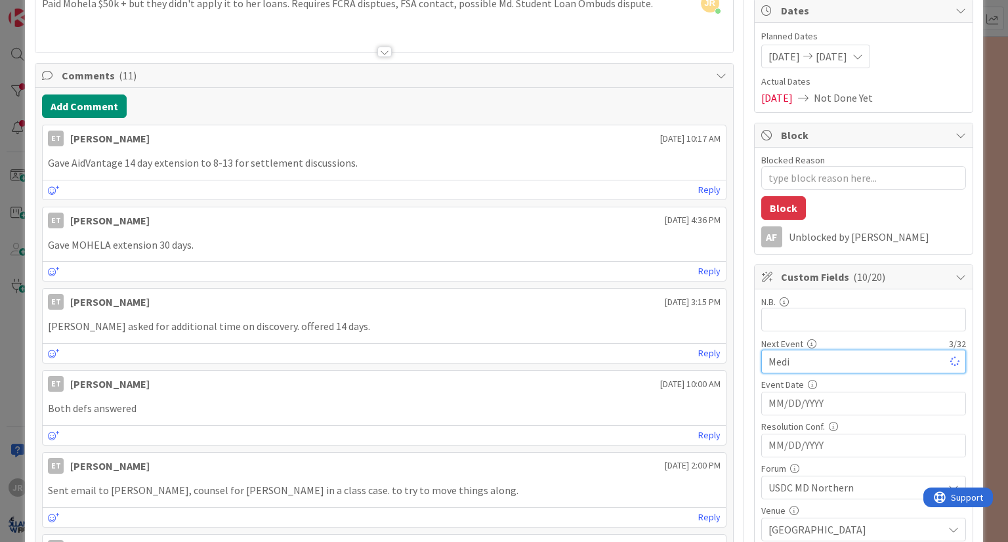
type textarea "x"
type input "Mediation Statement Filed"
type textarea "x"
type input "Mediation Statement Filed"
click at [818, 407] on input "MM/DD/YYYY" at bounding box center [863, 403] width 190 height 22
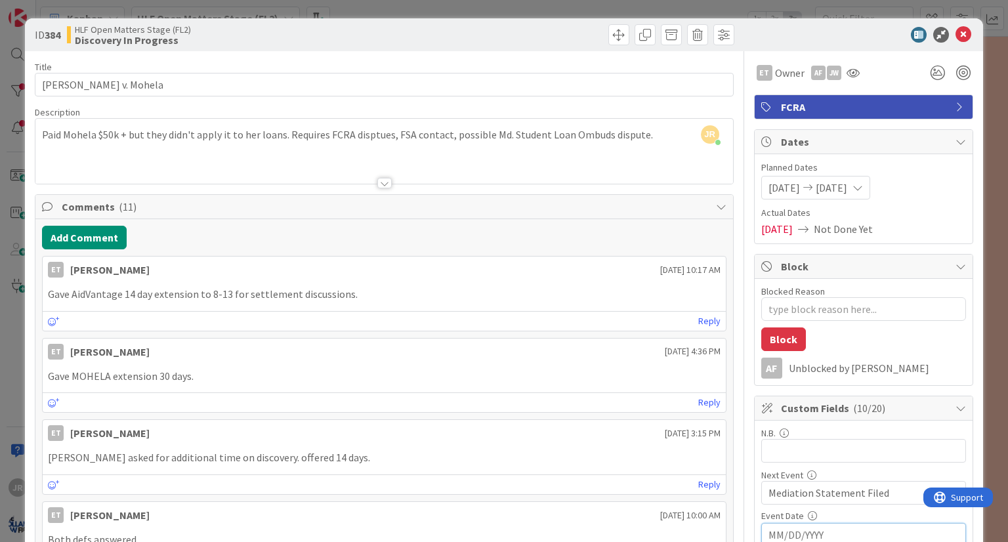
scroll to position [197, 0]
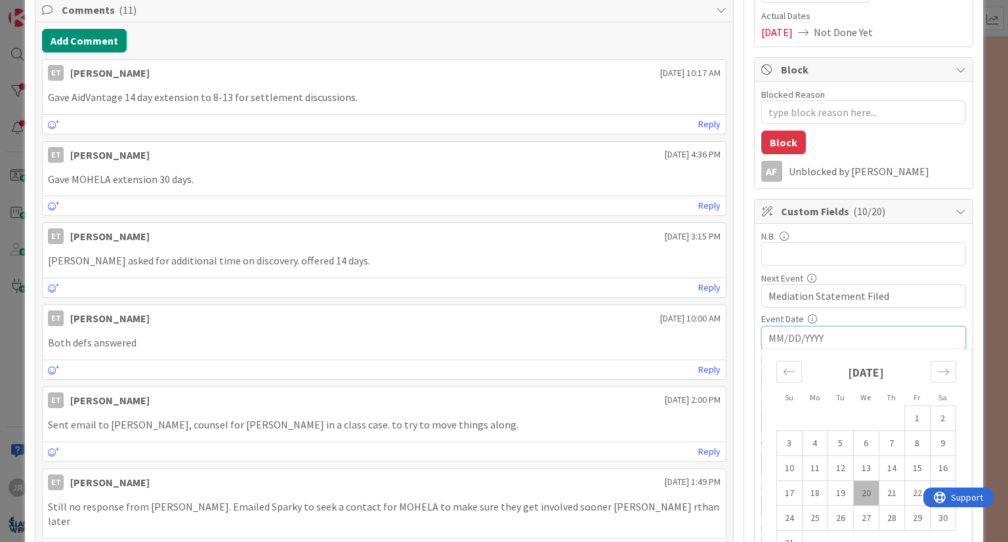
drag, startPoint x: 803, startPoint y: 520, endPoint x: 347, endPoint y: 163, distance: 579.7
click at [803, 520] on td "25" at bounding box center [815, 518] width 26 height 25
type textarea "x"
type input "[DATE]"
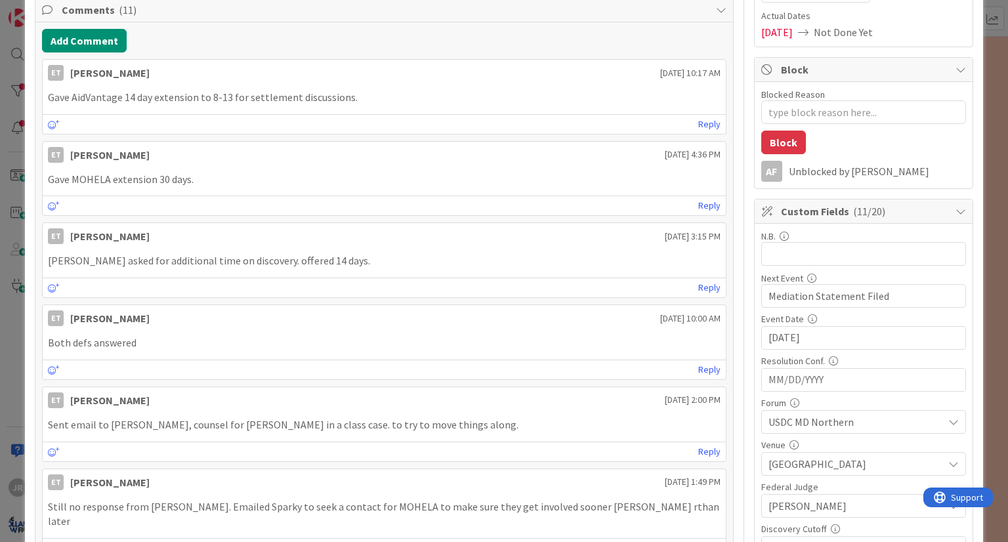
scroll to position [0, 0]
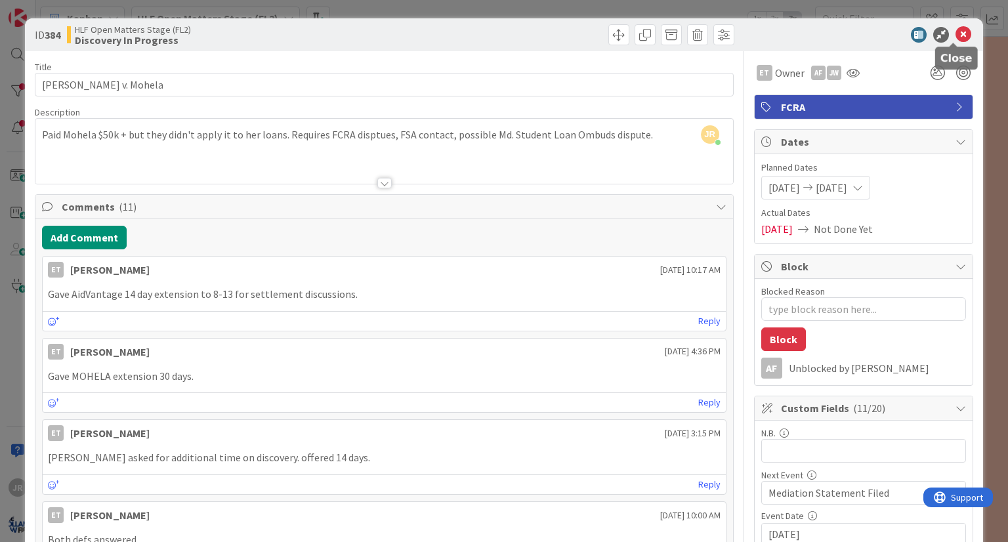
click at [957, 35] on icon at bounding box center [964, 35] width 16 height 16
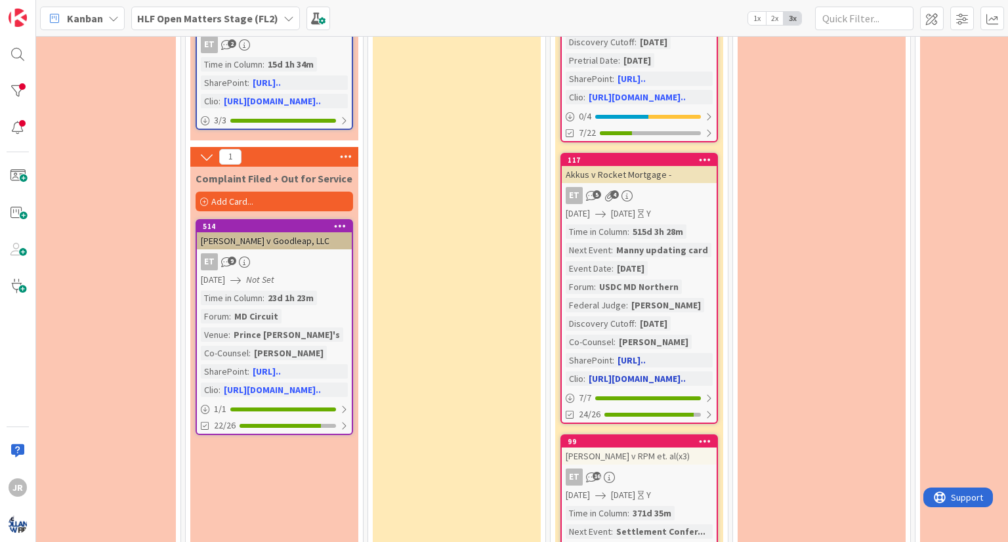
scroll to position [919, 575]
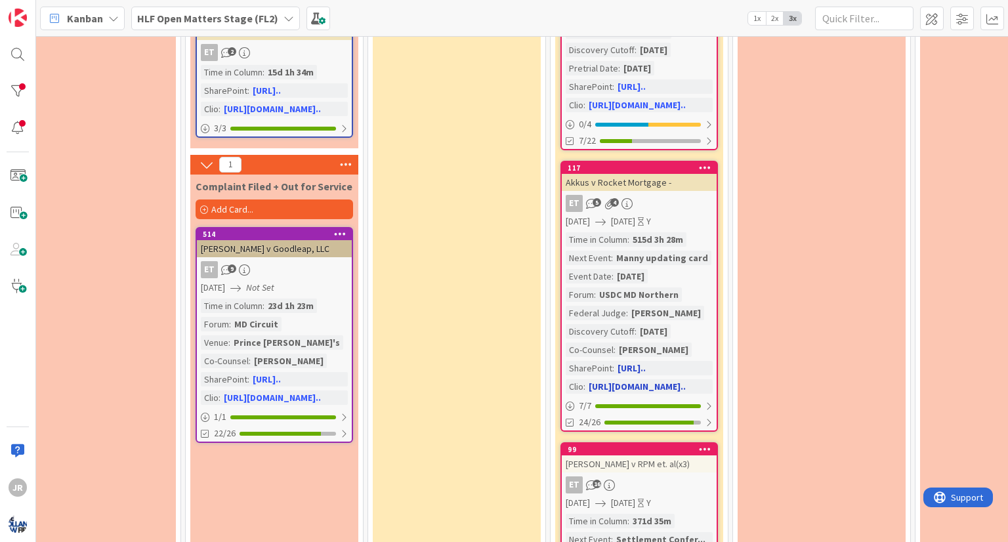
click at [692, 257] on div "Time in Column : 515d 3h 28m Next Event : Manny updating card Event Date : [DAT…" at bounding box center [639, 312] width 147 height 161
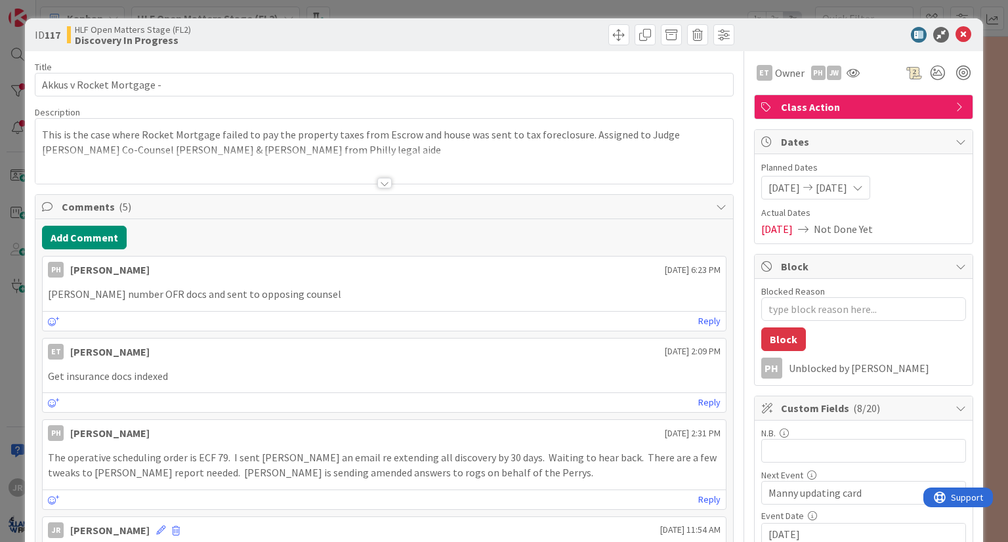
type textarea "x"
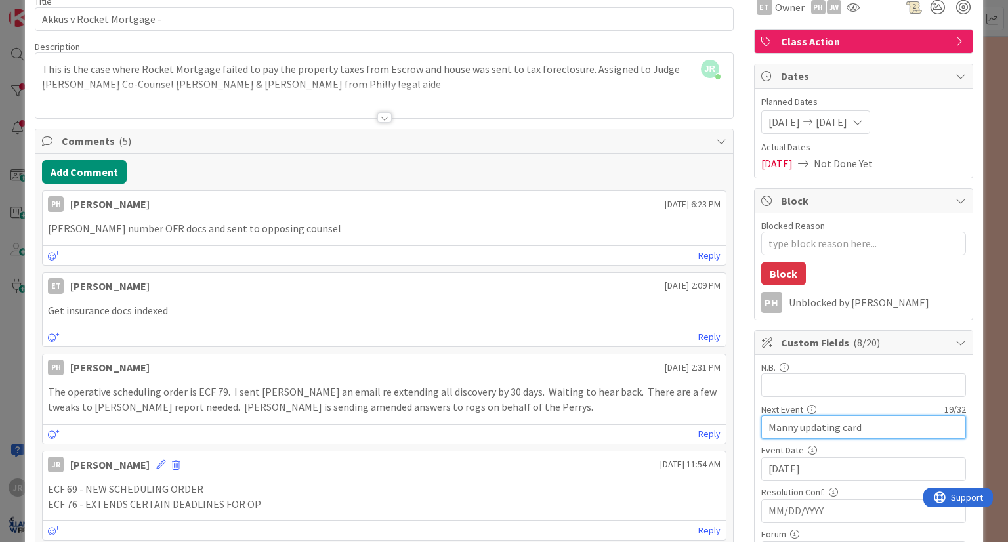
drag, startPoint x: 791, startPoint y: 429, endPoint x: 906, endPoint y: 421, distance: 114.5
click at [906, 421] on input "Manny updating card" at bounding box center [863, 427] width 205 height 24
type input "Manny Meeting with CoC"
type textarea "x"
type input "Manny Meeting with CoCo re:Clas"
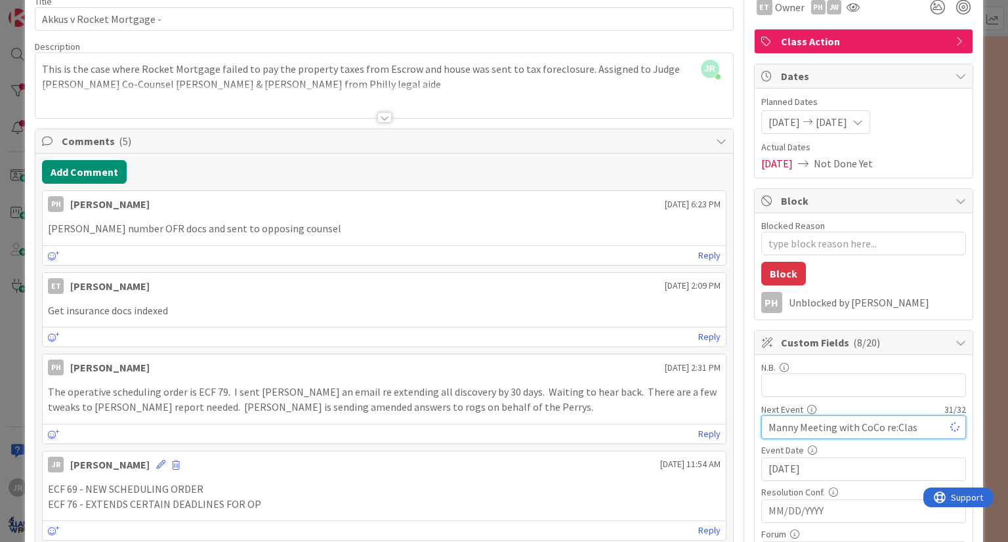
type textarea "x"
type input "Manny Meeting with CoCo re:Cl"
type textarea "x"
type input "Manny Meeting with CoCo -"
type textarea "x"
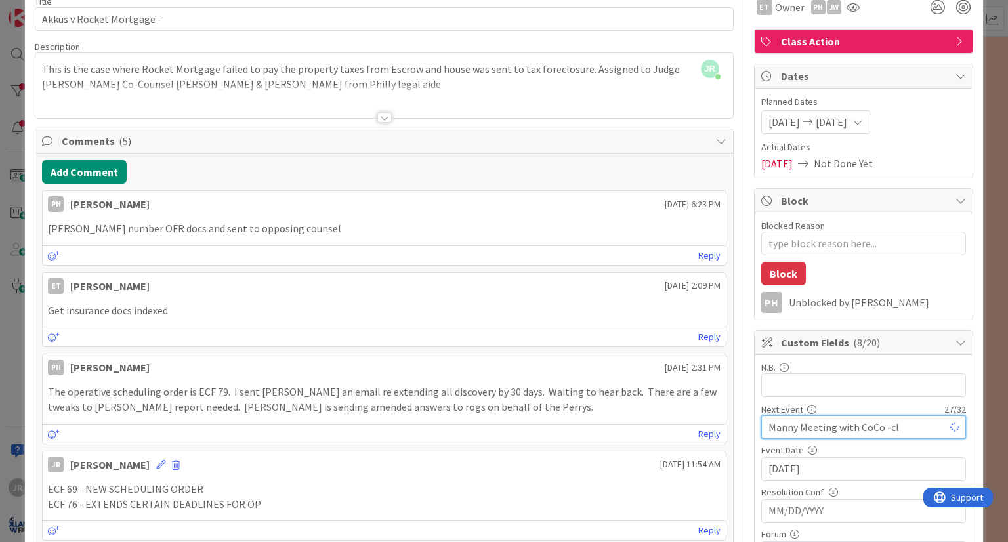
type input "Manny Meeting with CoCo -cla"
type textarea "x"
type input "Manny Meeting with CoCo -class c"
type textarea "x"
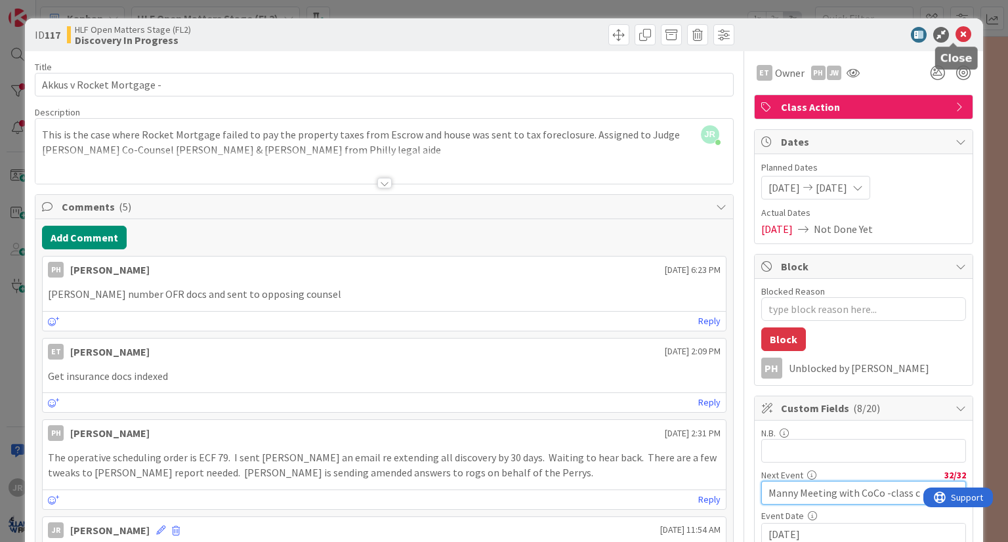
type input "Manny Meeting with CoCo -class c"
click at [956, 33] on icon at bounding box center [964, 35] width 16 height 16
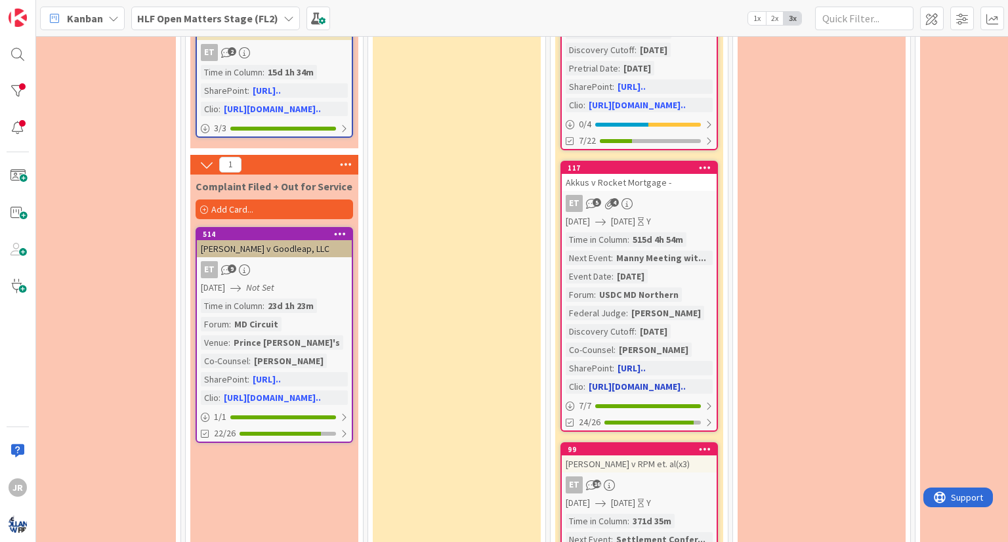
click at [697, 251] on div "Time in [GEOGRAPHIC_DATA] : 515d 4h 54m Next Event : Manny Meeting wit... Event…" at bounding box center [639, 312] width 147 height 161
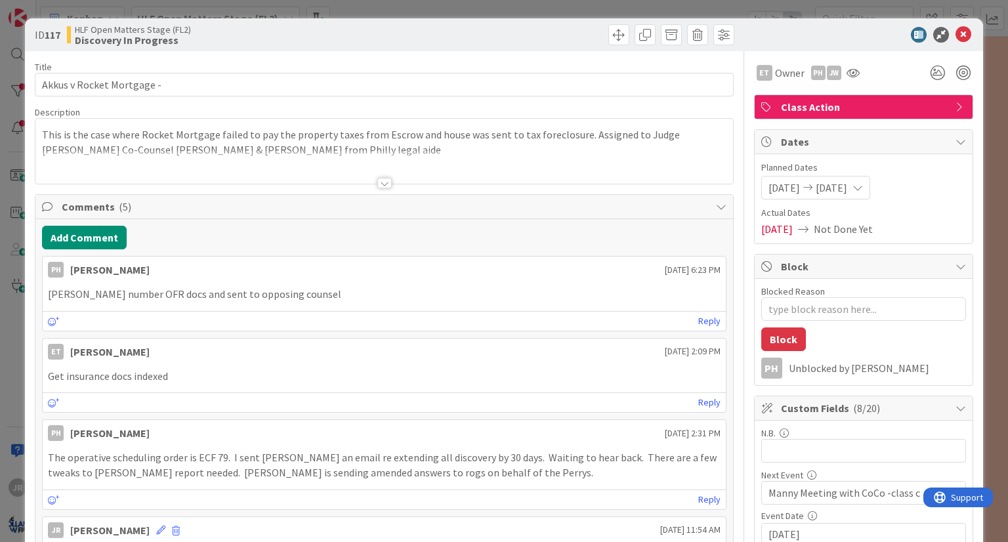
click at [814, 524] on input "[DATE]" at bounding box center [863, 535] width 190 height 22
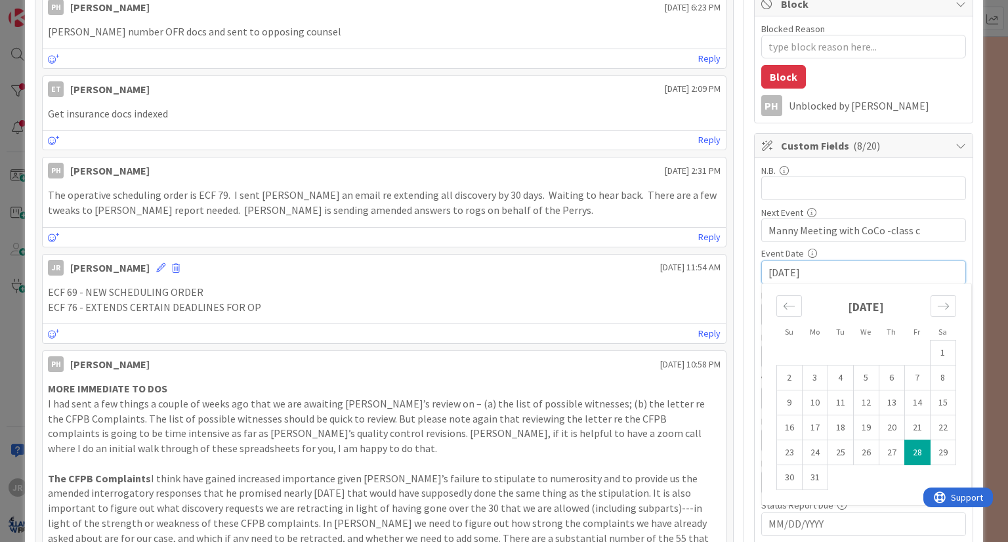
scroll to position [131, 0]
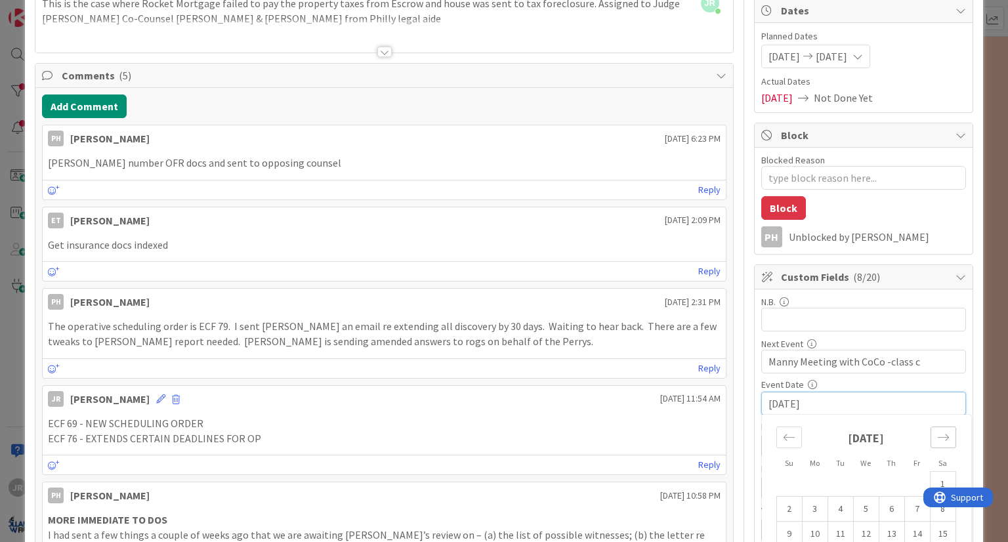
click at [937, 435] on icon "Move forward to switch to the next month." at bounding box center [942, 437] width 11 height 7
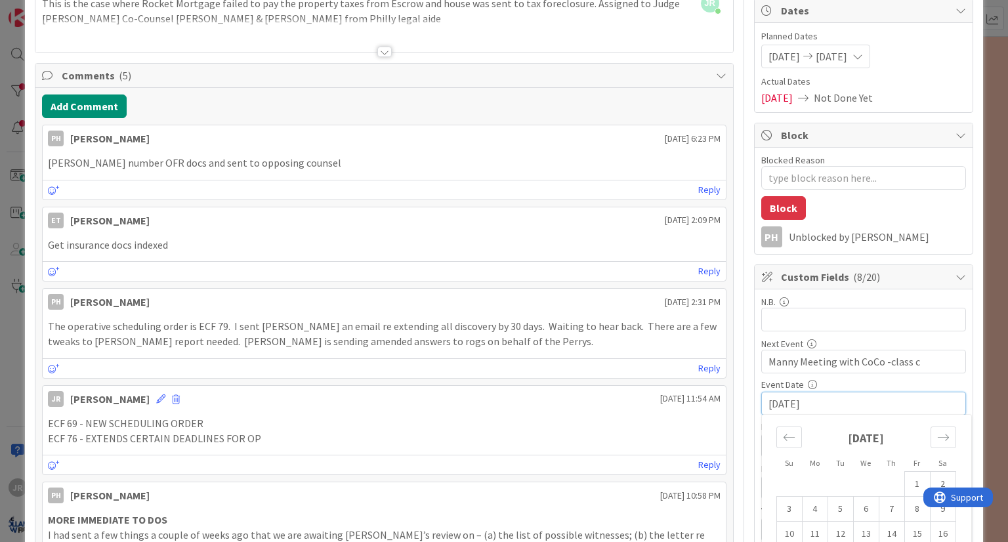
scroll to position [197, 0]
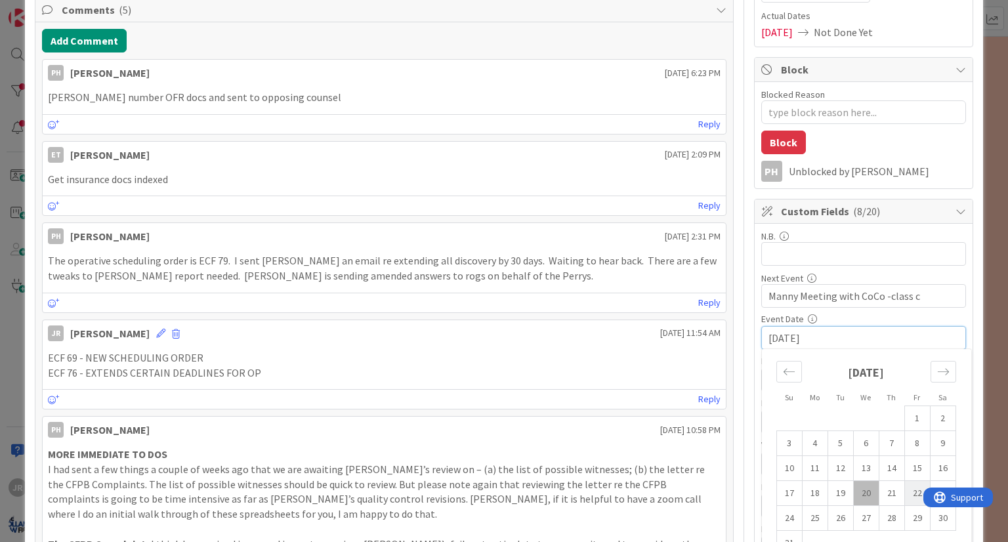
click at [908, 489] on td "22" at bounding box center [917, 493] width 26 height 25
type textarea "x"
type input "[DATE]"
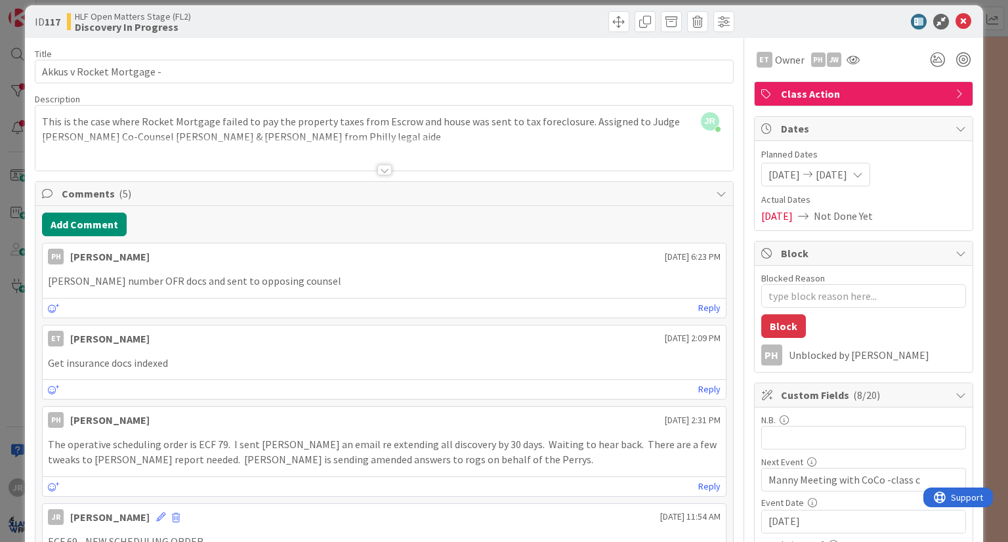
scroll to position [0, 0]
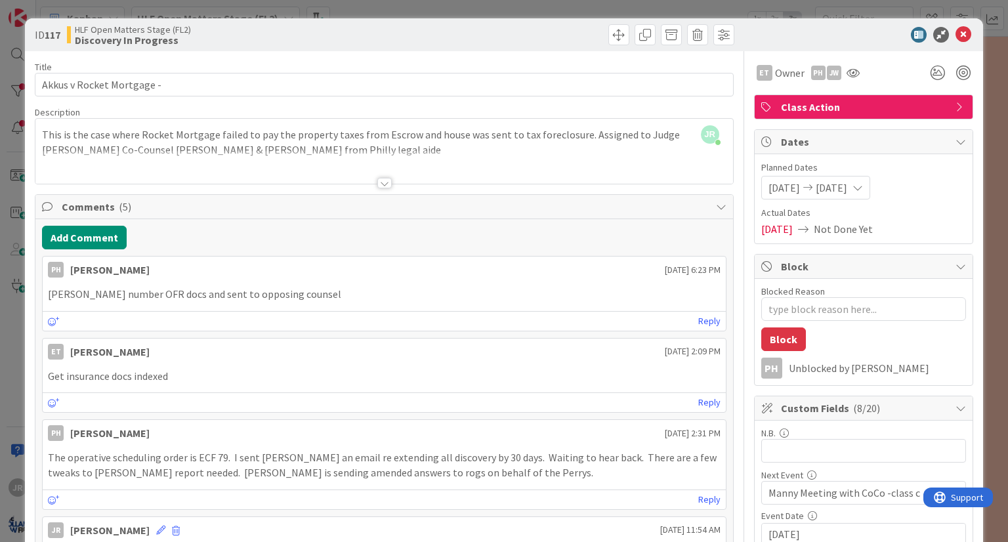
click at [532, 9] on div "ID 117 HLF Open Matters Stage (FL2) Discovery In Progress Title 26 / 128 Akkus …" at bounding box center [504, 271] width 1008 height 542
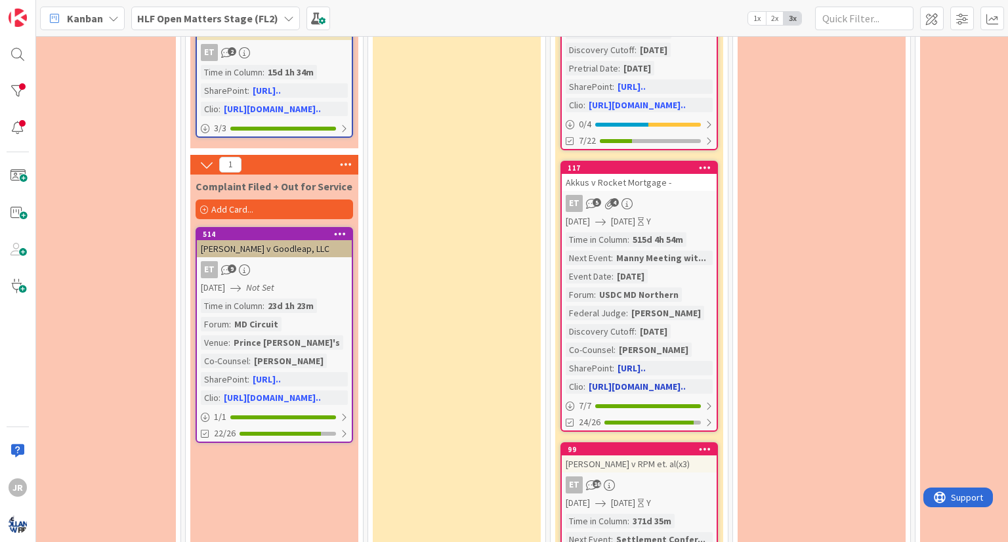
click at [690, 266] on div "Time in [GEOGRAPHIC_DATA] : 515d 4h 54m Next Event : Manny Meeting wit... Event…" at bounding box center [639, 312] width 147 height 161
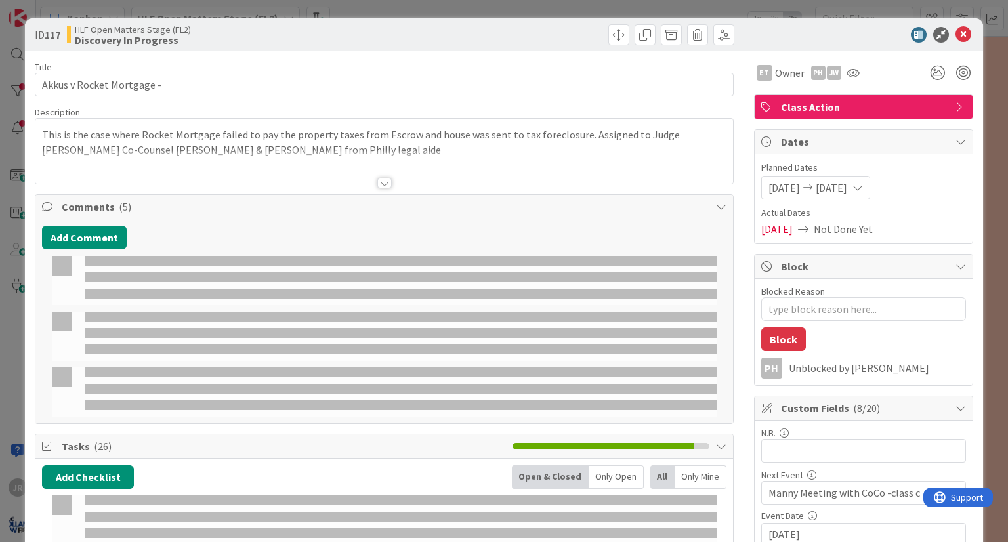
type textarea "x"
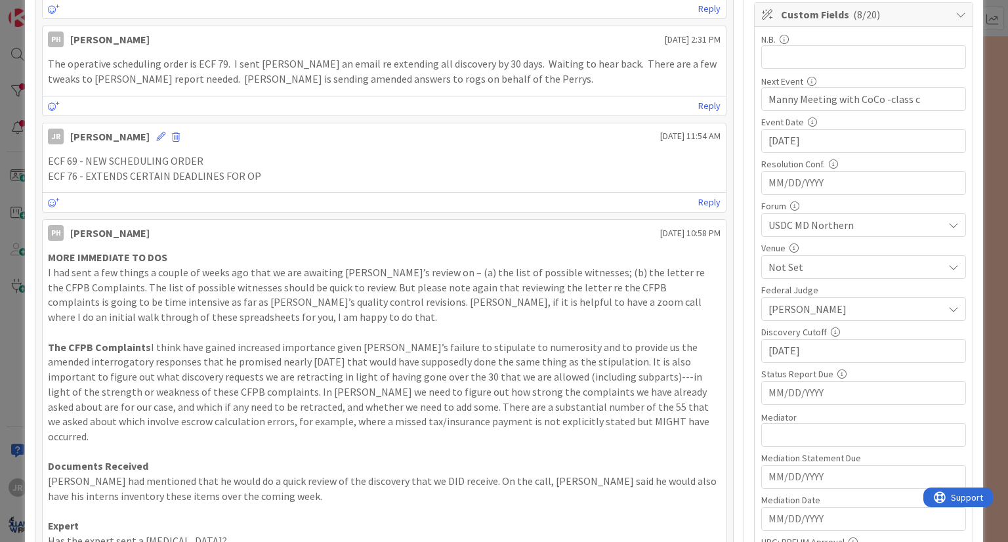
scroll to position [328, 0]
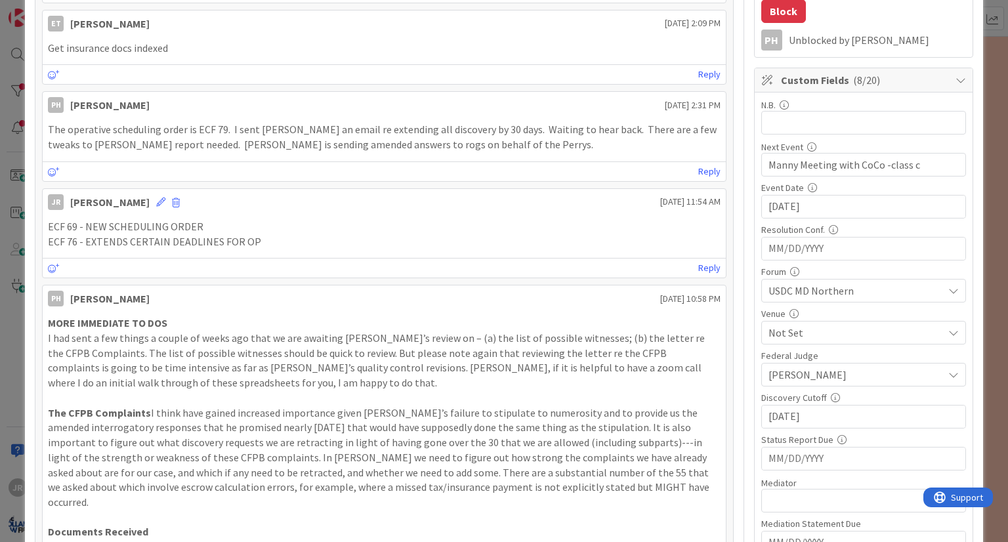
click at [902, 201] on input "[DATE]" at bounding box center [863, 207] width 190 height 22
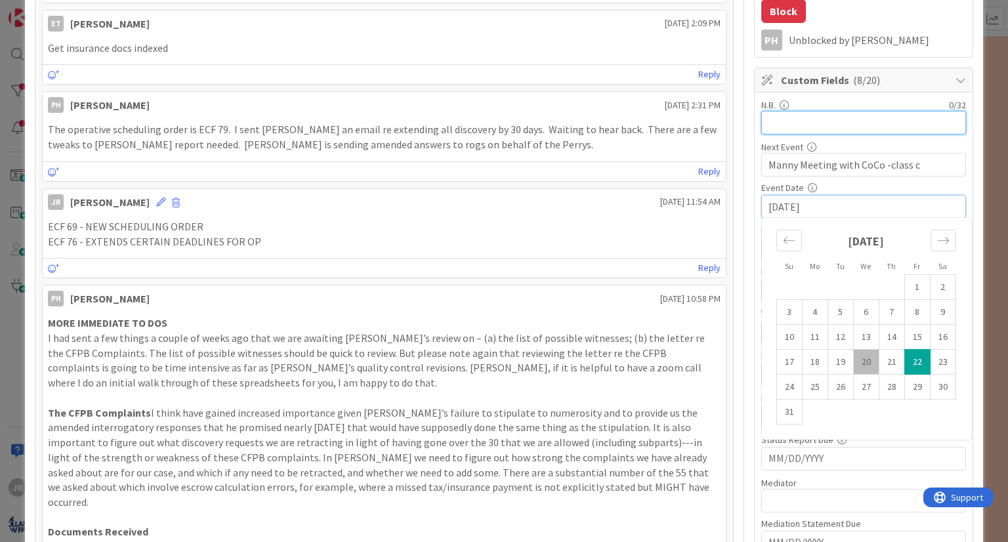
click at [869, 117] on input "text" at bounding box center [863, 123] width 205 height 24
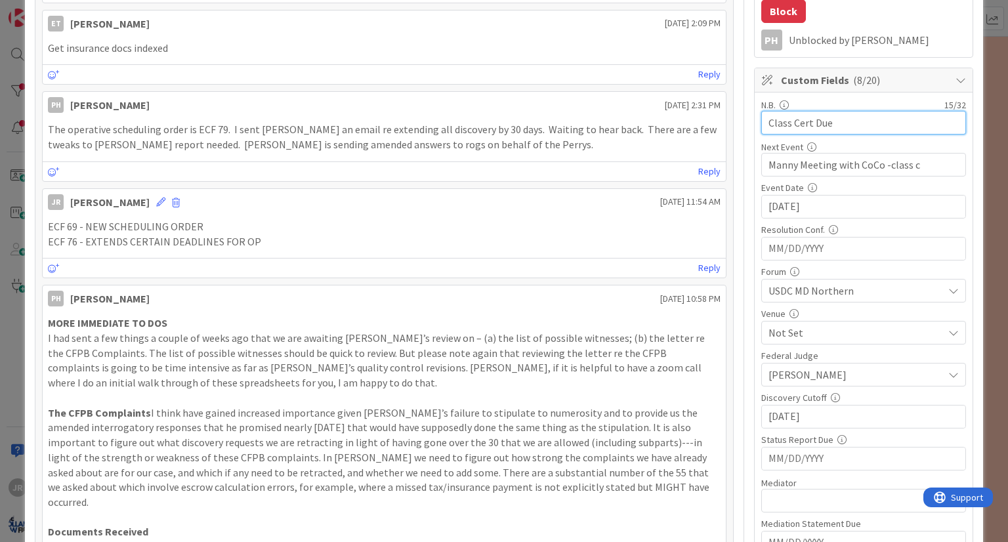
type input "Class Cert Due 9"
type textarea "x"
type input "Class Cert Due [DATE]"
type textarea "x"
type input "Class Cert Due [DATE]"
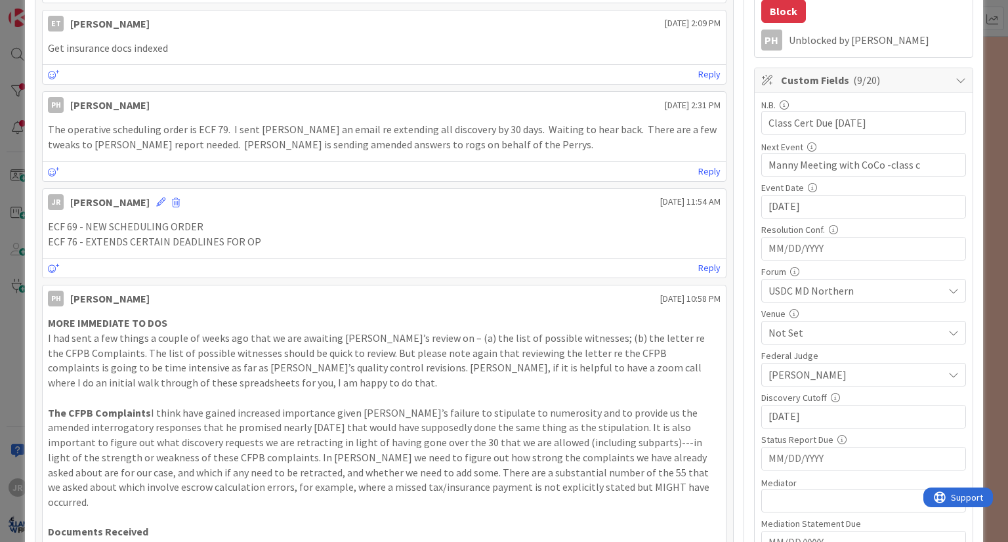
click at [600, 189] on div "JR [PERSON_NAME] [DATE] 11:54 AM" at bounding box center [384, 199] width 683 height 21
click at [986, 85] on div "ID 117 HLF Open Matters Stage (FL2) Discovery In Progress Title 26 / 128 Akkus …" at bounding box center [504, 271] width 1008 height 542
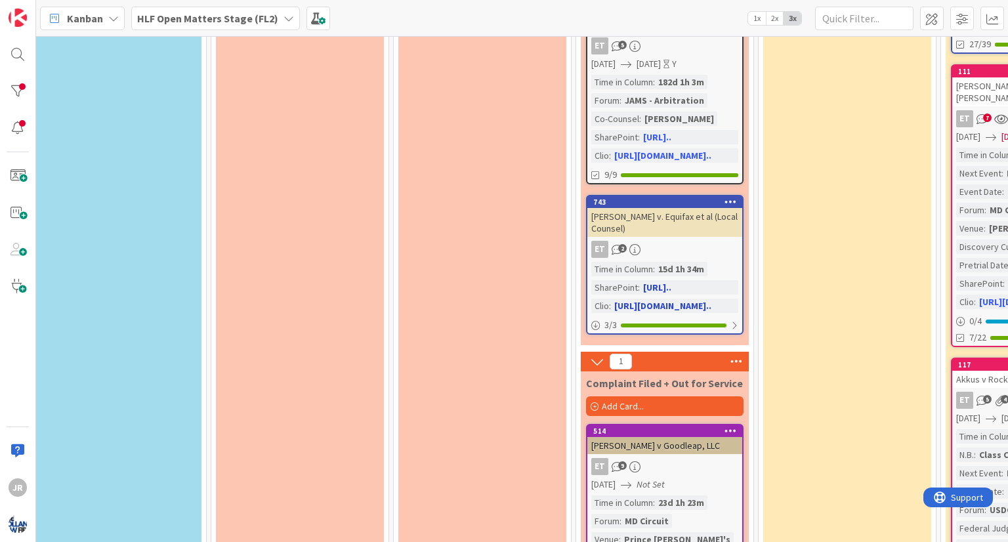
scroll to position [919, 184]
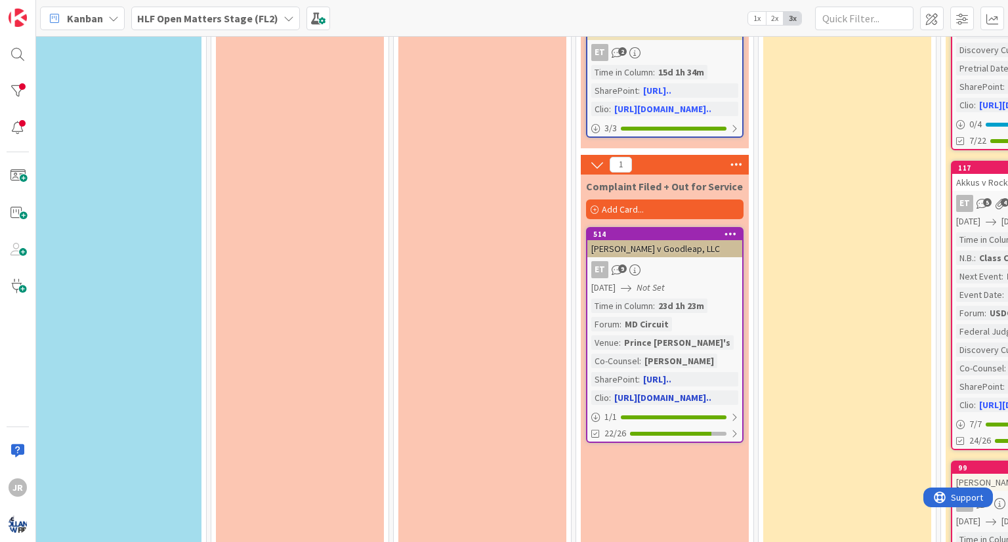
click at [696, 281] on div "[DATE] Not Set" at bounding box center [666, 288] width 151 height 14
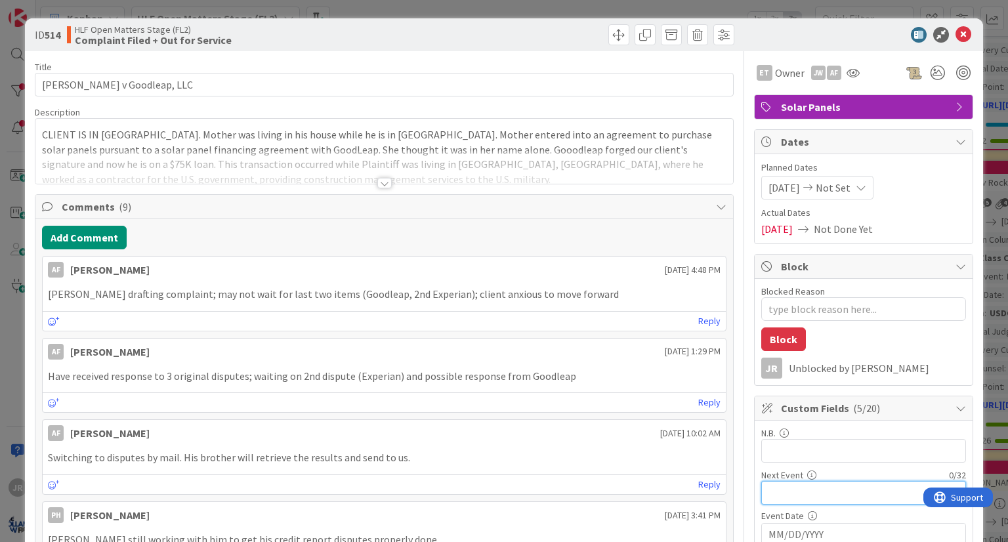
click at [771, 481] on input "text" at bounding box center [863, 493] width 205 height 24
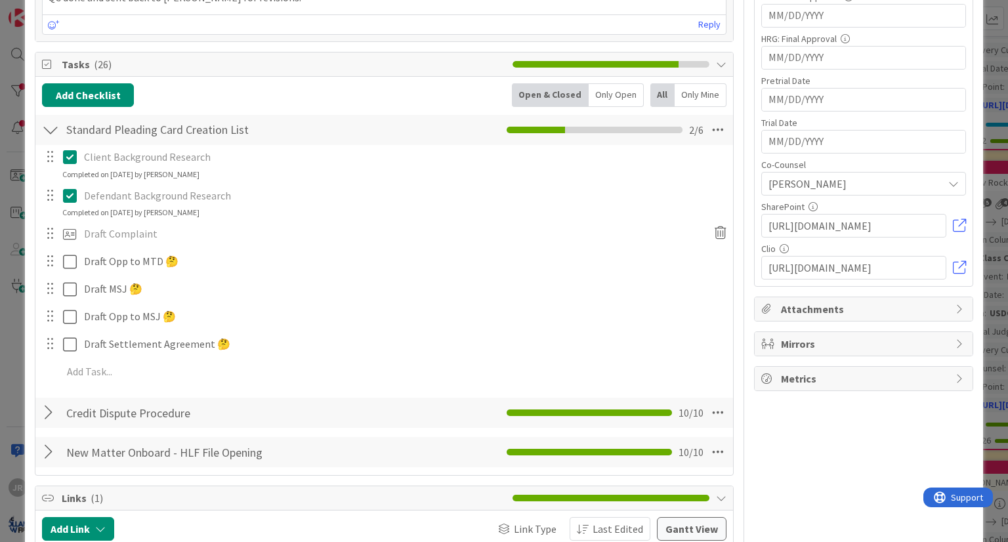
scroll to position [853, 0]
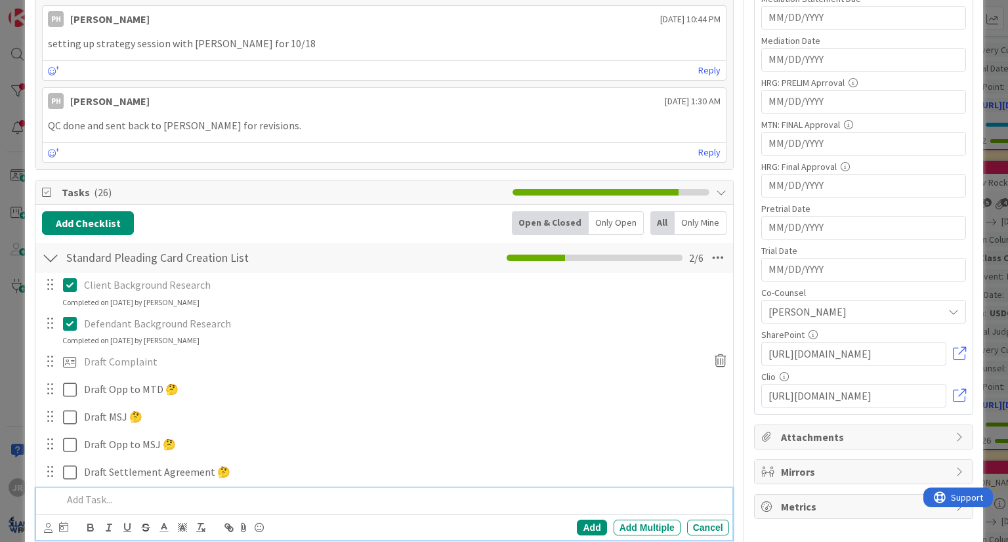
click at [87, 492] on p at bounding box center [392, 499] width 661 height 15
type textarea "x"
click at [43, 515] on div "Add Add Multiple Cancel" at bounding box center [384, 528] width 696 height 26
click at [49, 523] on icon at bounding box center [48, 528] width 9 height 10
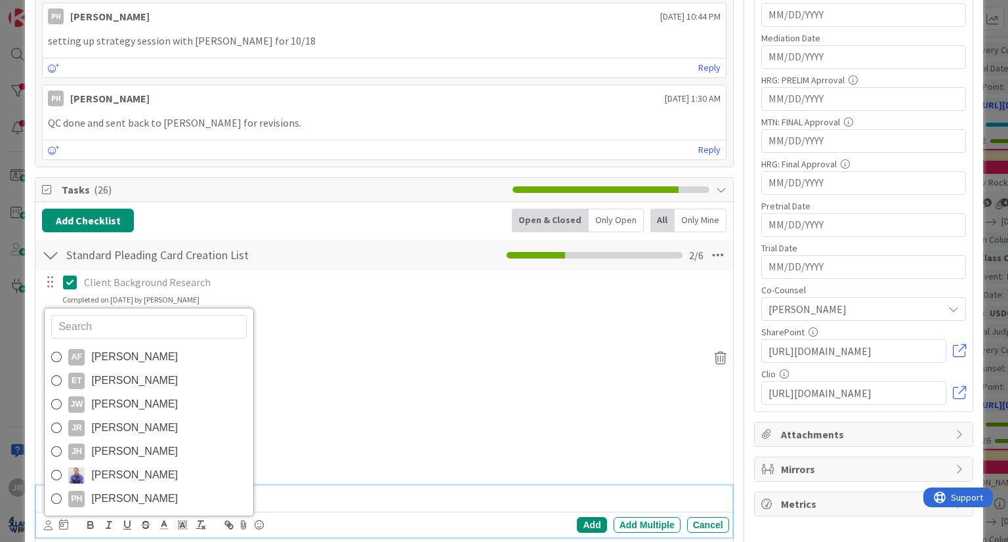
click at [100, 489] on span "[PERSON_NAME]" at bounding box center [134, 499] width 87 height 20
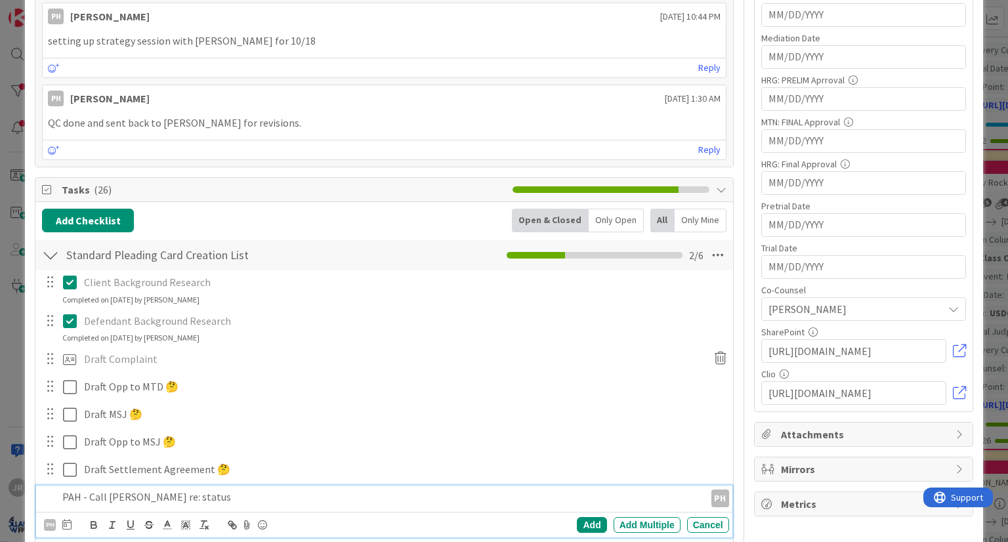
click at [64, 519] on icon at bounding box center [66, 524] width 9 height 11
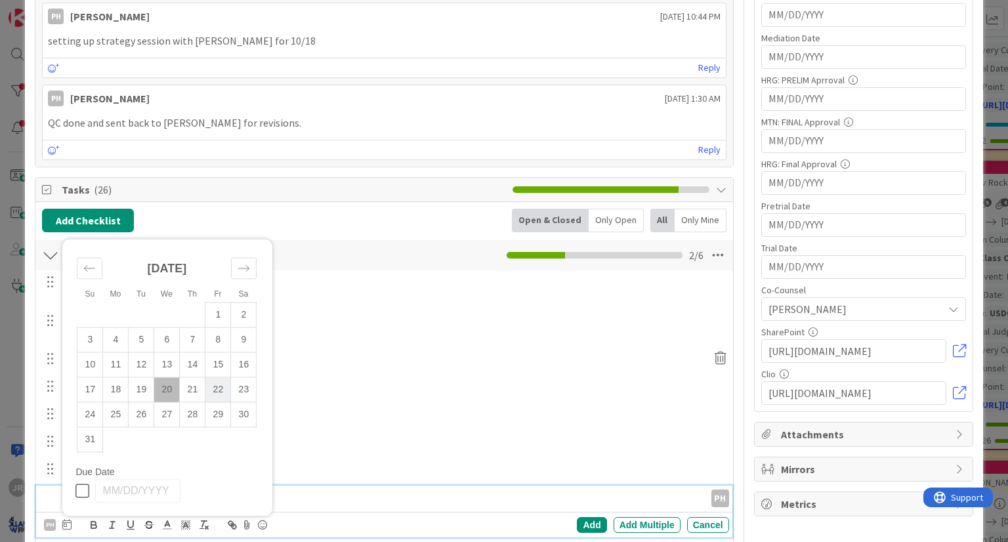
click at [213, 377] on td "22" at bounding box center [218, 389] width 26 height 25
click at [581, 517] on div "Add" at bounding box center [592, 525] width 30 height 16
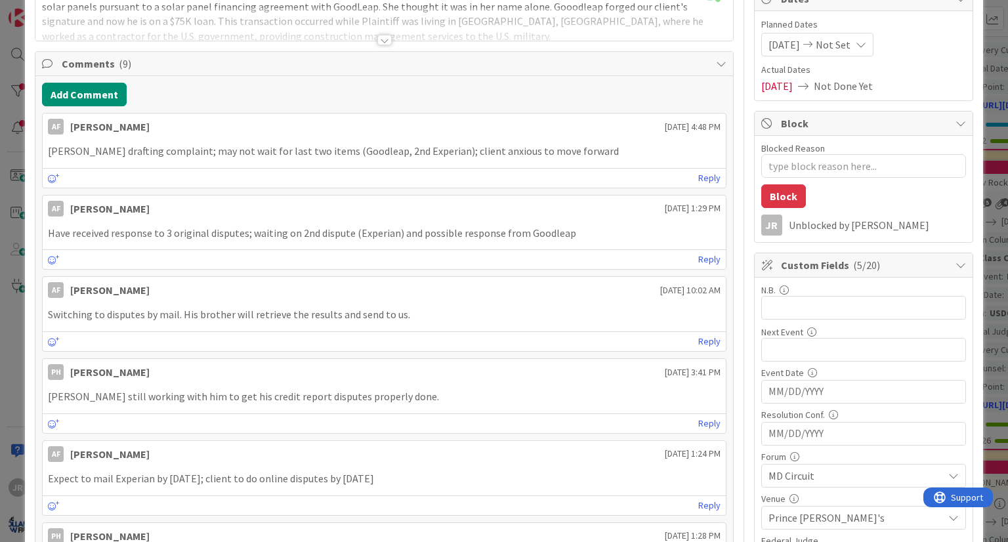
scroll to position [0, 0]
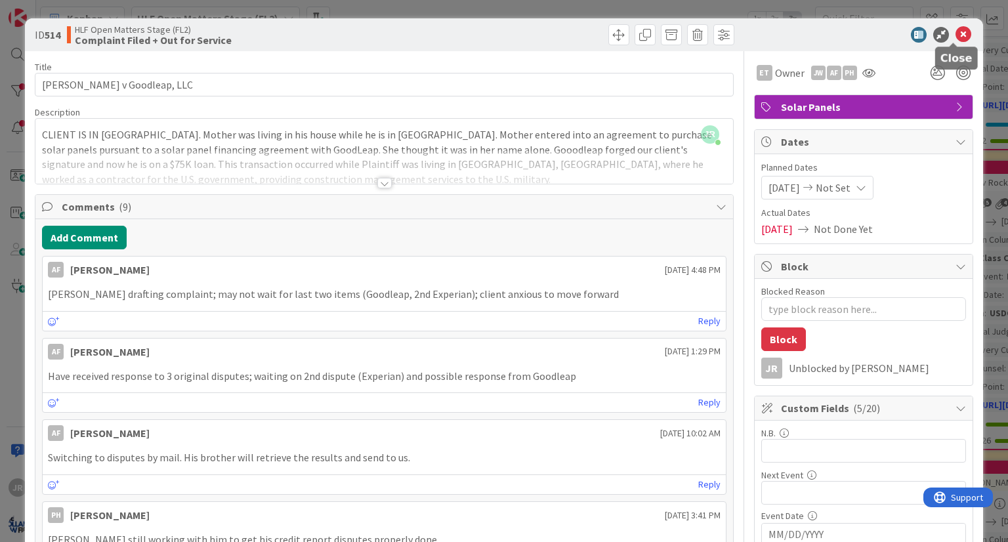
click at [956, 35] on icon at bounding box center [964, 35] width 16 height 16
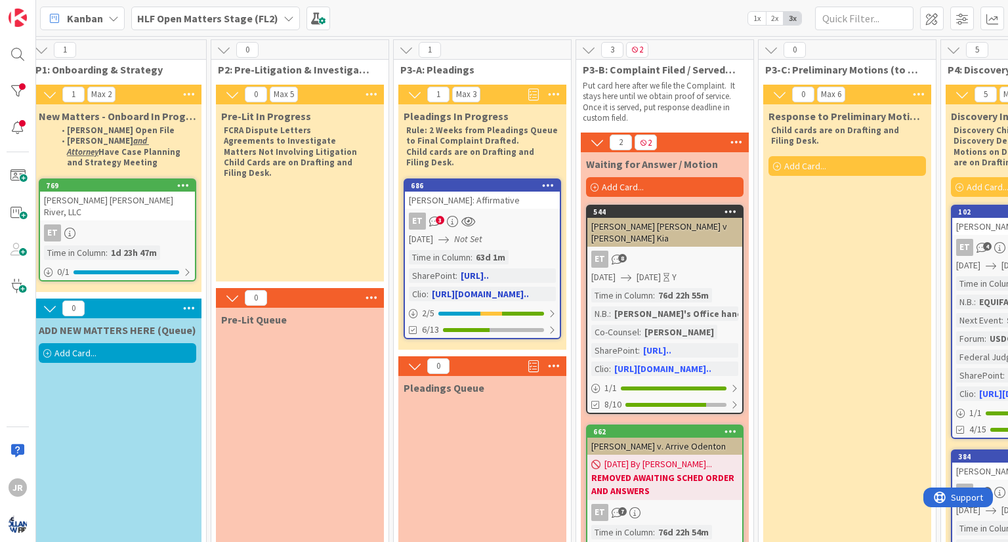
drag, startPoint x: 528, startPoint y: 262, endPoint x: 515, endPoint y: 224, distance: 39.4
click at [515, 224] on div "ET 3" at bounding box center [482, 221] width 155 height 17
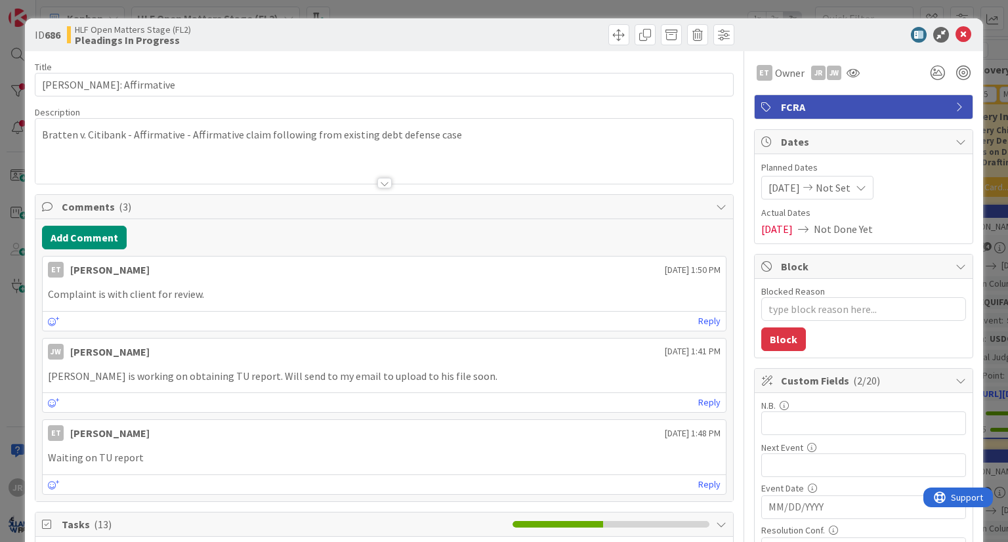
type textarea "x"
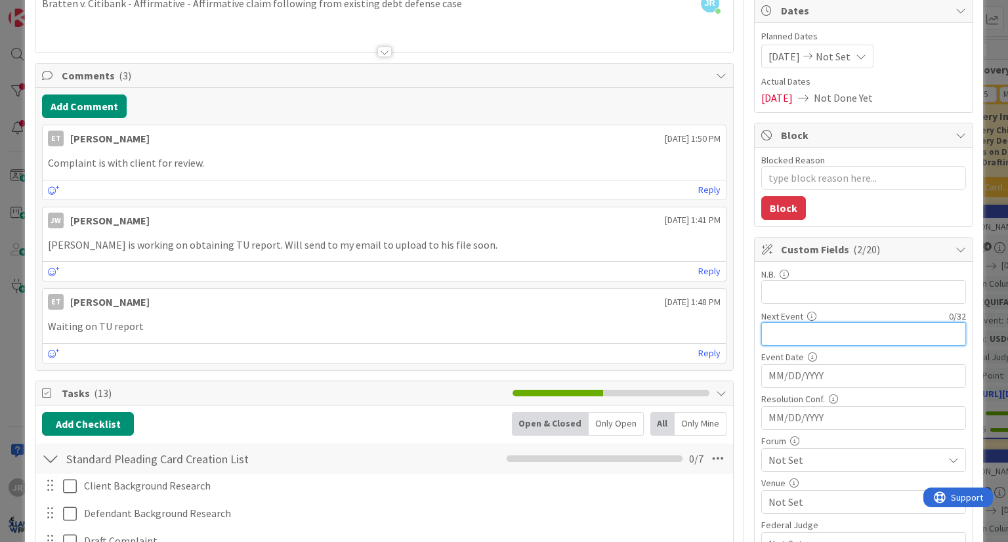
click at [812, 327] on input "text" at bounding box center [863, 334] width 205 height 24
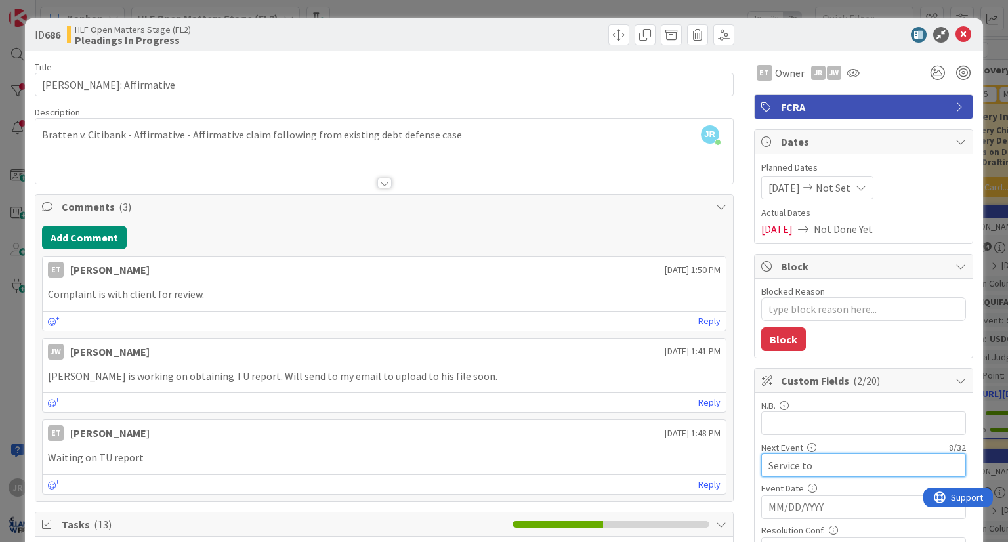
type input "Service to"
type textarea "x"
type input "Service to Citibank"
type textarea "x"
type input "Service to Cit"
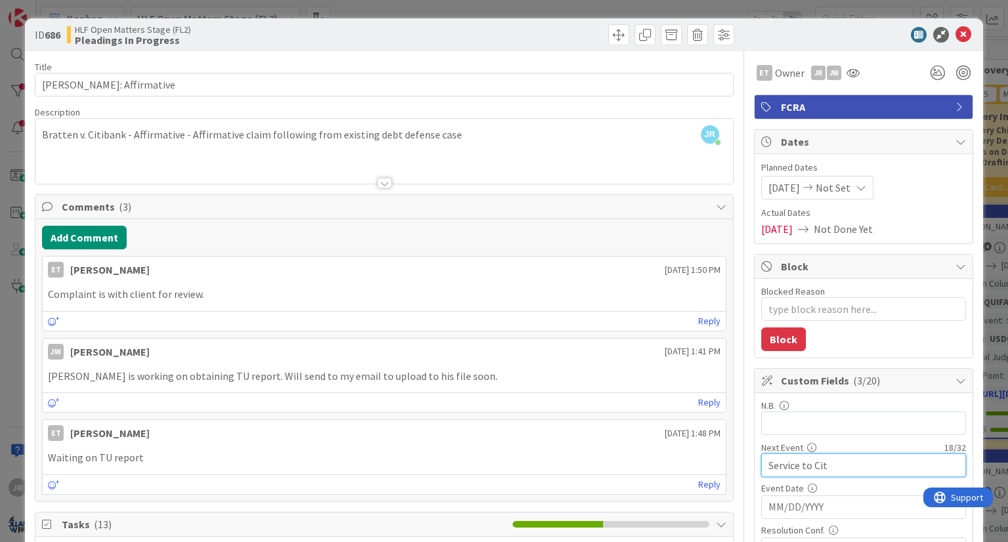
type textarea "x"
type input "Service"
type textarea "x"
type input "S"
type input "Send Complaint for Summons"
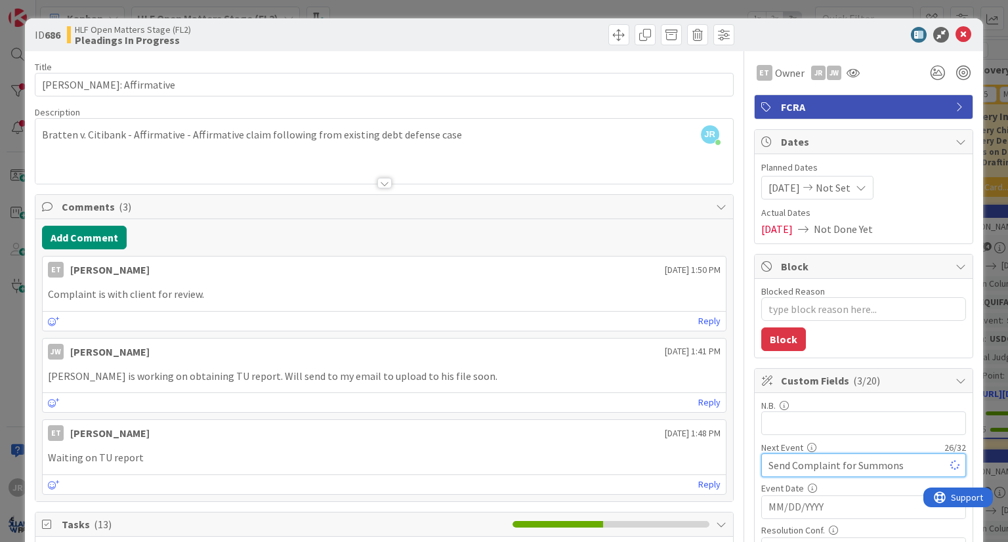
type textarea "x"
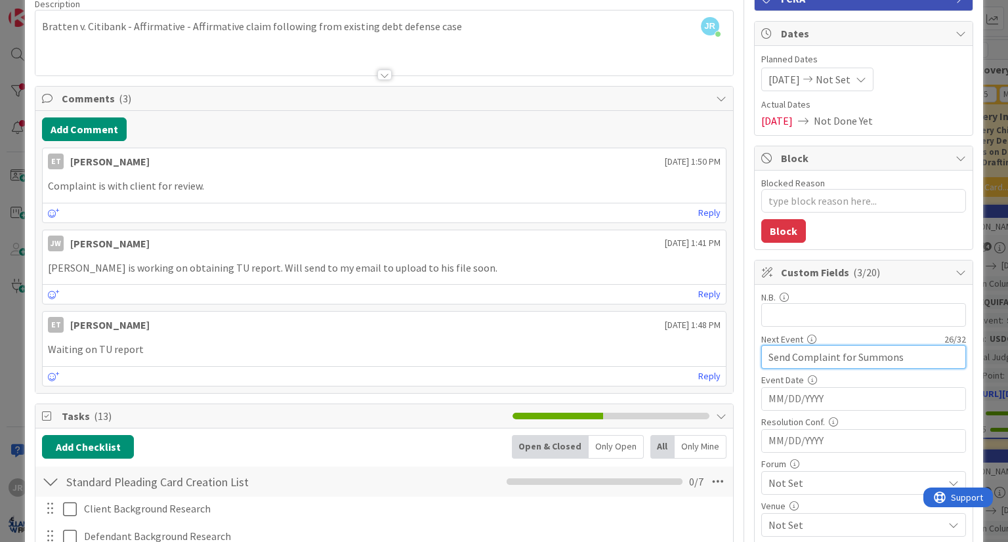
scroll to position [131, 0]
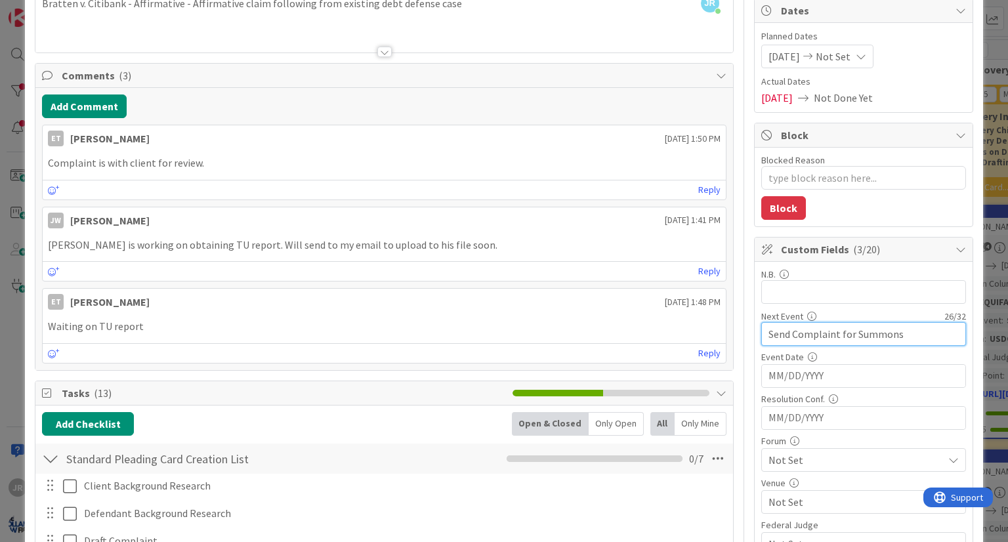
type input "Send Complaint for Summons"
click at [838, 379] on input "MM/DD/YYYY" at bounding box center [863, 376] width 190 height 22
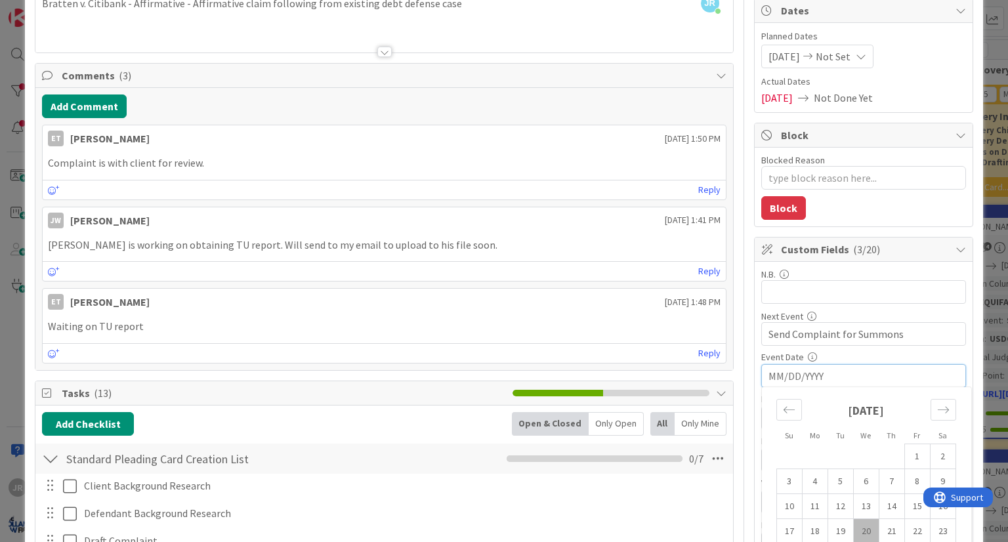
scroll to position [263, 0]
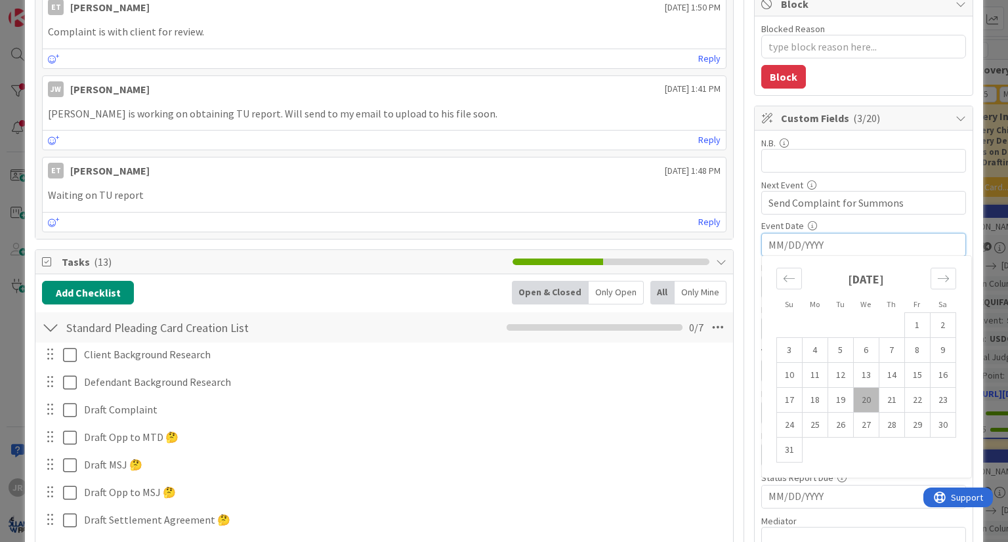
click at [904, 423] on td "29" at bounding box center [917, 425] width 26 height 25
type textarea "x"
type input "[DATE]"
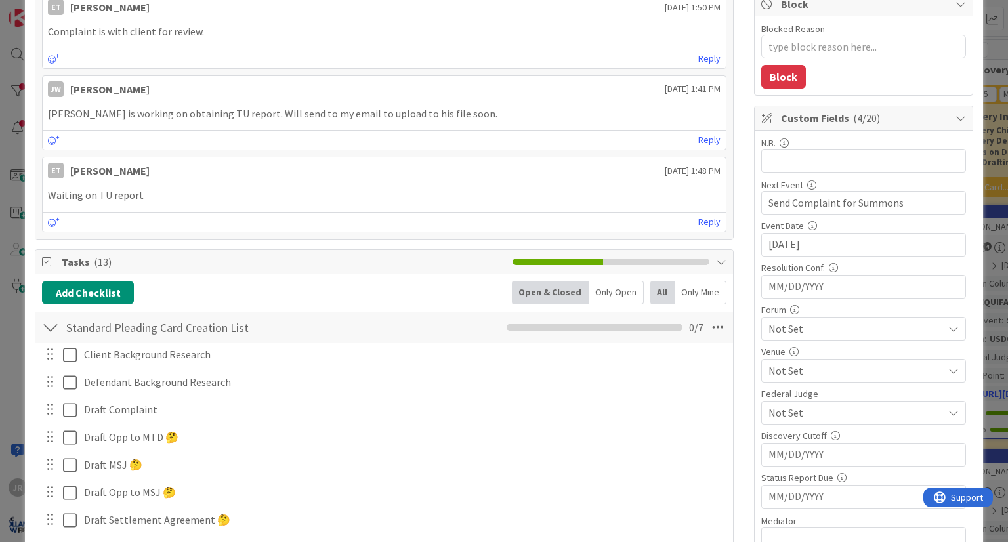
type textarea "x"
click at [830, 203] on input "Send Complaint for Summons" at bounding box center [863, 203] width 205 height 24
type input "Send Complaint/DSR for Summons"
type textarea "x"
type input "Send Complaint/DSR for servie"
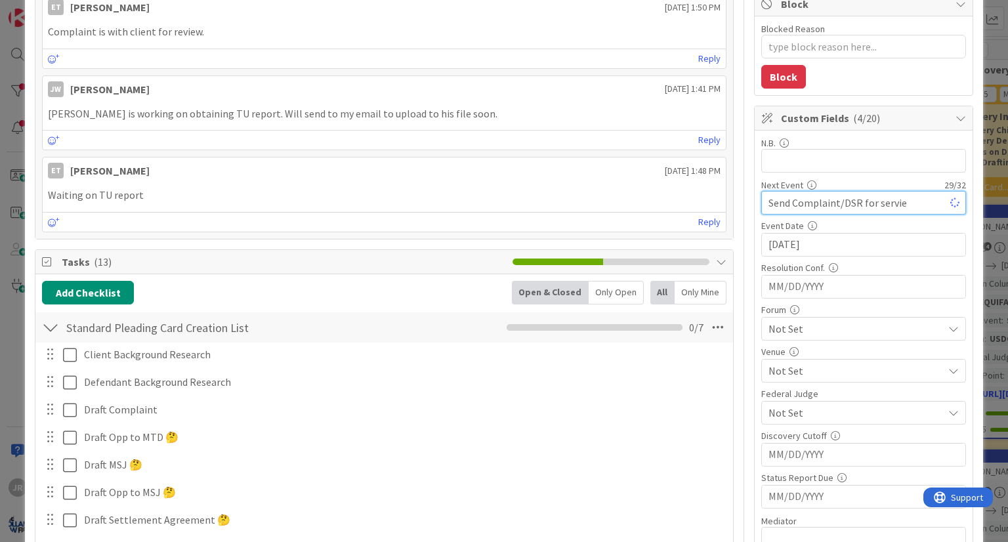
type textarea "x"
type input "Send Complaint/DSR for service"
type textarea "x"
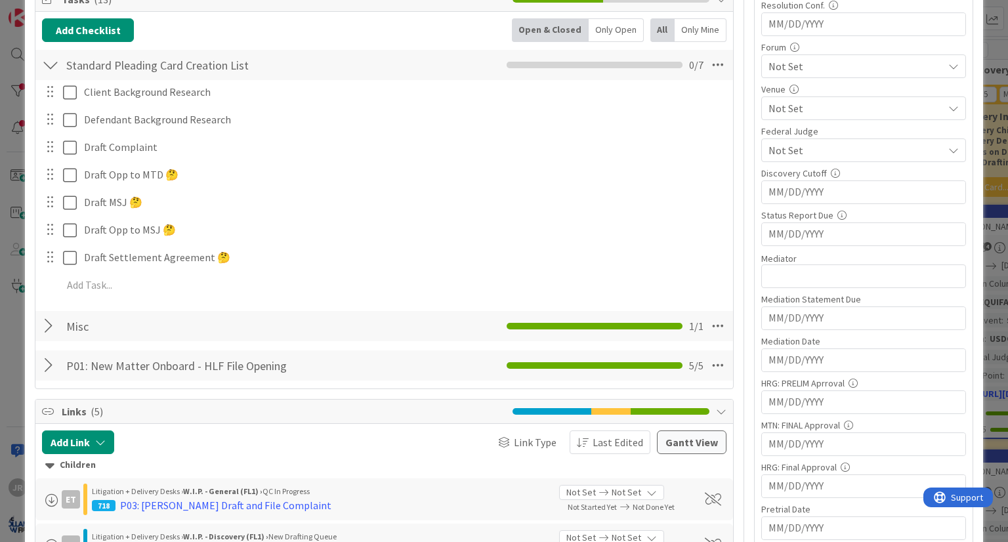
scroll to position [459, 0]
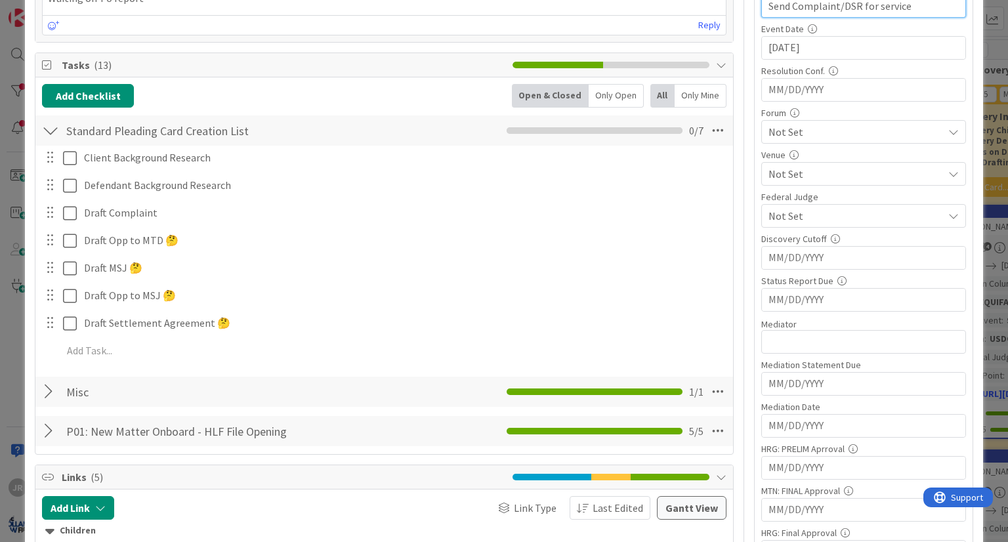
type input "Send Complaint/DSR for service"
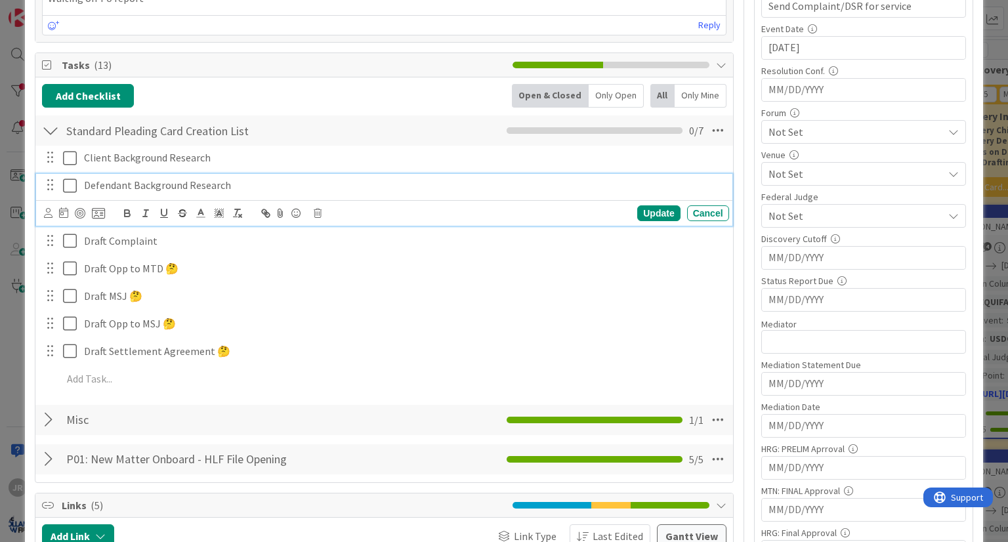
click at [71, 181] on icon at bounding box center [73, 186] width 20 height 16
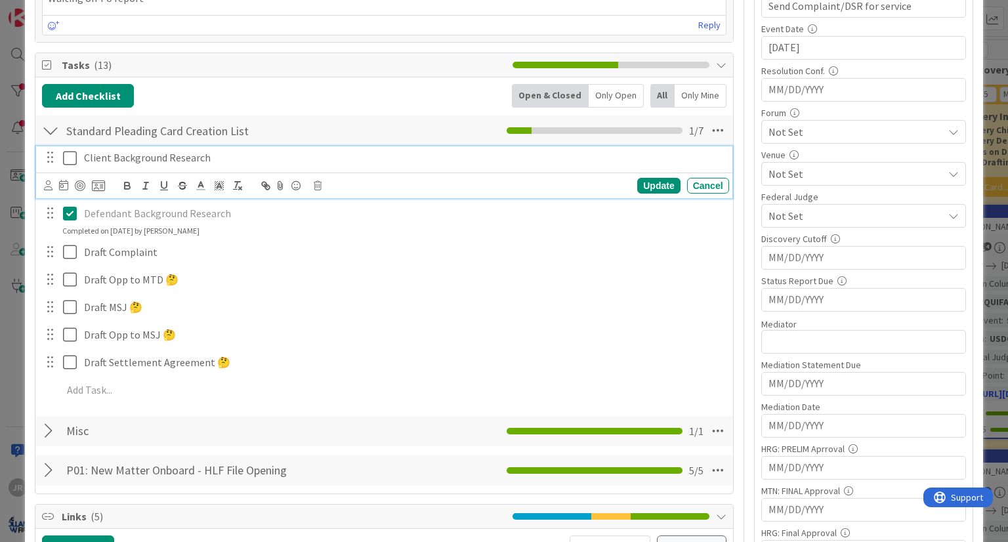
click at [71, 161] on icon at bounding box center [73, 158] width 20 height 16
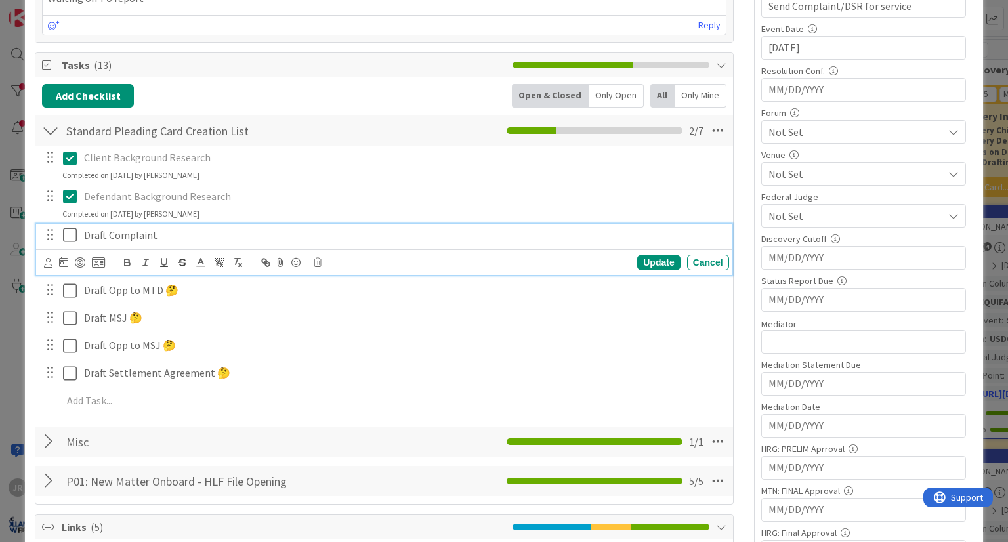
click at [70, 228] on icon at bounding box center [73, 235] width 20 height 16
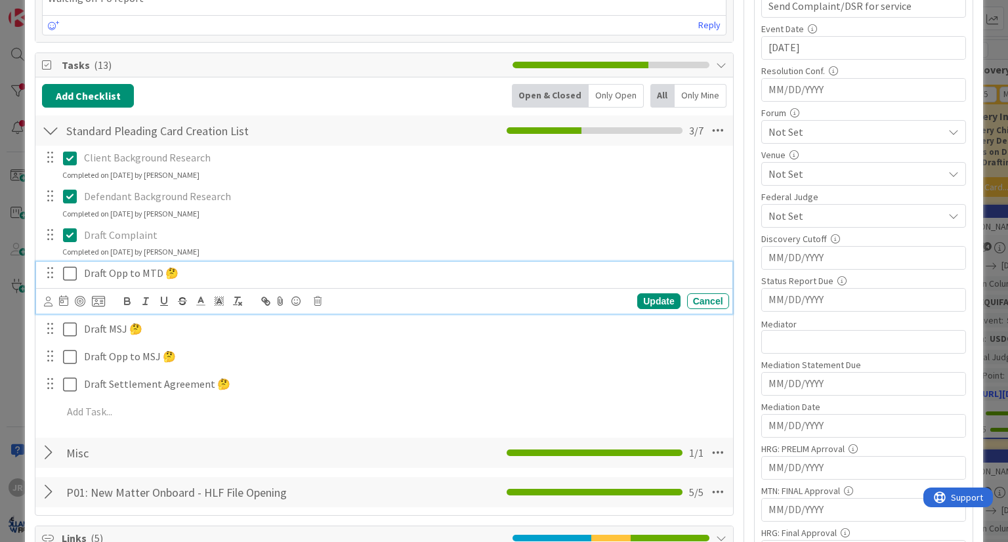
click at [75, 274] on icon at bounding box center [73, 274] width 20 height 16
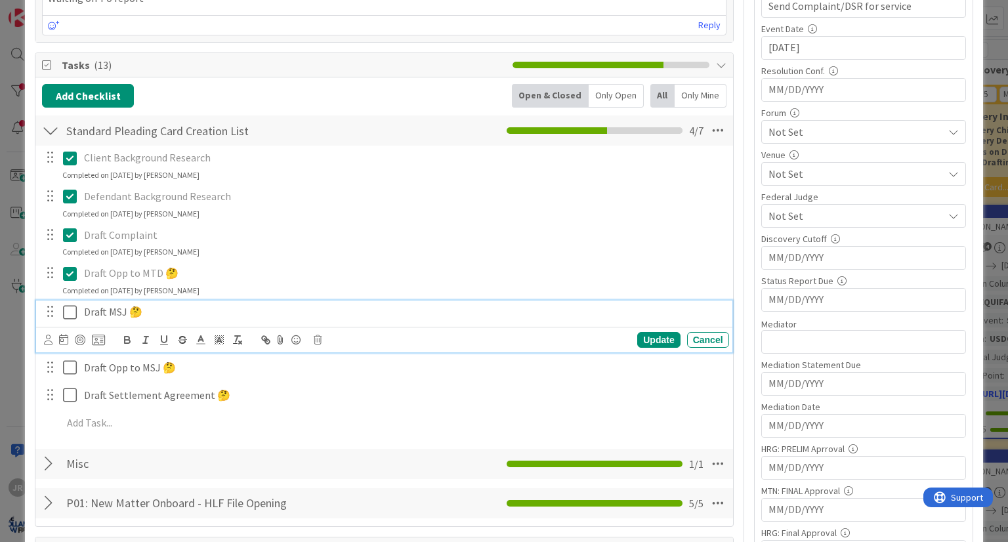
click at [76, 315] on icon at bounding box center [73, 313] width 20 height 16
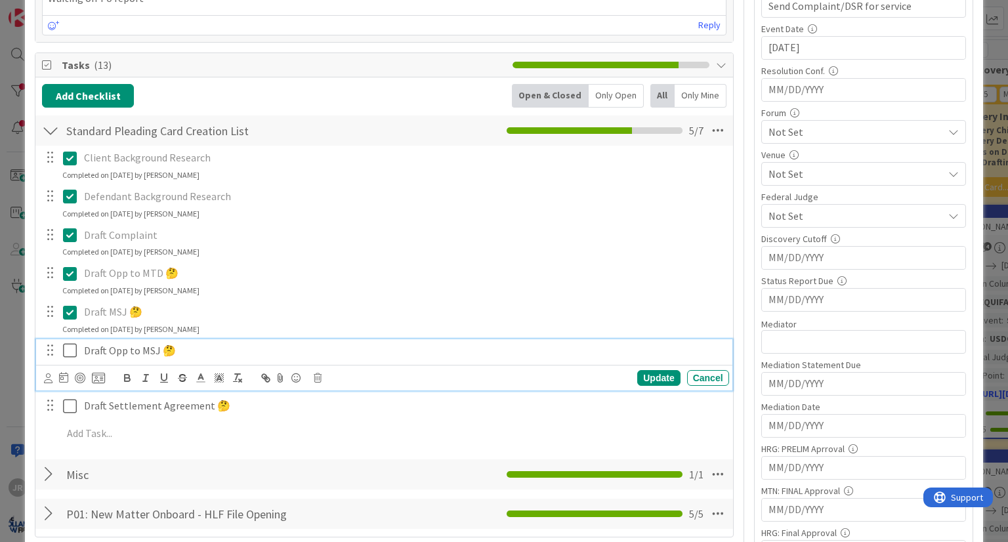
click at [76, 353] on icon at bounding box center [73, 351] width 20 height 16
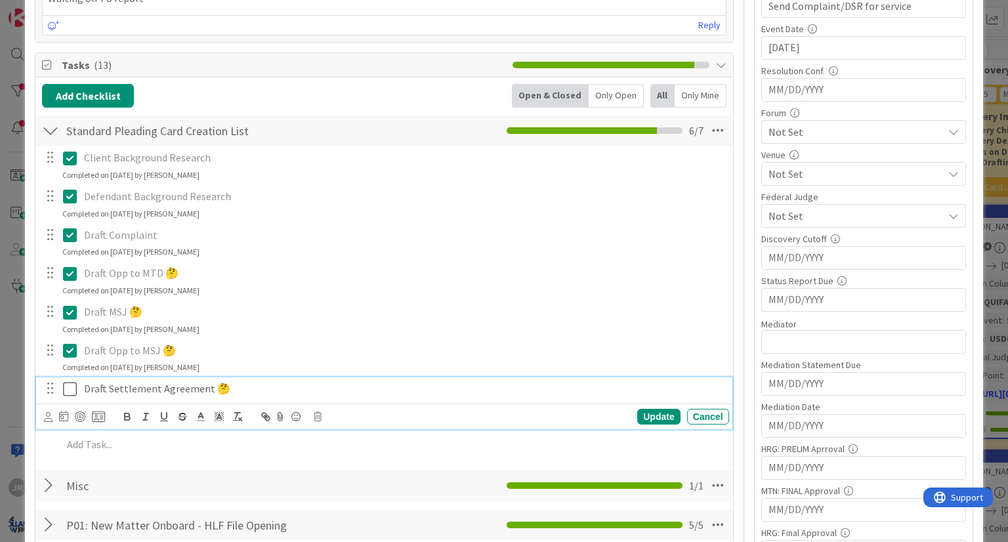
drag, startPoint x: 74, startPoint y: 380, endPoint x: 81, endPoint y: 379, distance: 8.0
click at [74, 381] on icon at bounding box center [73, 389] width 20 height 16
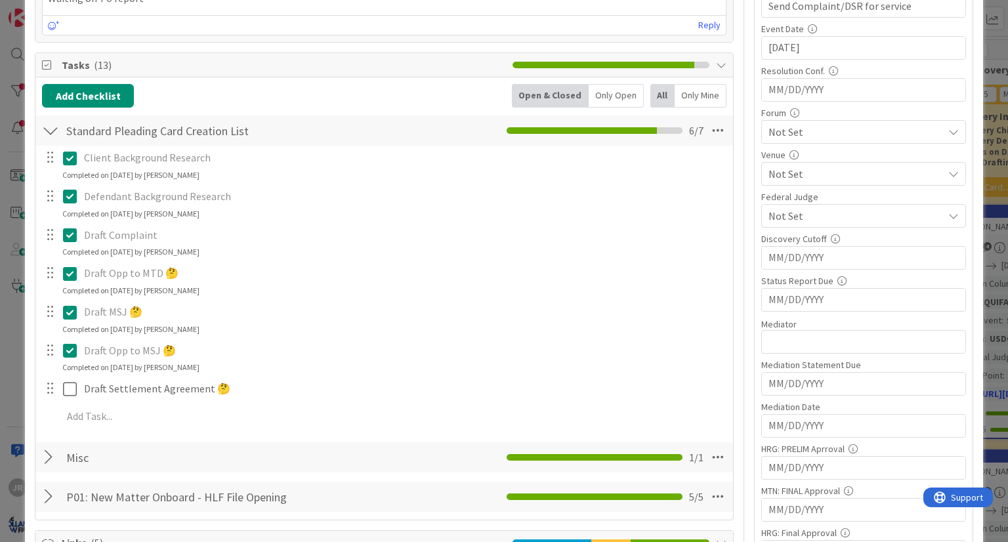
type textarea "x"
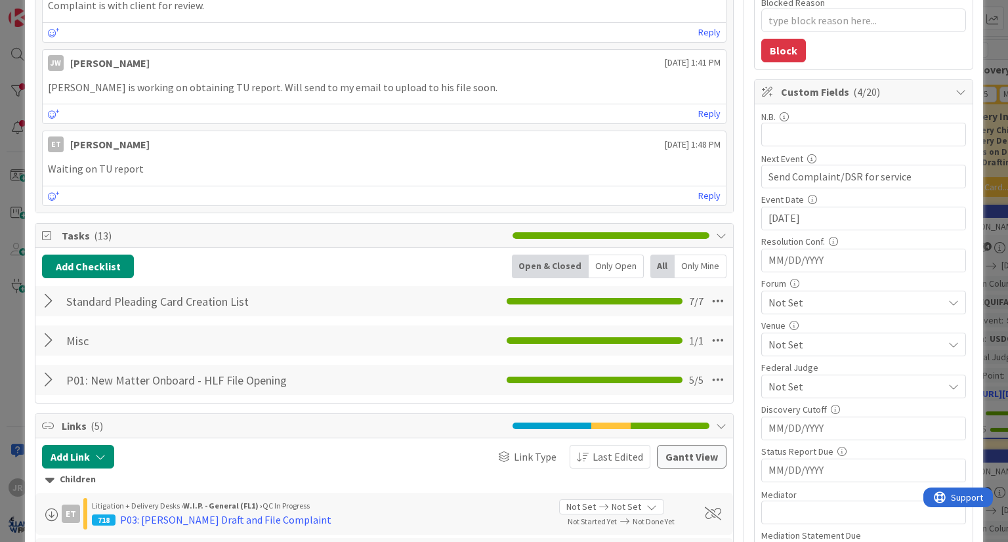
scroll to position [263, 0]
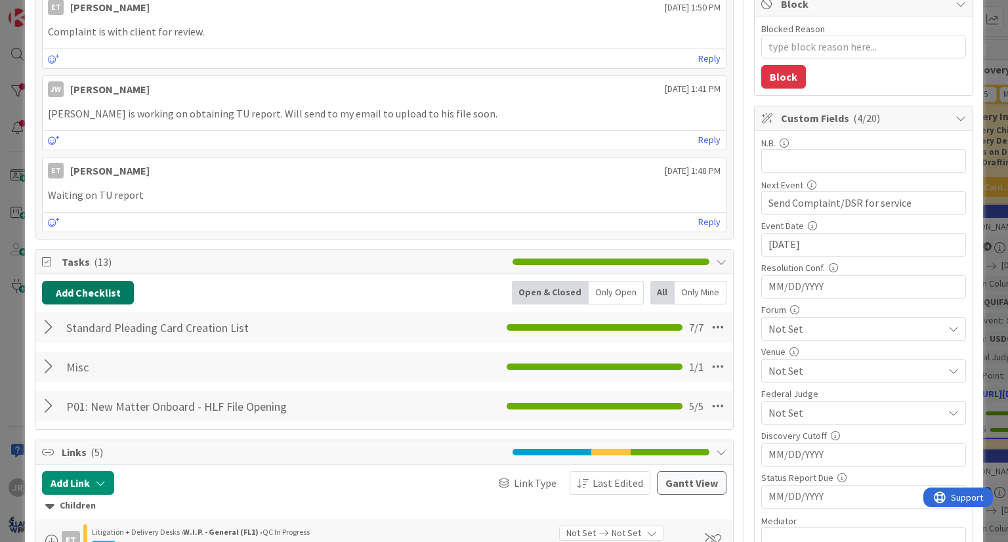
drag, startPoint x: 86, startPoint y: 284, endPoint x: 103, endPoint y: 280, distance: 17.5
click at [87, 283] on button "Add Checklist" at bounding box center [88, 293] width 92 height 24
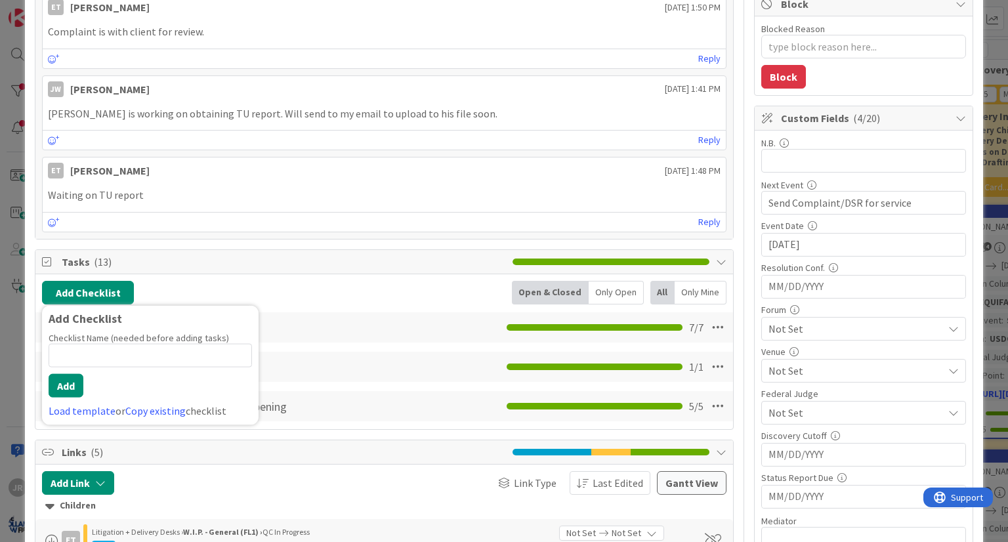
click at [370, 303] on div "Add Checklist Add Checklist Checklist Name (needed before adding tasks) 0 / 64 …" at bounding box center [384, 352] width 684 height 142
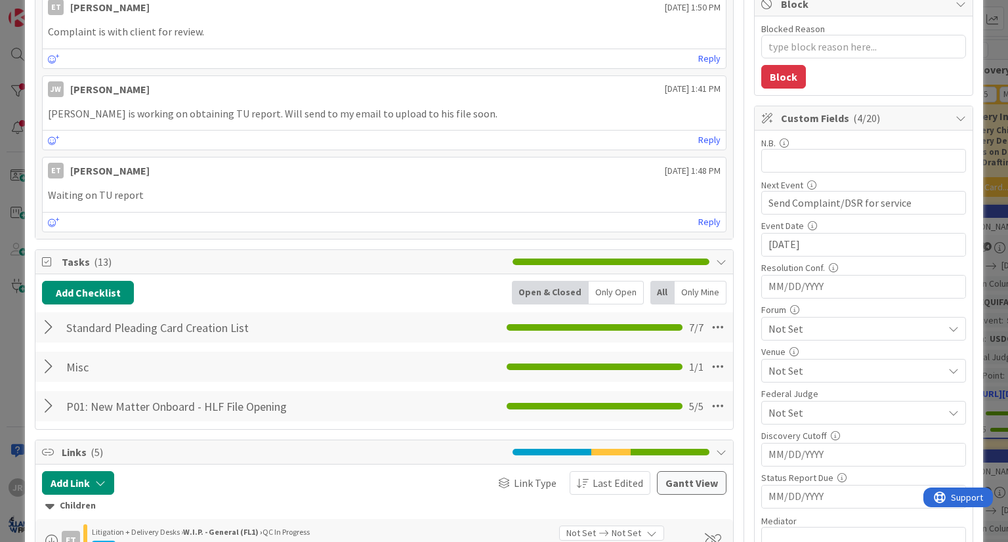
scroll to position [0, 0]
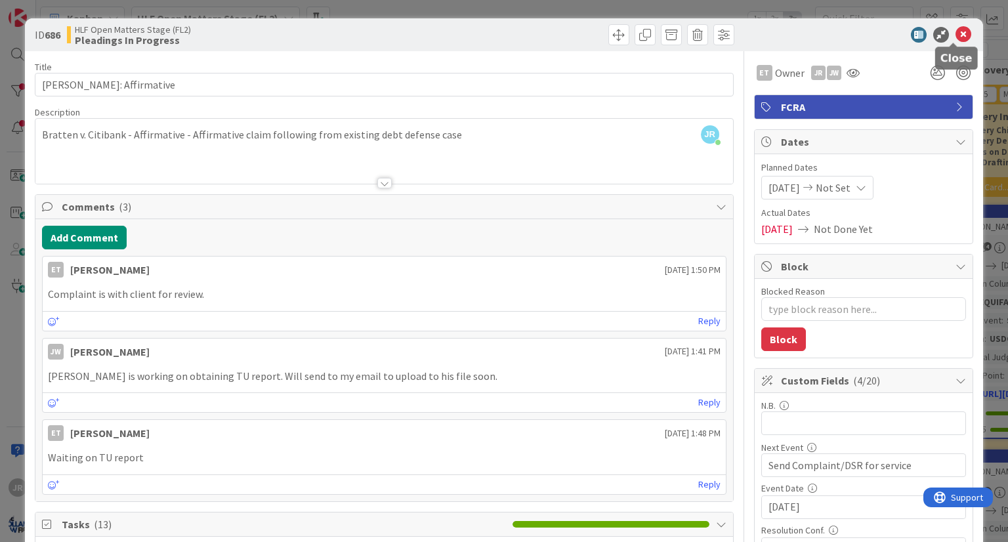
click at [956, 38] on icon at bounding box center [964, 35] width 16 height 16
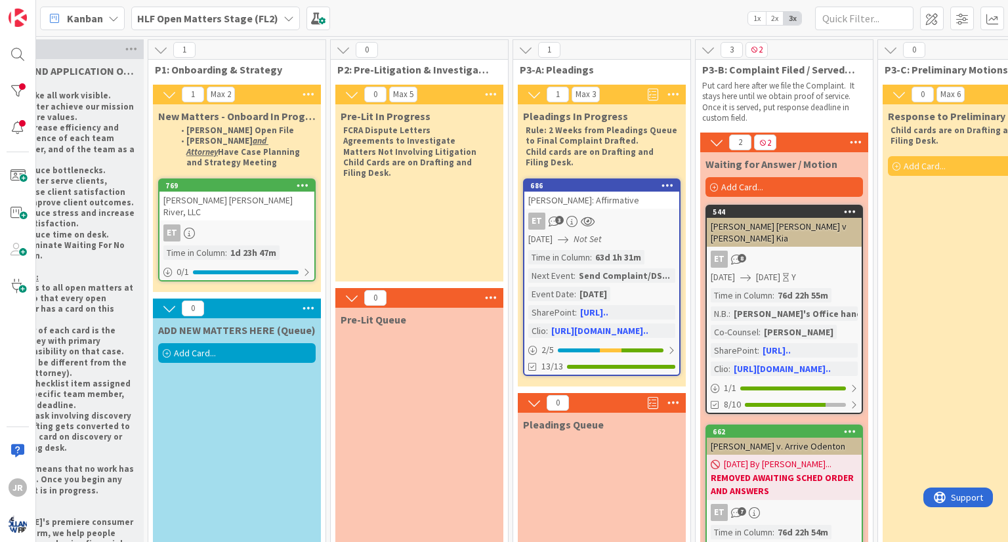
scroll to position [0, 1]
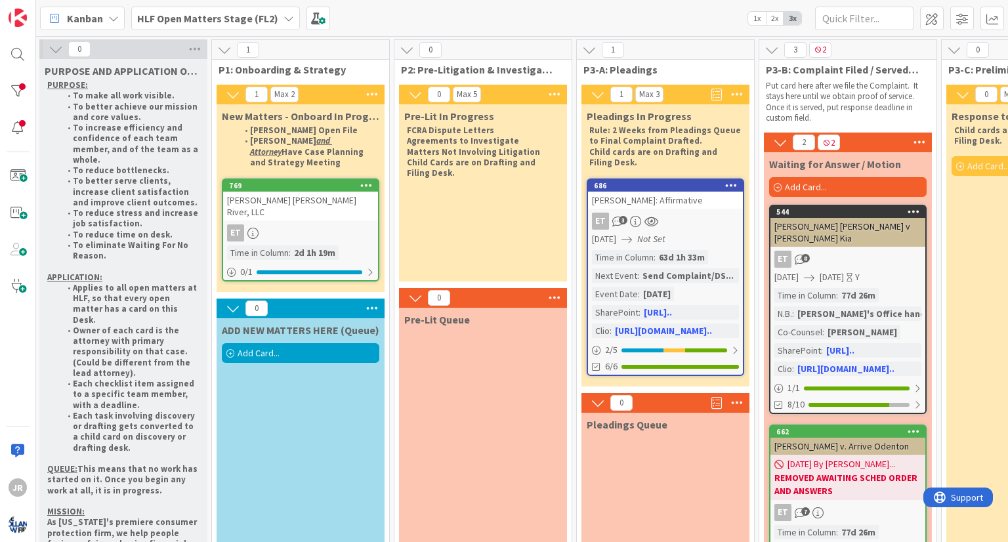
click at [350, 224] on div "ET" at bounding box center [300, 232] width 155 height 17
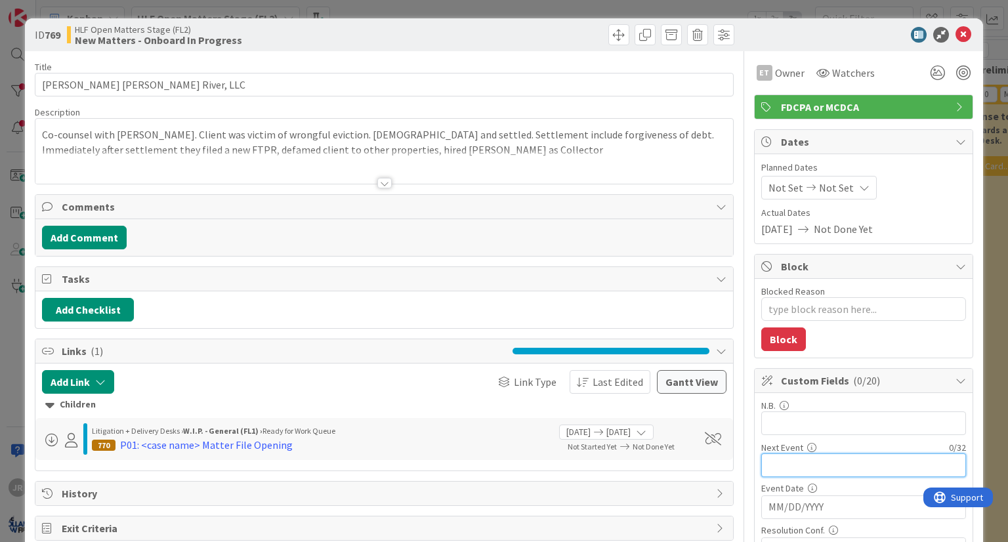
click at [849, 460] on input "text" at bounding box center [863, 465] width 205 height 24
click at [768, 497] on input "MM/DD/YYYY" at bounding box center [863, 507] width 190 height 22
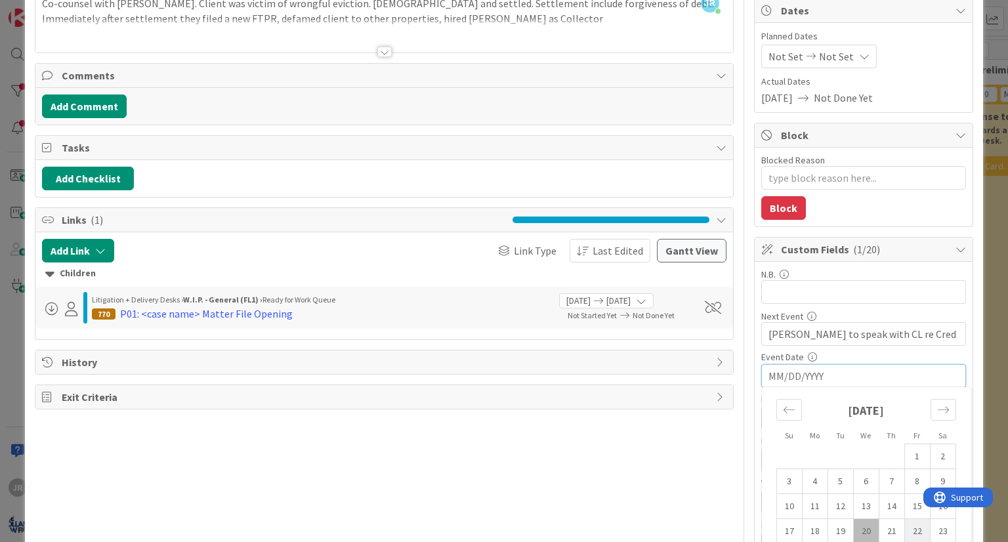
scroll to position [197, 0]
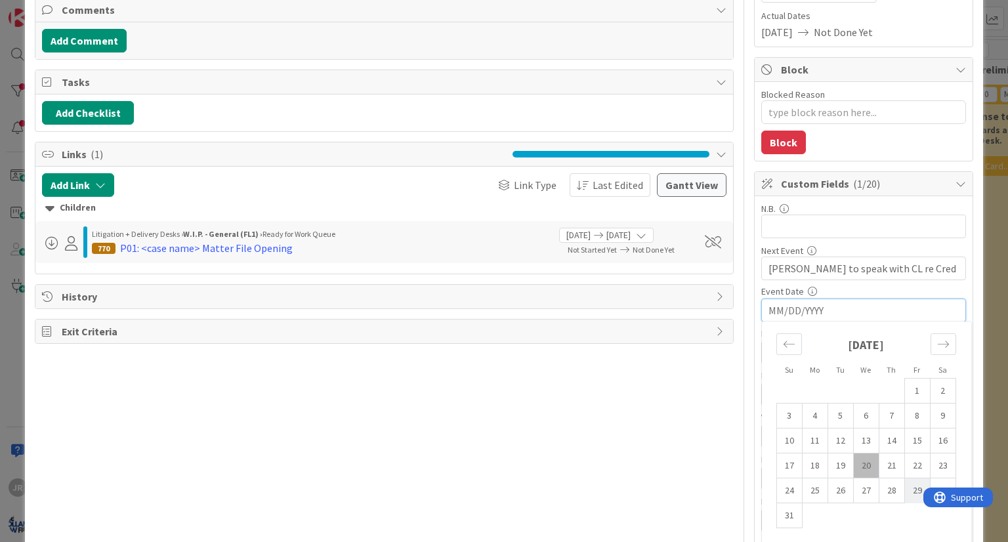
click at [908, 494] on td "29" at bounding box center [917, 490] width 26 height 25
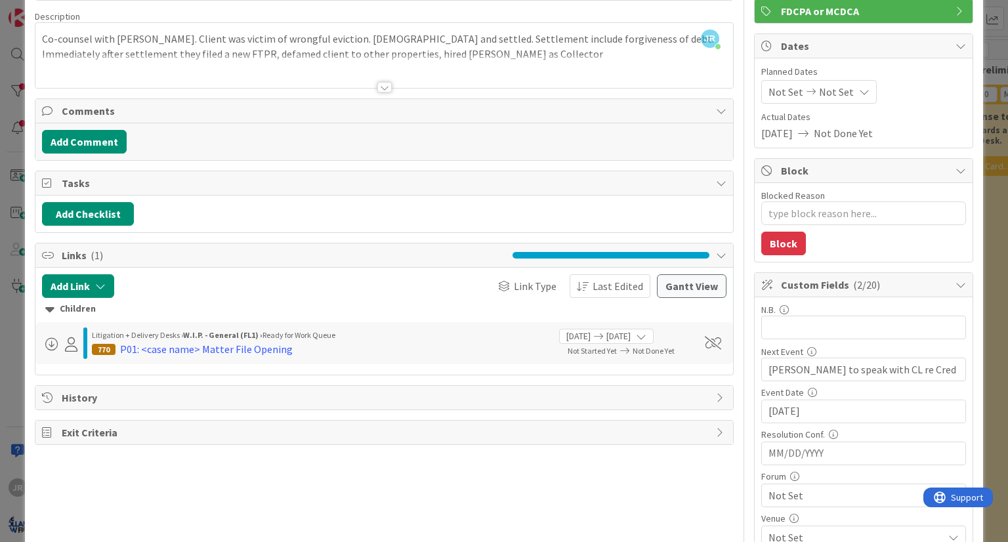
scroll to position [0, 0]
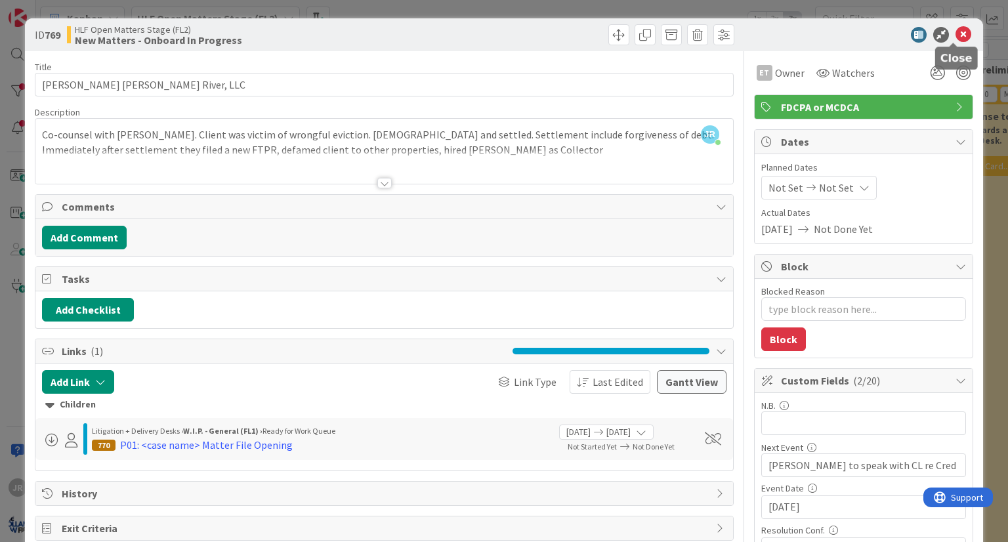
click at [956, 34] on icon at bounding box center [964, 35] width 16 height 16
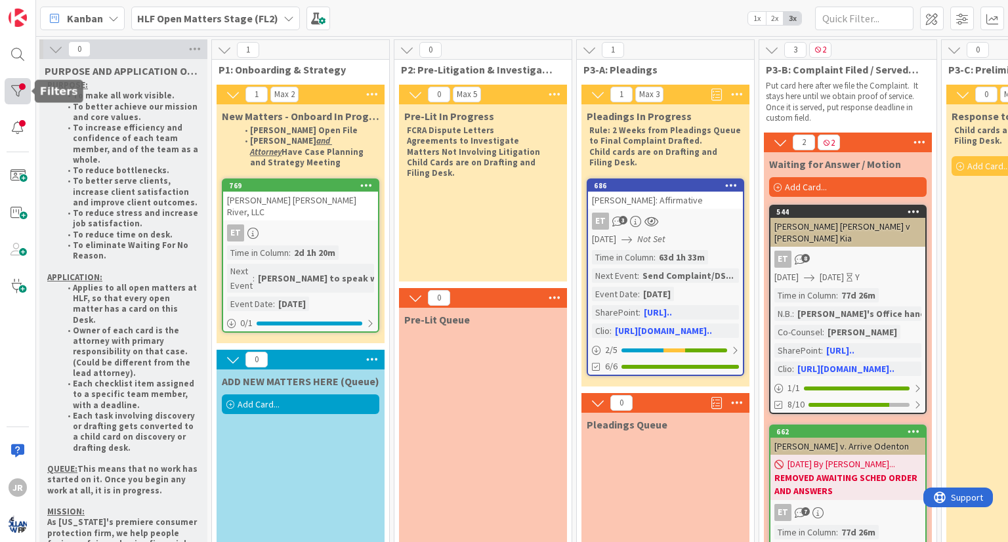
click at [22, 93] on div at bounding box center [18, 91] width 26 height 26
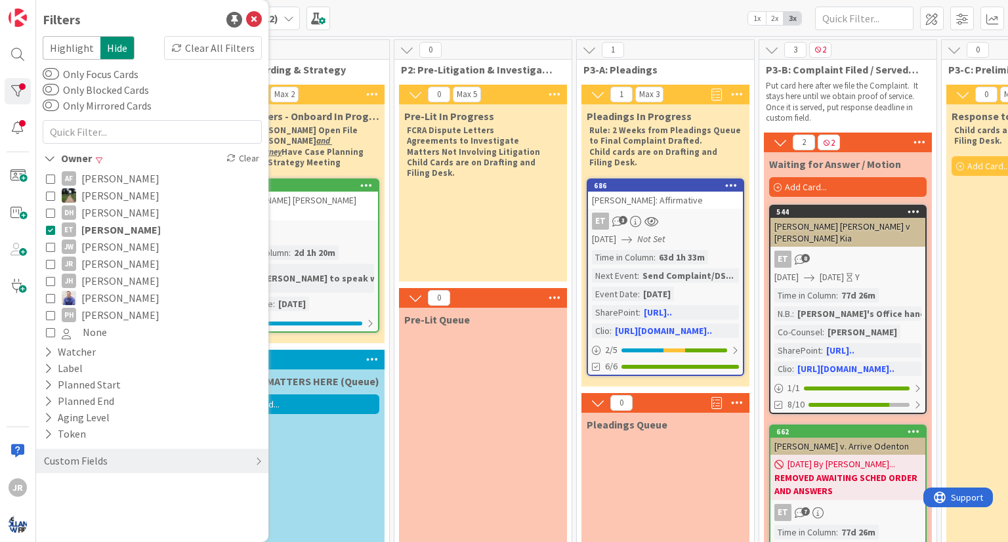
click at [47, 233] on icon at bounding box center [50, 229] width 9 height 9
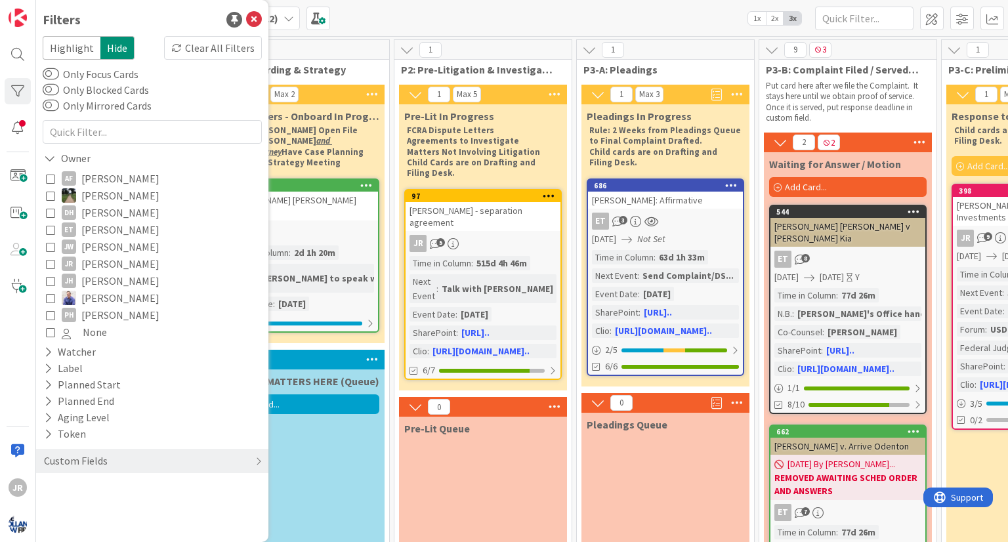
click at [50, 263] on icon at bounding box center [50, 263] width 9 height 9
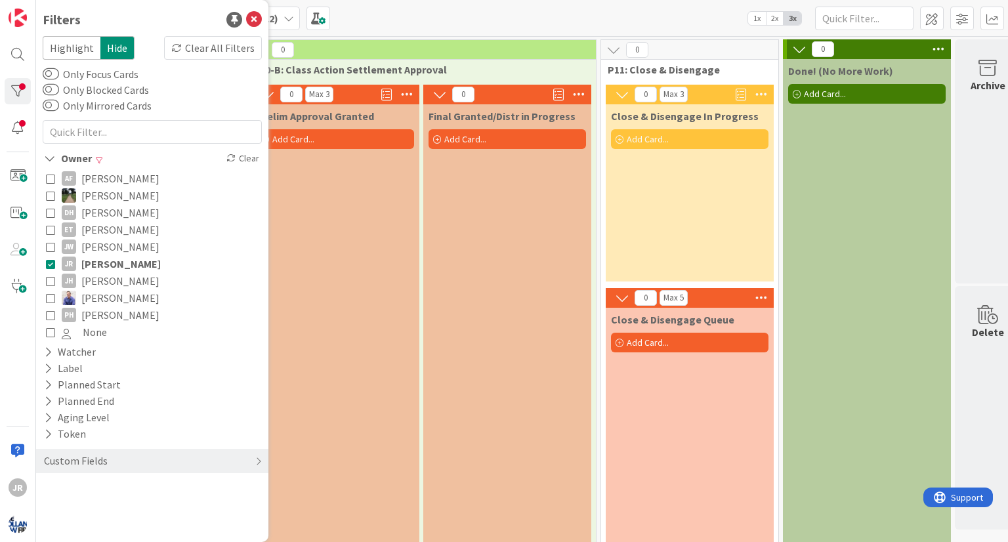
scroll to position [0, 2179]
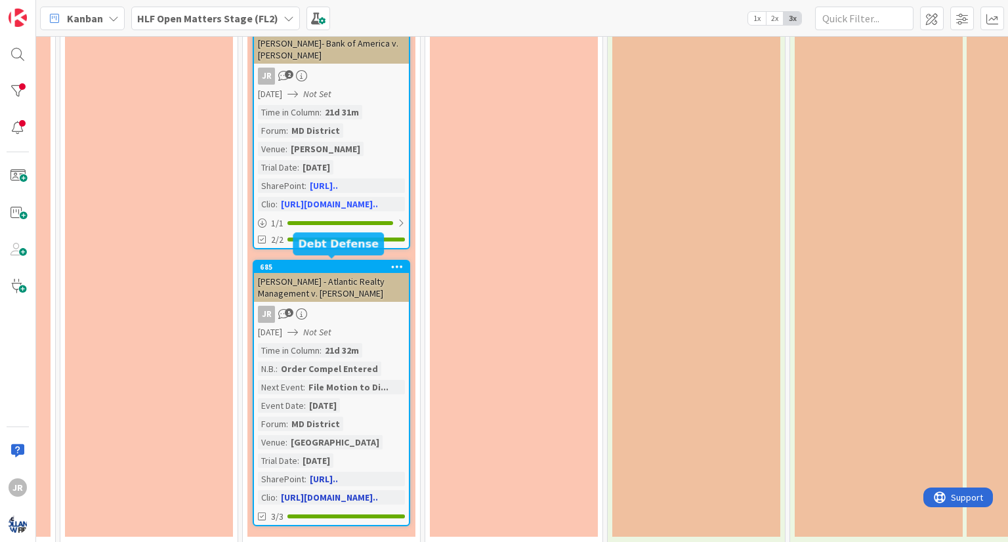
scroll to position [961, 1612]
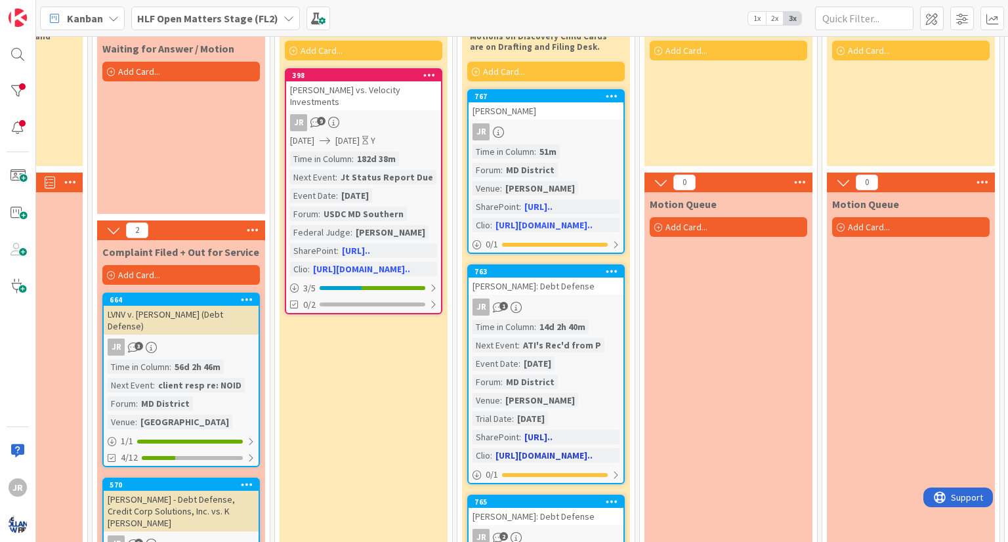
scroll to position [197, 668]
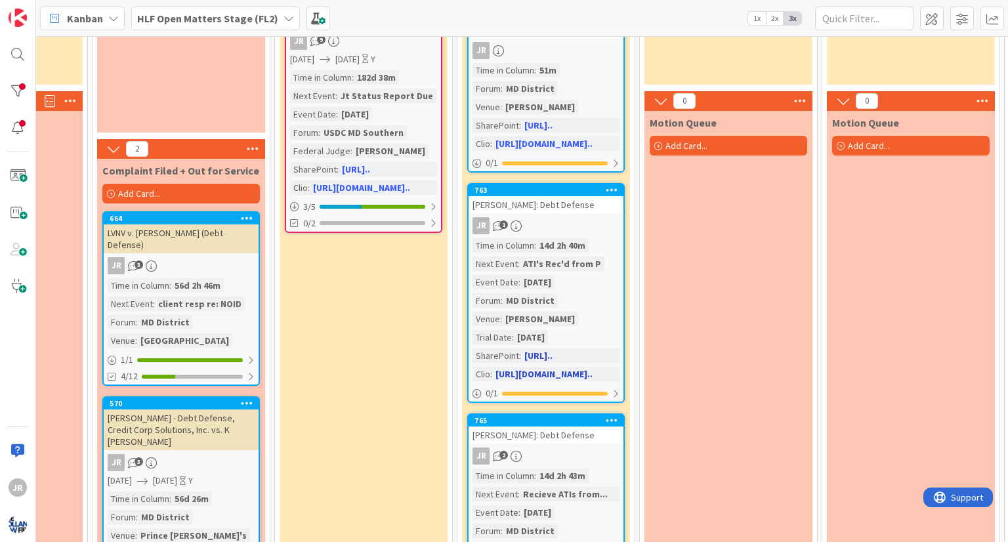
click at [545, 211] on div "[PERSON_NAME]: Debt Defense" at bounding box center [546, 204] width 155 height 17
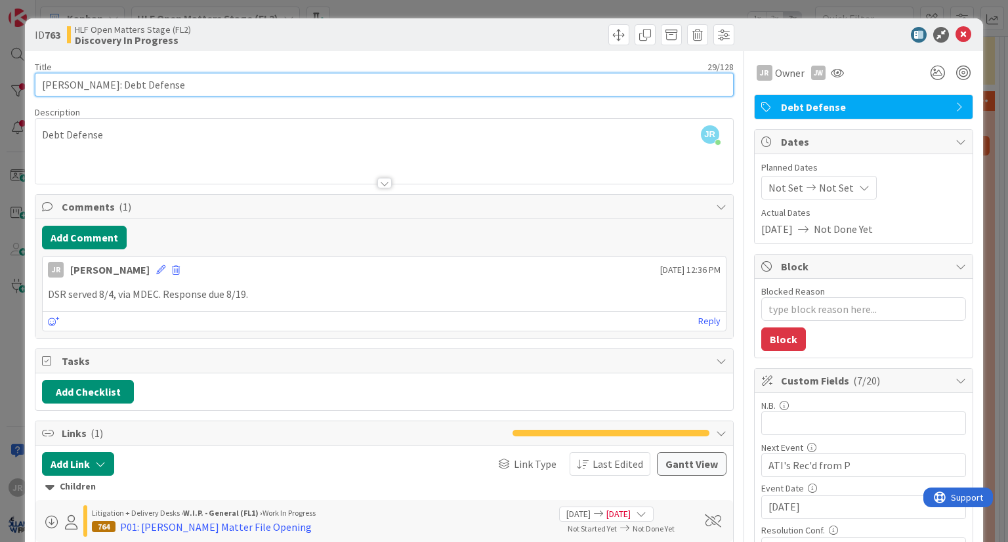
drag, startPoint x: 74, startPoint y: 87, endPoint x: 53, endPoint y: 81, distance: 22.0
click at [53, 81] on input "[PERSON_NAME]: Debt Defense" at bounding box center [384, 85] width 698 height 24
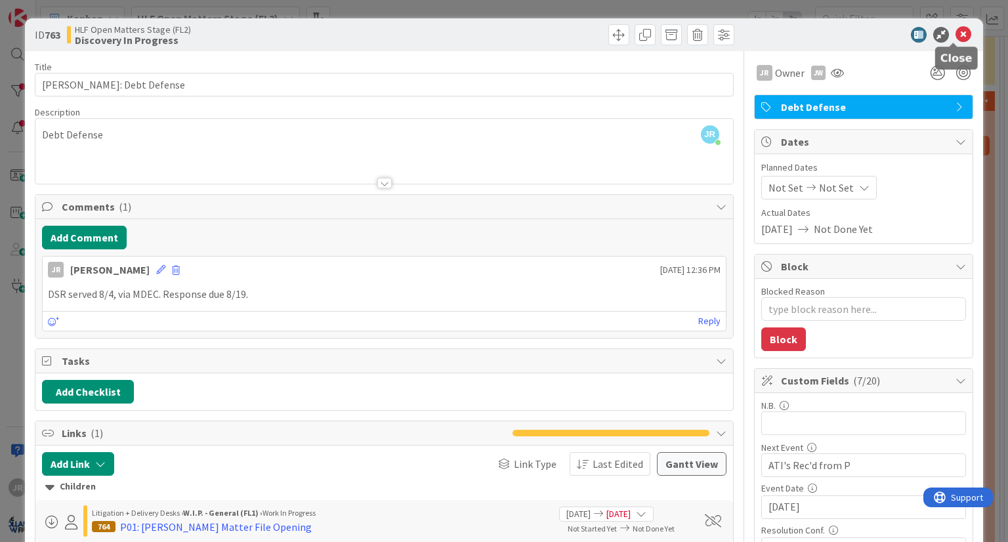
click at [956, 38] on icon at bounding box center [964, 35] width 16 height 16
